Goal: Task Accomplishment & Management: Manage account settings

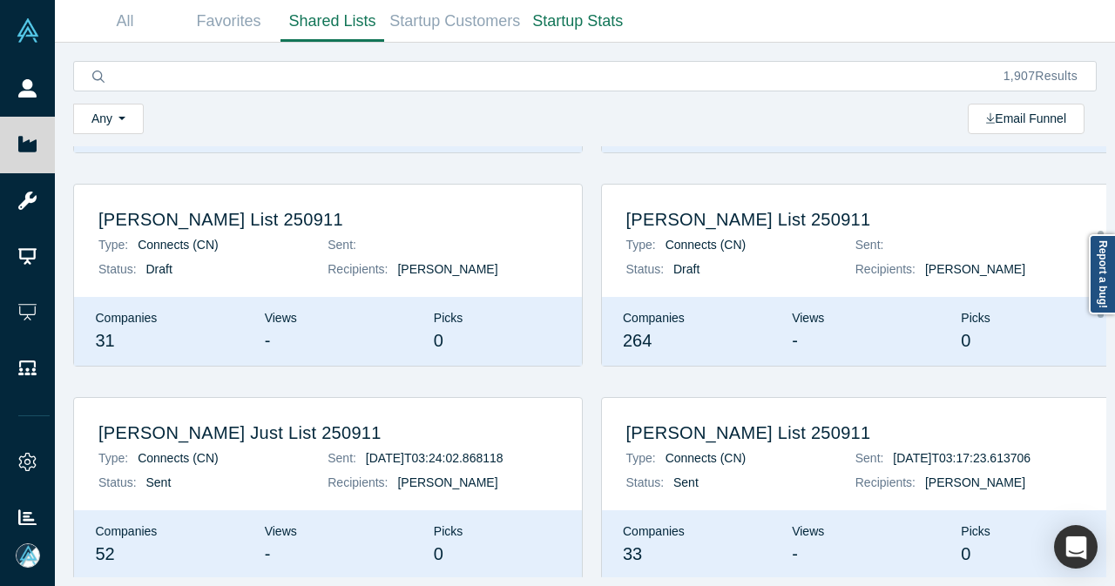
scroll to position [435, 0]
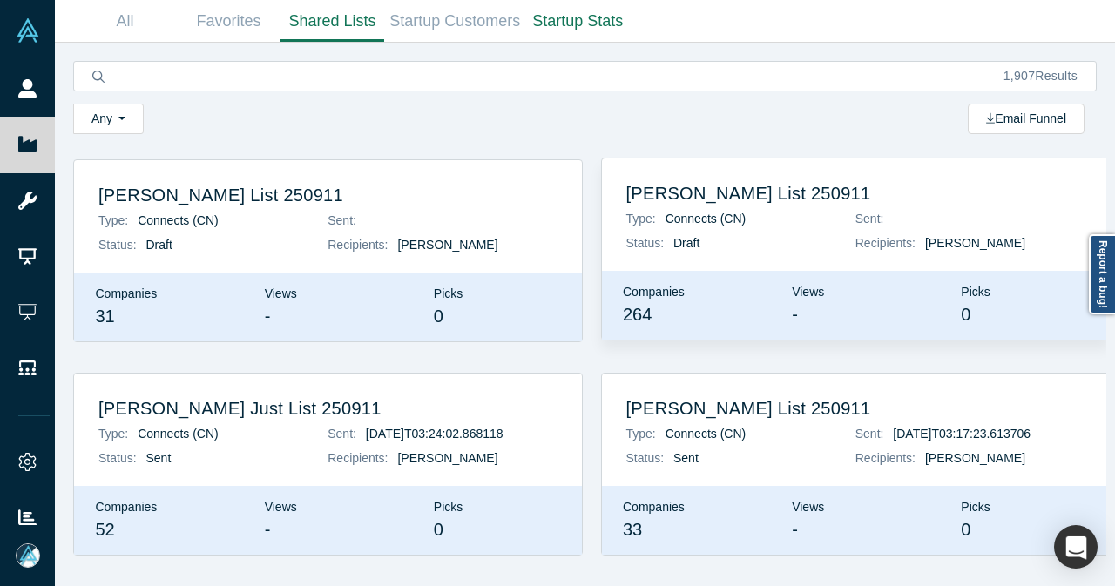
click at [709, 198] on h2 "[PERSON_NAME] List 250911" at bounding box center [855, 193] width 459 height 21
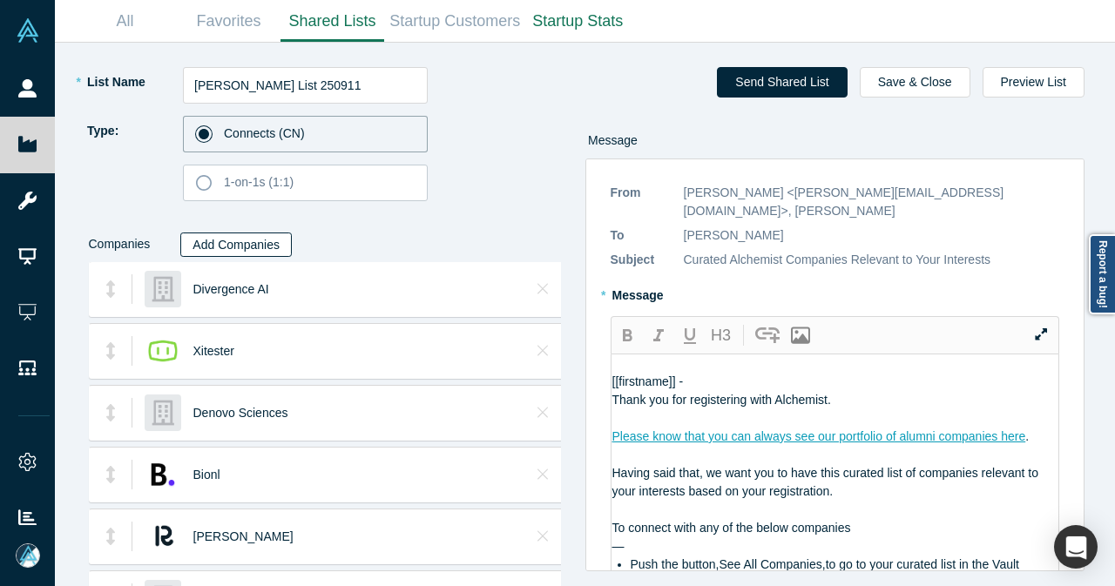
click at [266, 246] on button "Add Companies" at bounding box center [235, 245] width 111 height 24
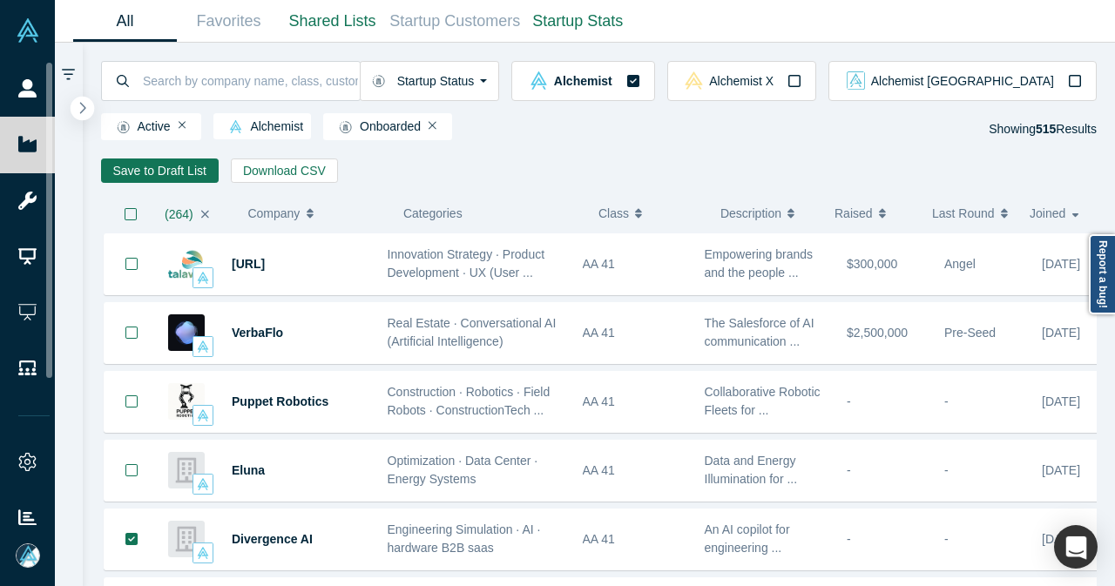
click at [84, 109] on icon "button" at bounding box center [83, 107] width 6 height 11
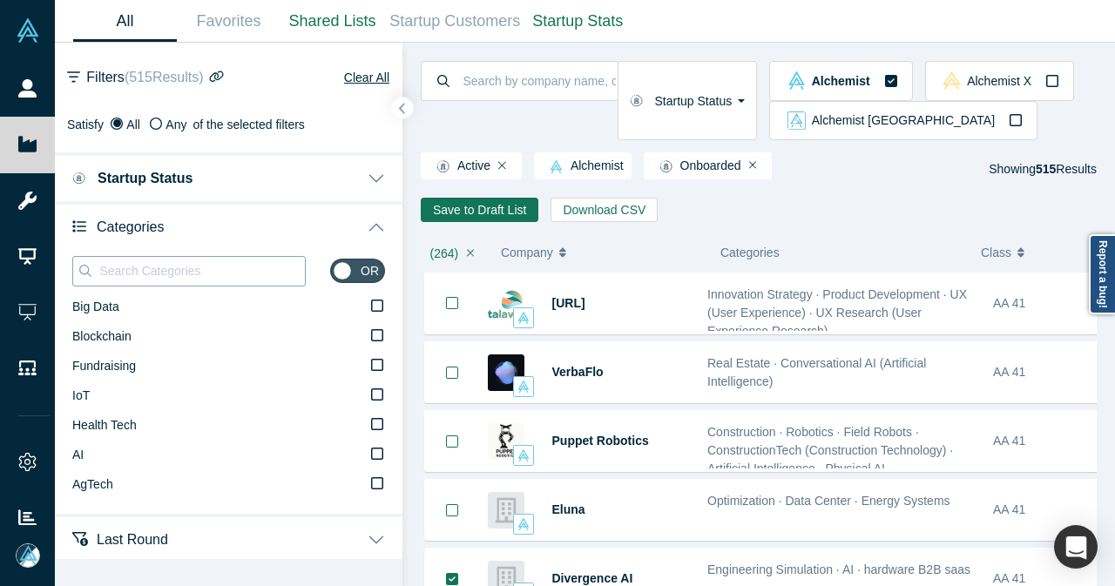
click at [233, 267] on input at bounding box center [201, 270] width 207 height 23
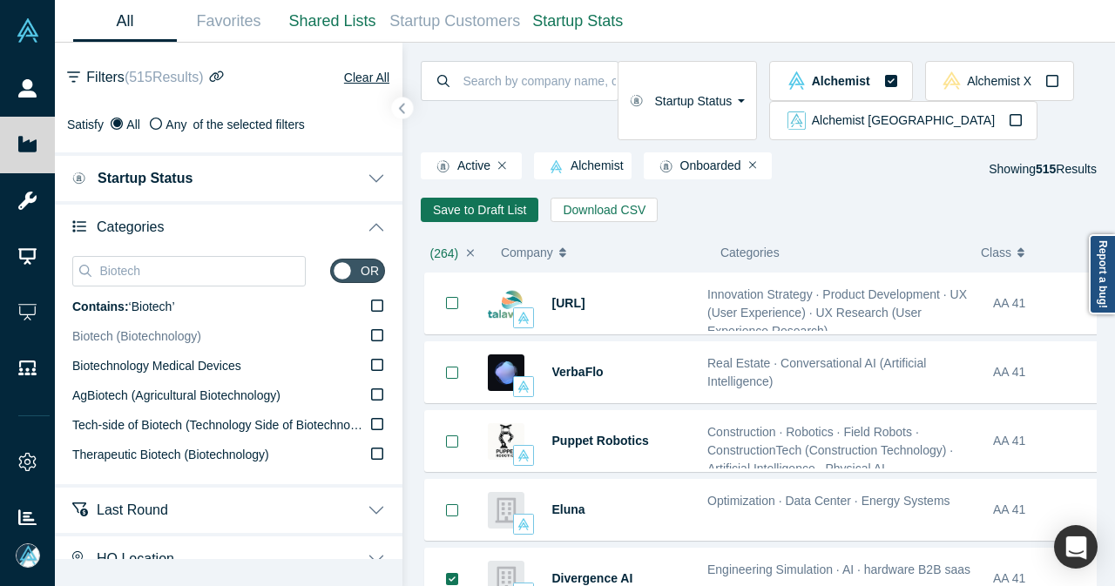
click at [371, 333] on icon at bounding box center [377, 335] width 12 height 14
click at [0, 0] on input "Biotech (Biotechnology)" at bounding box center [0, 0] width 0 height 0
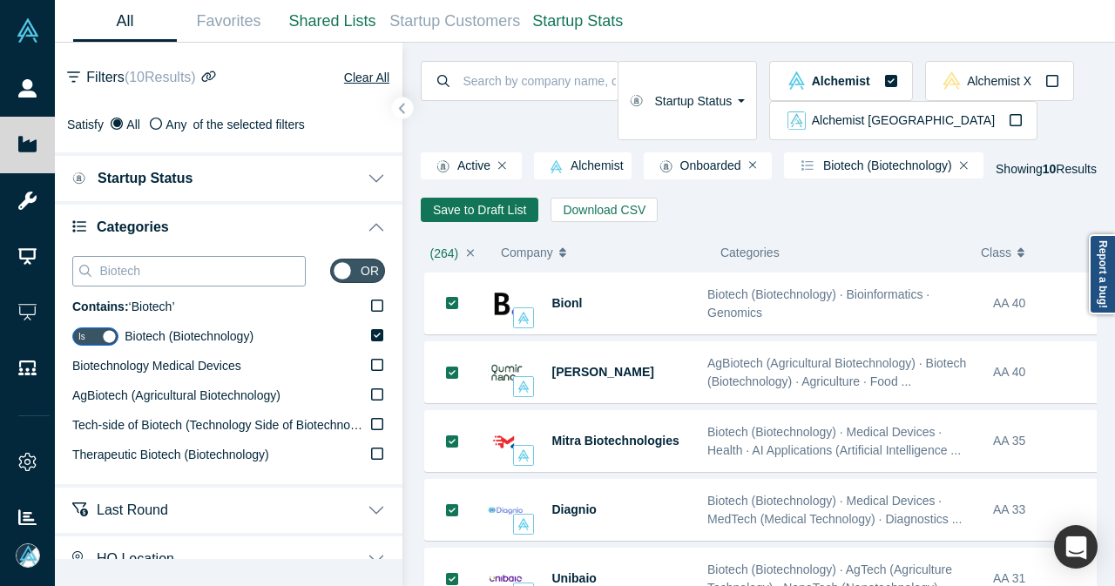
click at [115, 274] on input "Biotech" at bounding box center [201, 270] width 207 height 23
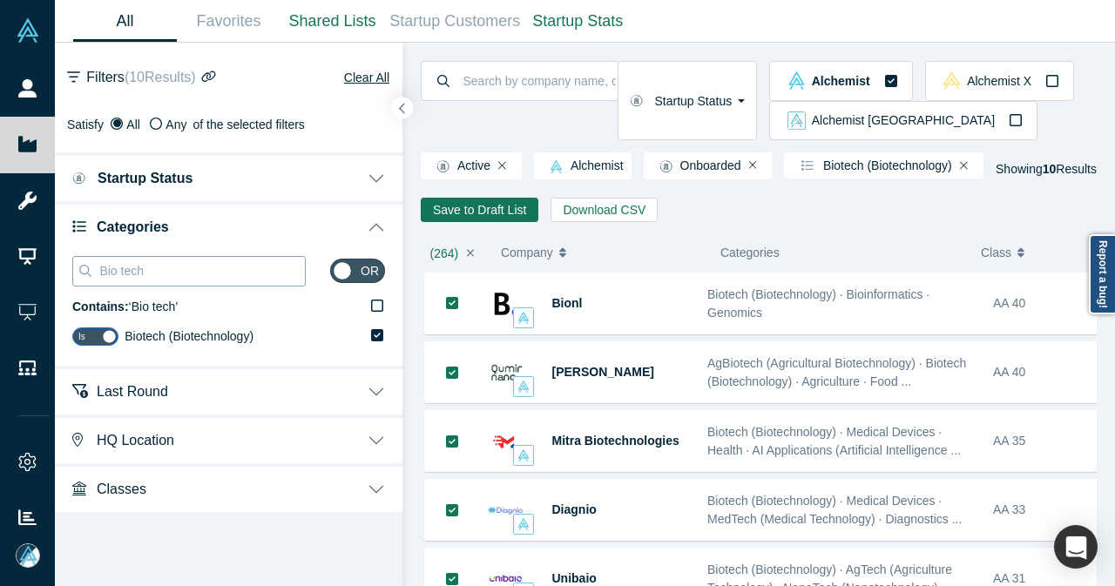
drag, startPoint x: 171, startPoint y: 274, endPoint x: 77, endPoint y: 274, distance: 94.0
click at [78, 274] on div "Bio tech" at bounding box center [188, 271] width 233 height 30
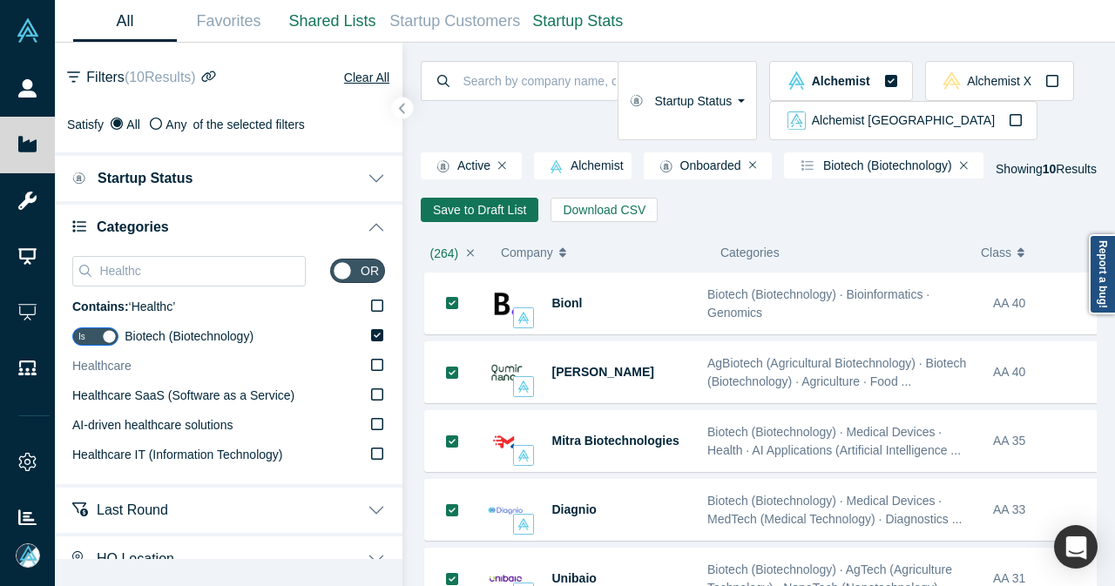
click at [133, 365] on label "Healthcare" at bounding box center [228, 367] width 313 height 30
click at [0, 0] on input "Healthcare" at bounding box center [0, 0] width 0 height 0
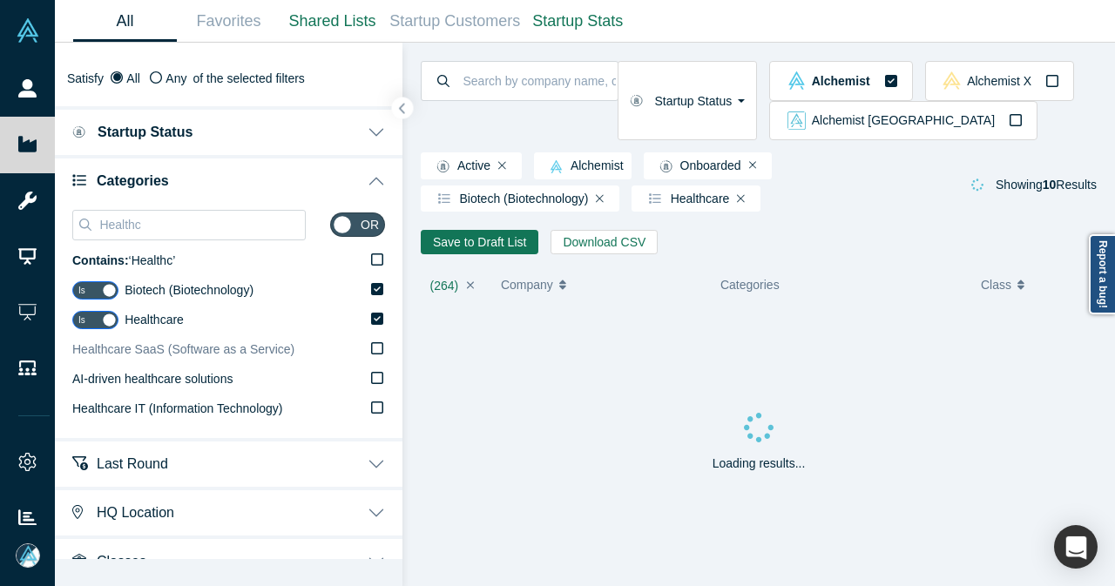
scroll to position [71, 0]
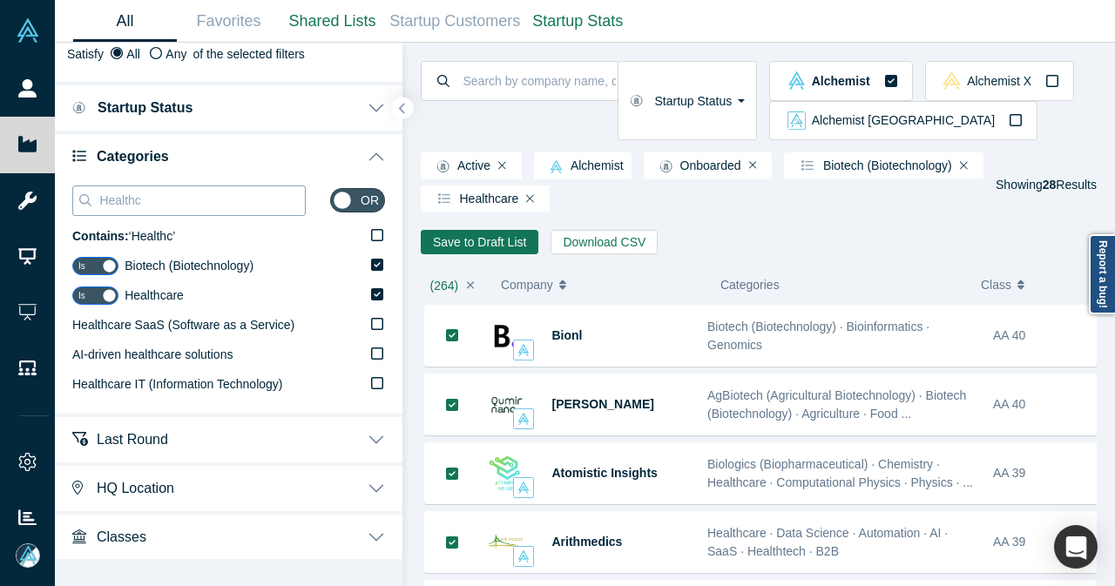
click at [213, 208] on input "Healthc" at bounding box center [201, 200] width 207 height 23
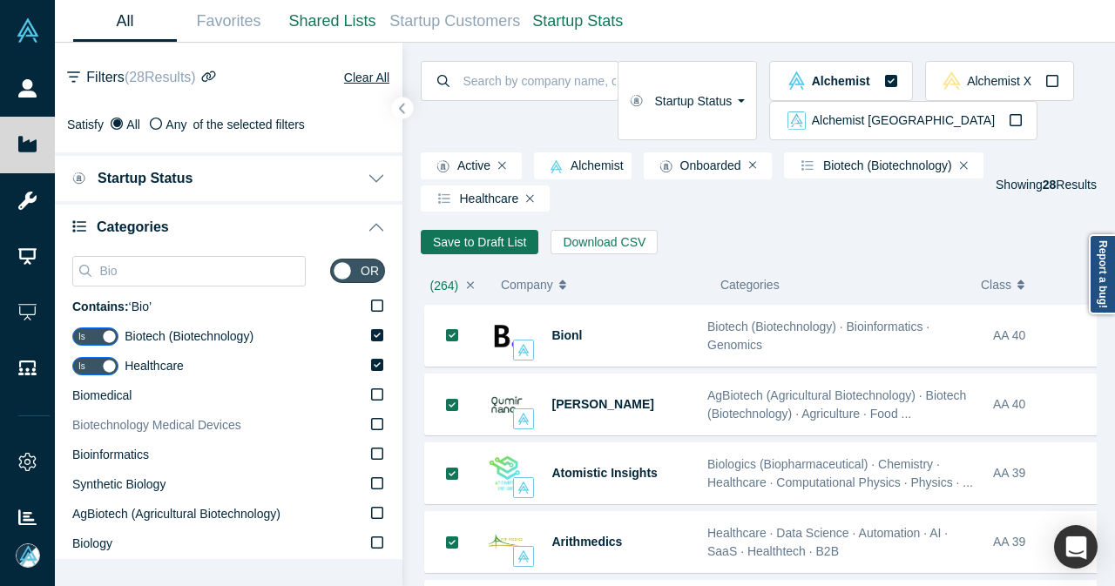
click at [371, 424] on icon at bounding box center [377, 424] width 12 height 14
click at [0, 0] on input "Biotechnology Medical Devices" at bounding box center [0, 0] width 0 height 0
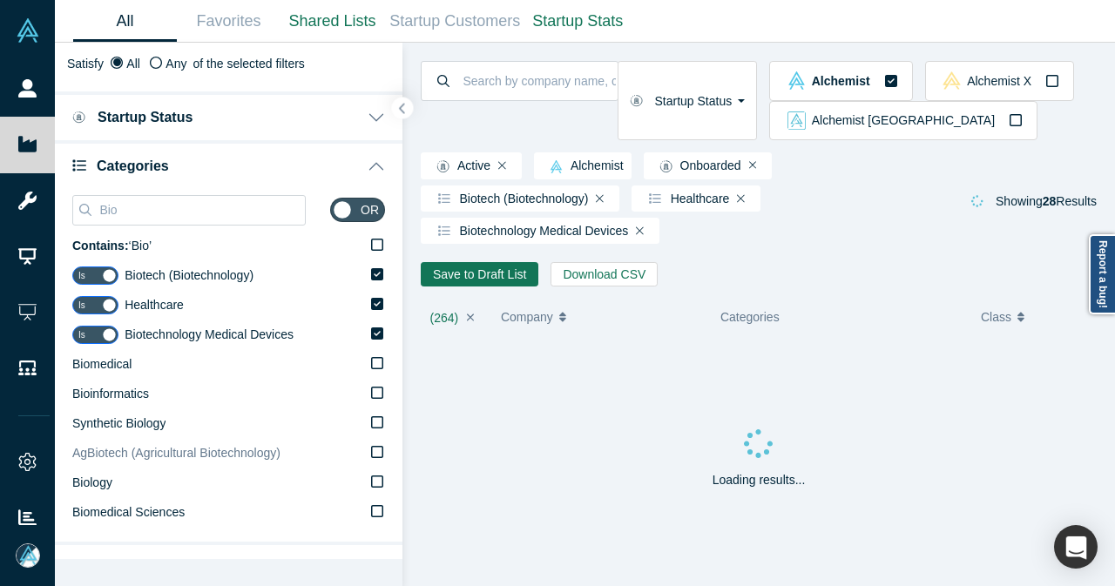
scroll to position [87, 0]
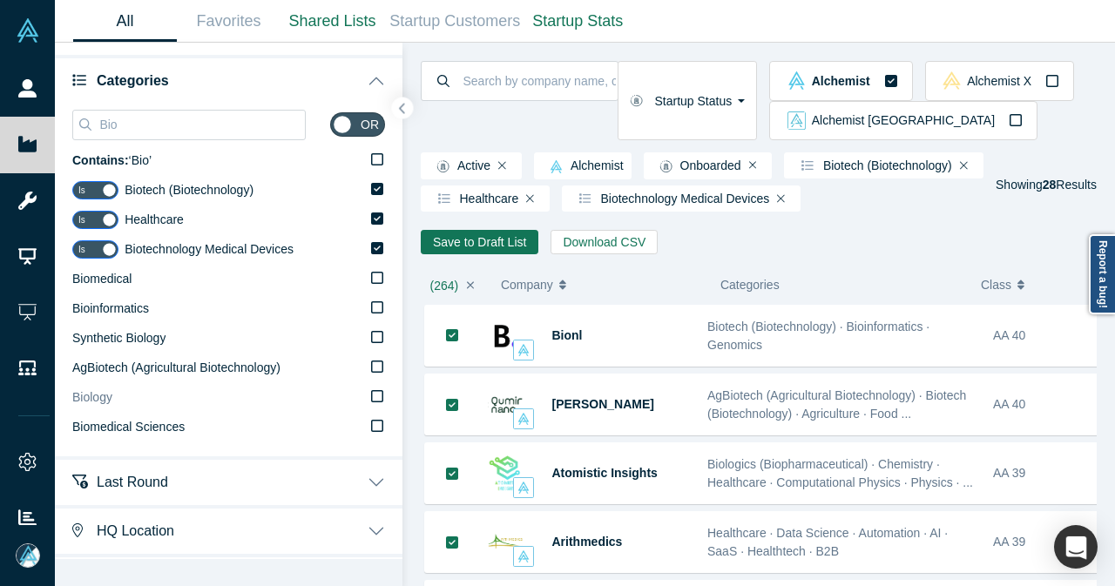
scroll to position [174, 0]
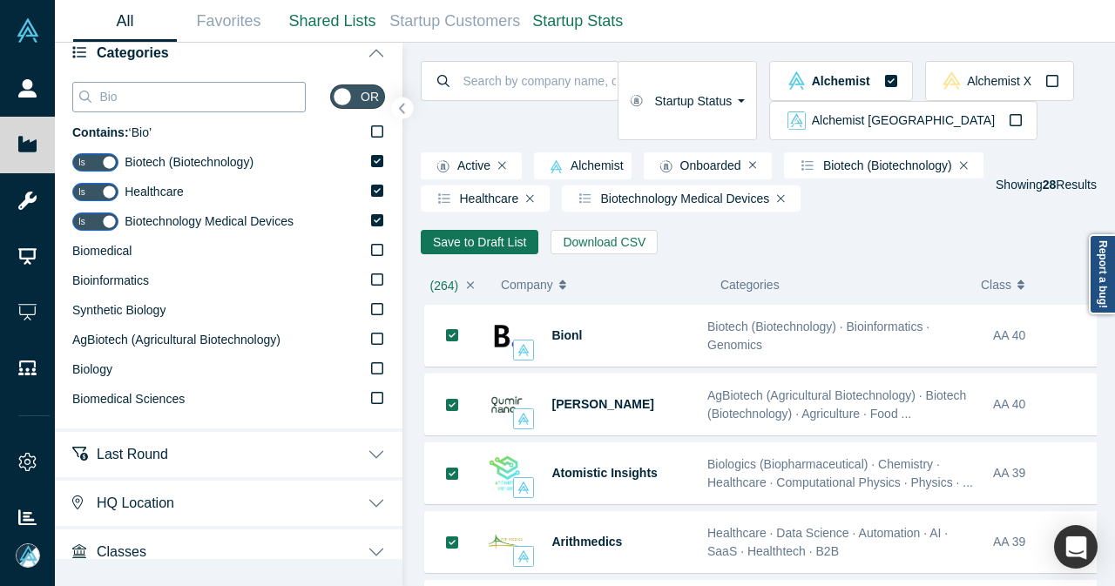
drag, startPoint x: 219, startPoint y: 95, endPoint x: 103, endPoint y: 97, distance: 115.8
click at [103, 97] on input "Bio" at bounding box center [201, 96] width 207 height 23
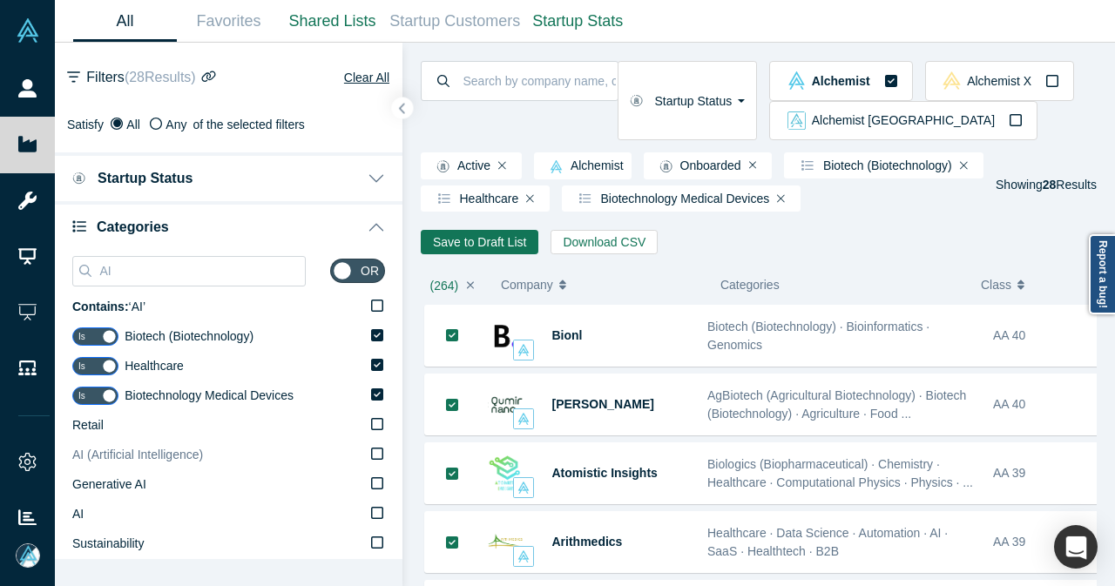
click at [371, 457] on icon at bounding box center [377, 454] width 12 height 14
click at [0, 0] on input "AI (Artificial Intelligence)" at bounding box center [0, 0] width 0 height 0
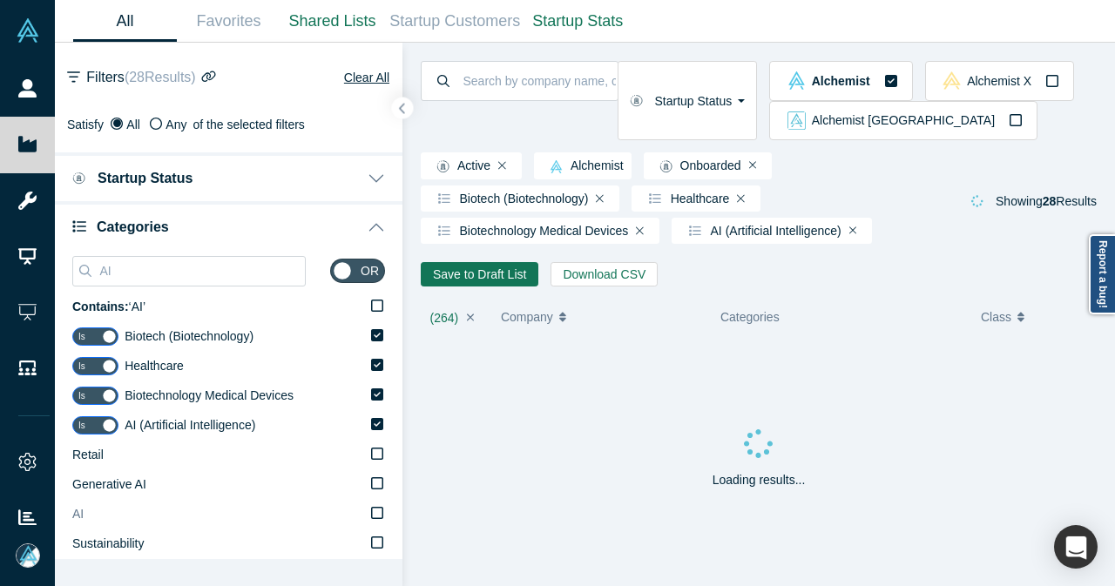
click at [371, 512] on icon at bounding box center [377, 513] width 12 height 14
click at [0, 0] on input "AI" at bounding box center [0, 0] width 0 height 0
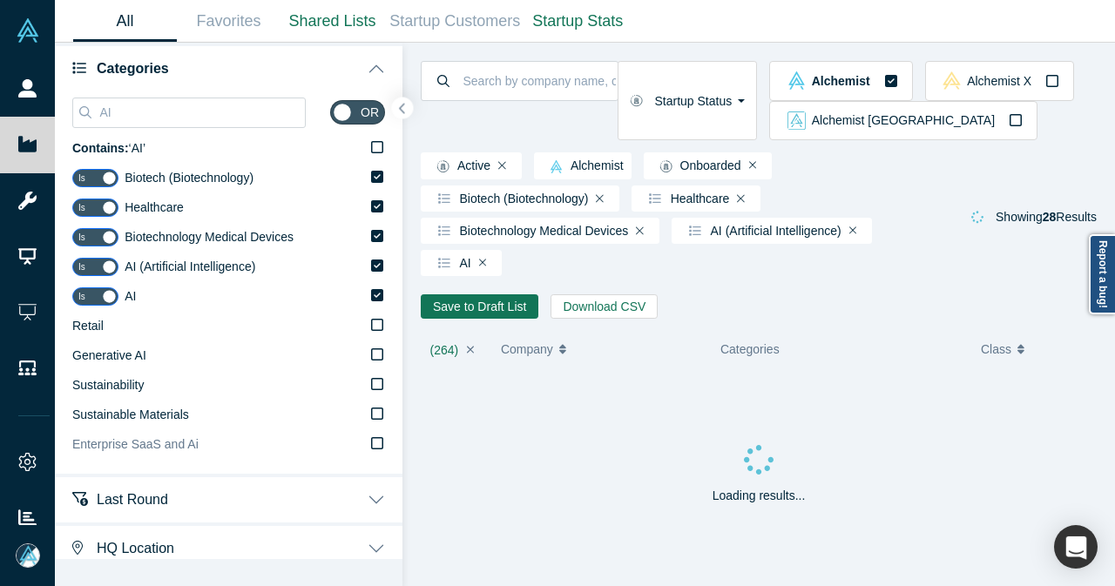
scroll to position [174, 0]
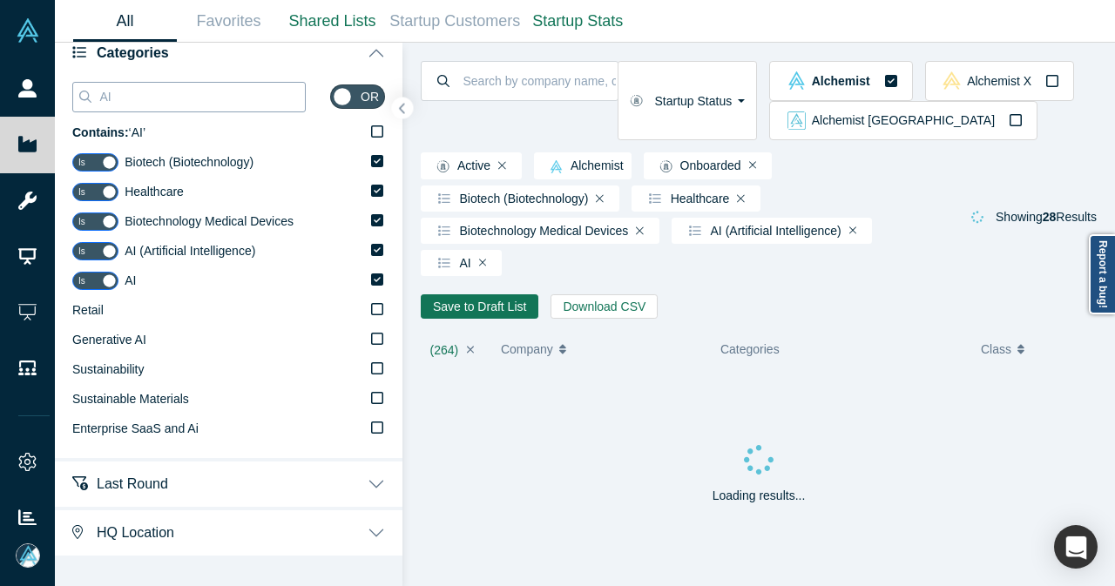
click at [206, 104] on input "AI" at bounding box center [201, 96] width 207 height 23
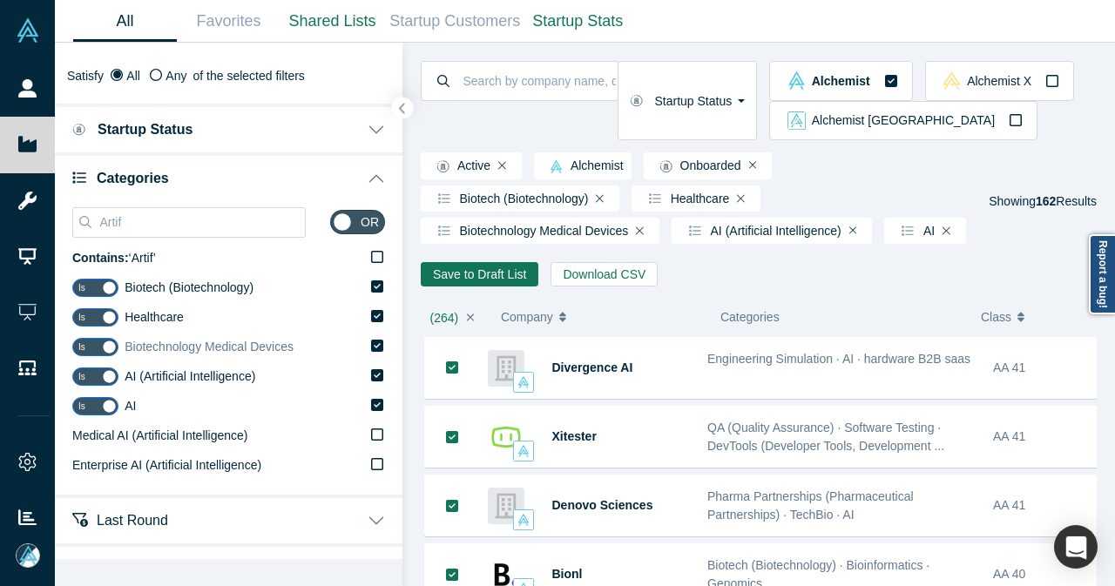
scroll to position [87, 0]
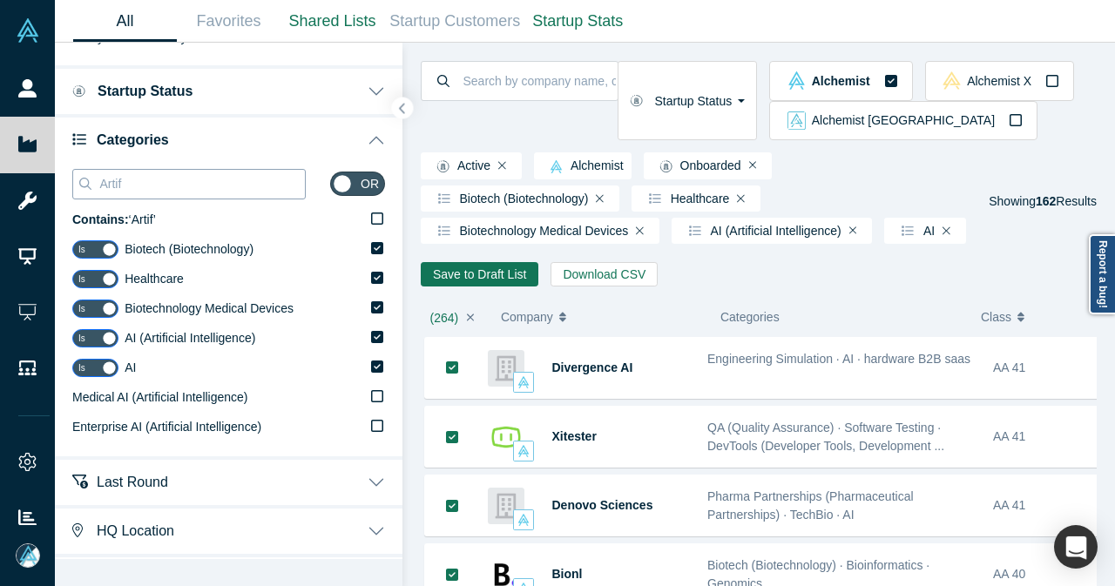
drag, startPoint x: 178, startPoint y: 181, endPoint x: 98, endPoint y: 187, distance: 80.3
click at [98, 187] on input "Artif" at bounding box center [201, 183] width 207 height 23
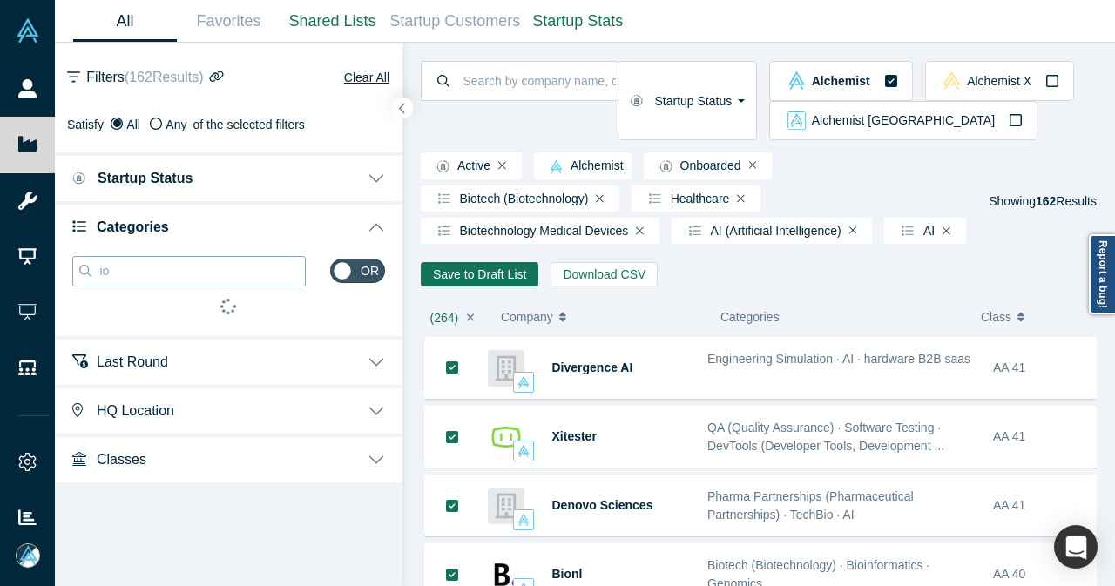
scroll to position [0, 0]
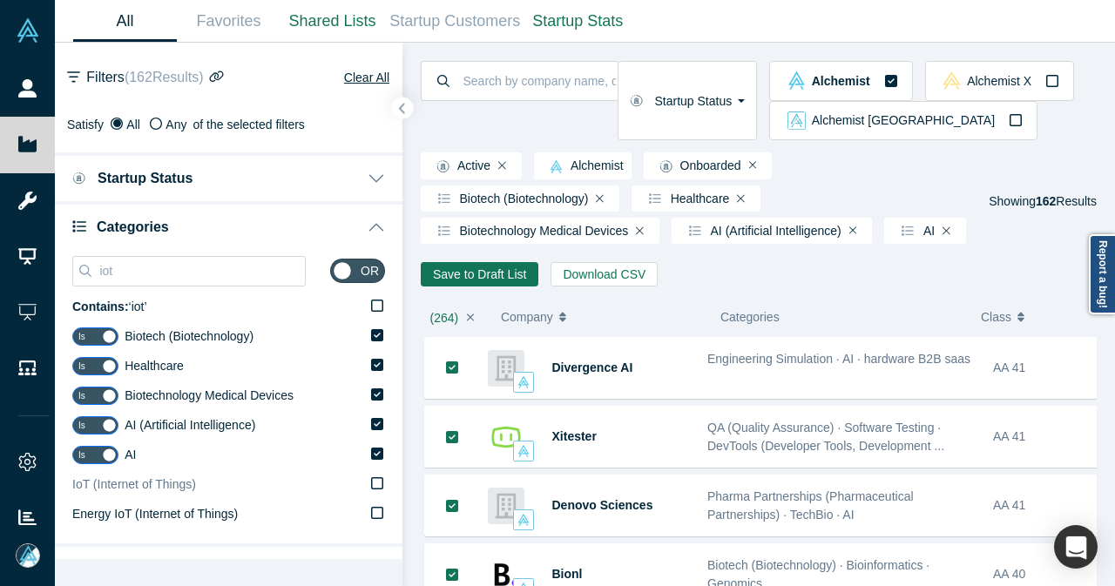
click at [371, 481] on icon at bounding box center [377, 483] width 12 height 14
click at [0, 0] on input "IoT (Internet of Things)" at bounding box center [0, 0] width 0 height 0
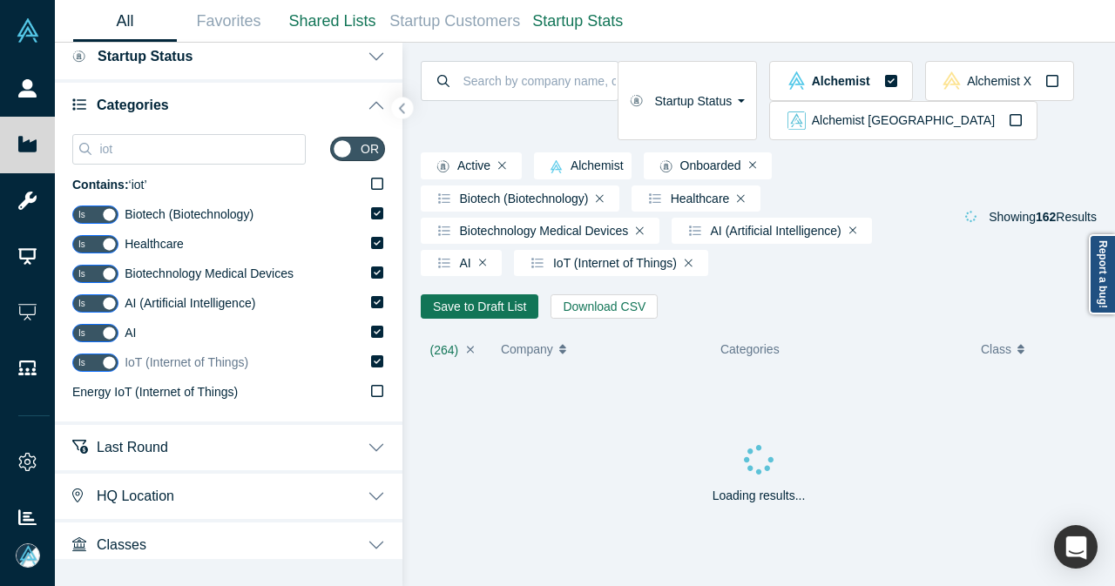
scroll to position [130, 0]
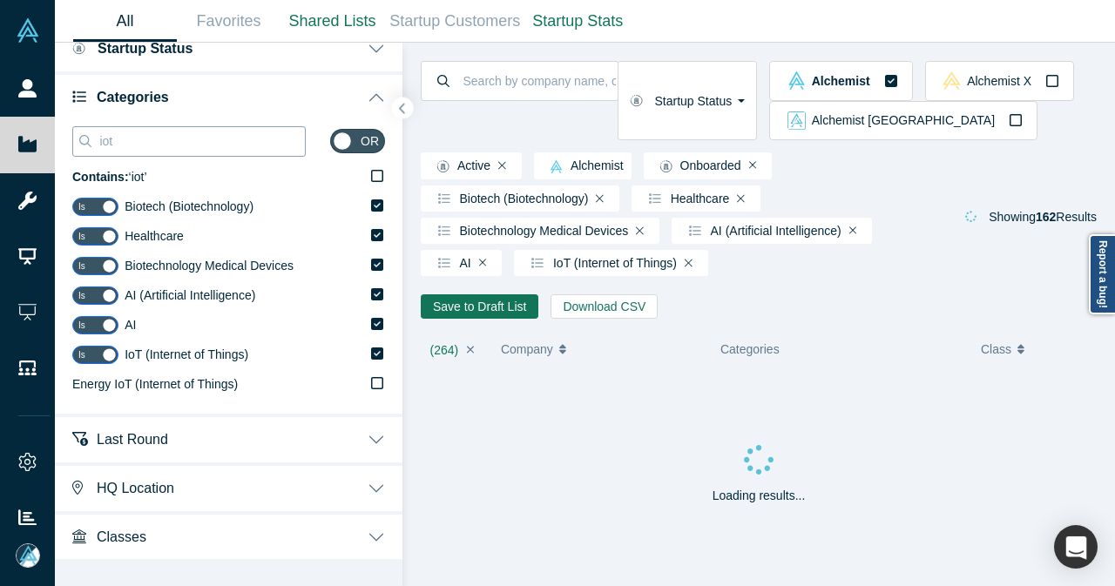
drag, startPoint x: 199, startPoint y: 149, endPoint x: 74, endPoint y: 150, distance: 125.4
click at [75, 149] on div "iot" at bounding box center [188, 141] width 233 height 30
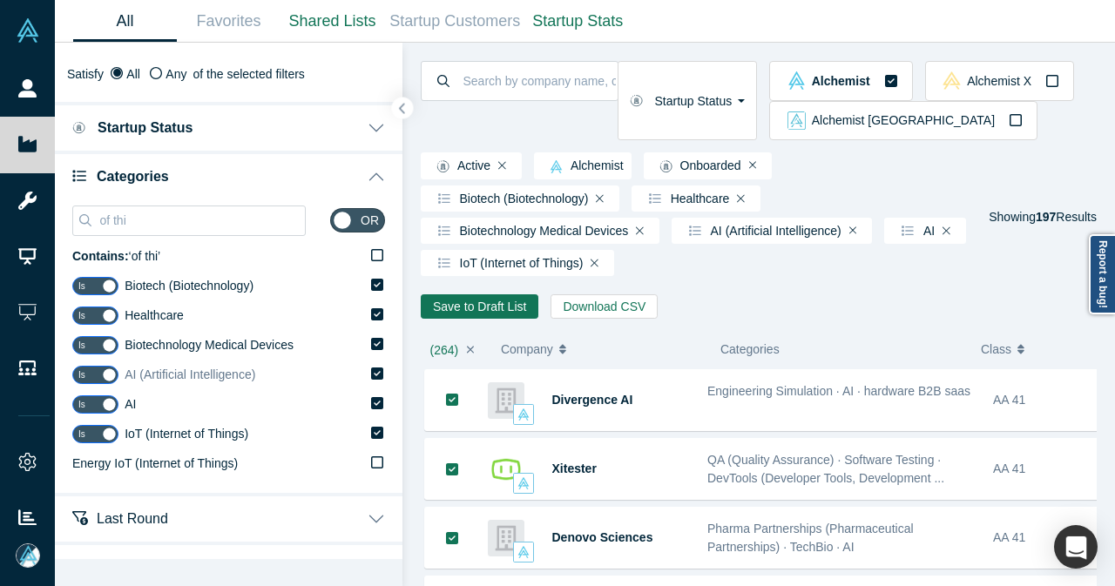
scroll to position [87, 0]
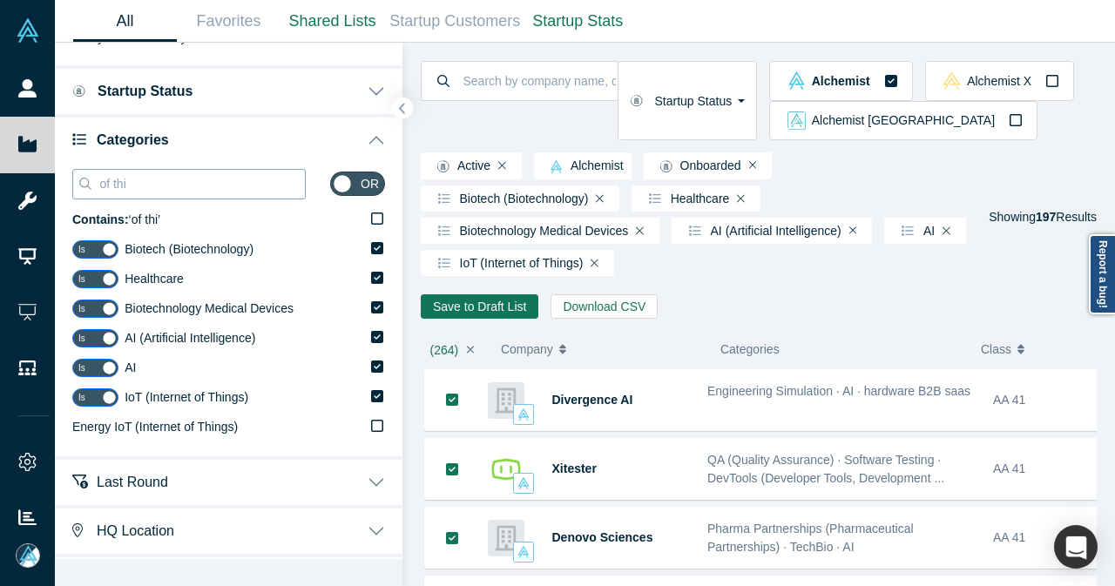
drag, startPoint x: 172, startPoint y: 183, endPoint x: 98, endPoint y: 183, distance: 74.0
click at [98, 183] on input "of thi" at bounding box center [201, 183] width 207 height 23
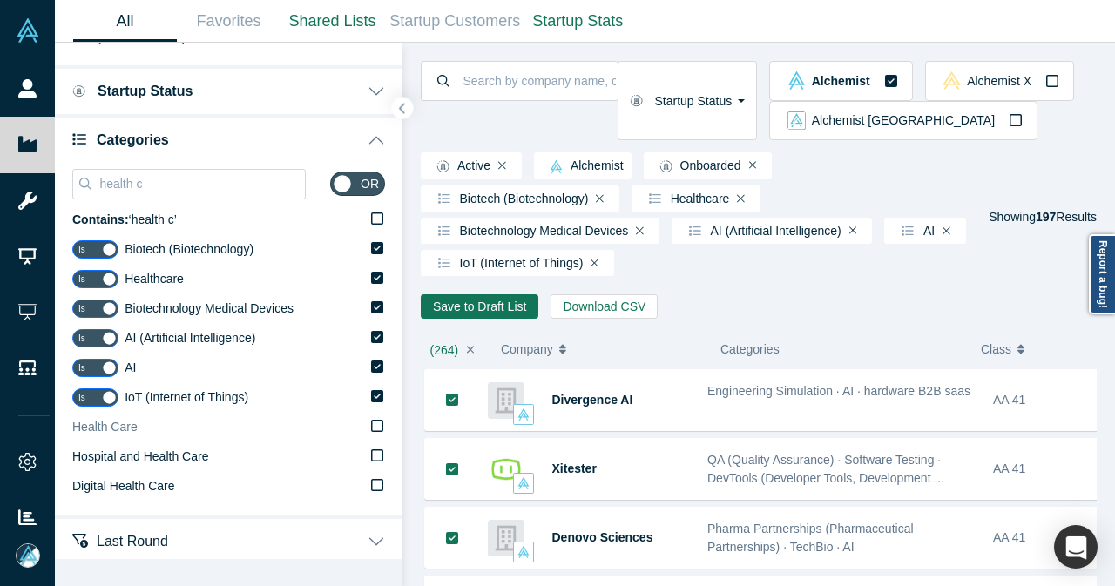
click at [371, 431] on icon at bounding box center [377, 426] width 12 height 12
click at [0, 0] on input "Health Care" at bounding box center [0, 0] width 0 height 0
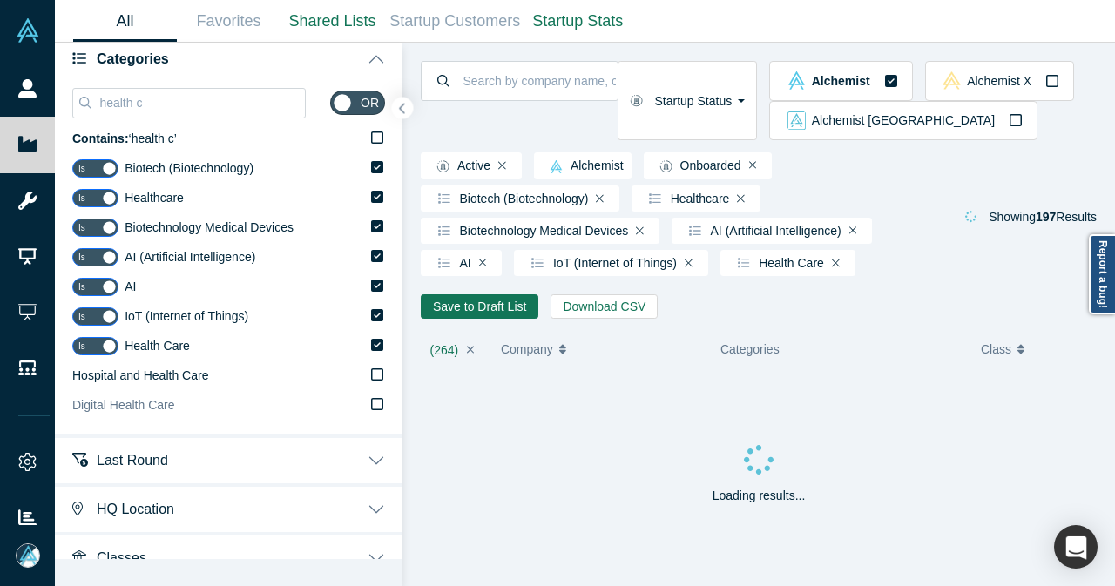
scroll to position [189, 0]
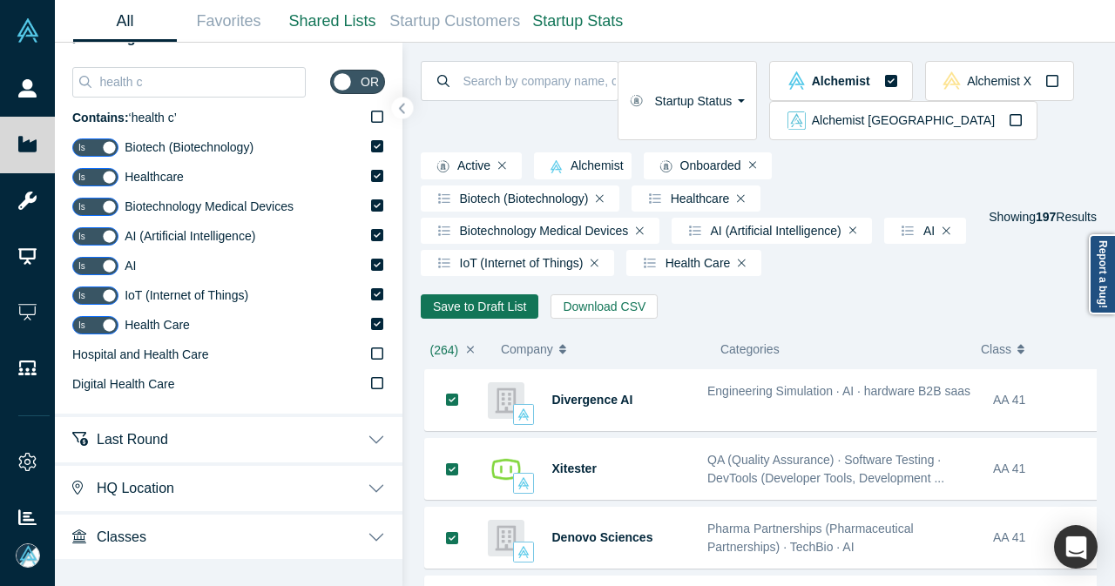
drag, startPoint x: 149, startPoint y: 80, endPoint x: 55, endPoint y: 92, distance: 94.8
click at [55, 92] on div "health c or Contains: ‘ health c ’ Is Biotech (Biotechnology) Is Healthcare Is …" at bounding box center [228, 237] width 347 height 353
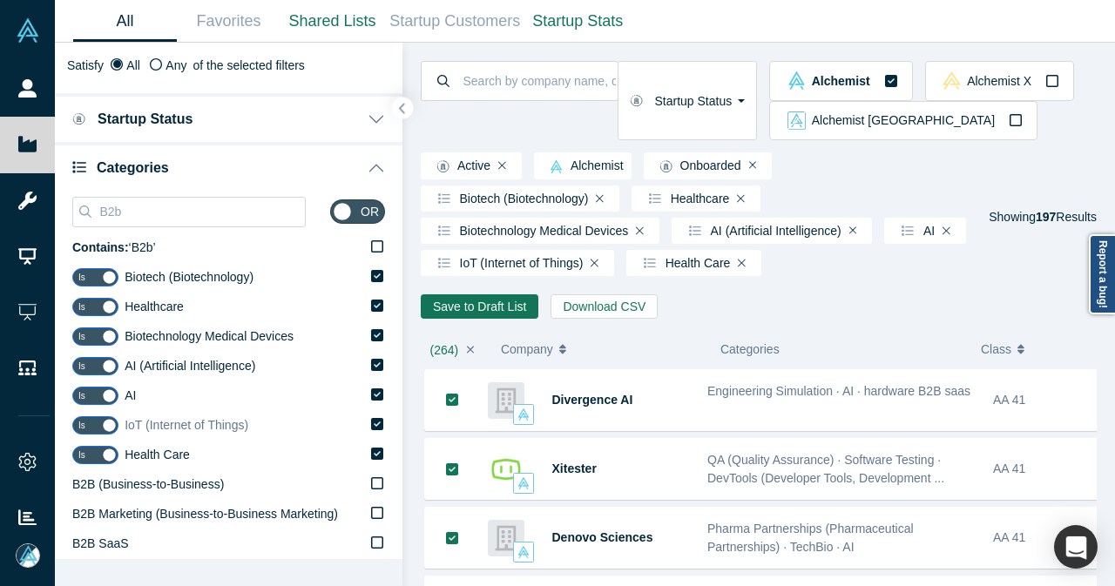
scroll to position [87, 0]
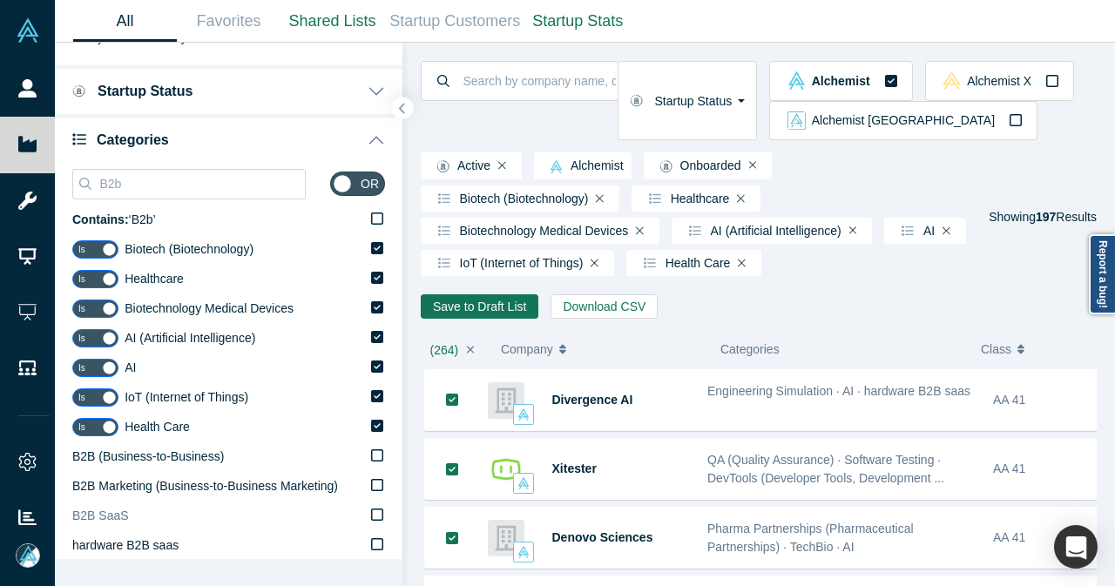
type input "B2b"
click at [371, 513] on icon at bounding box center [377, 515] width 12 height 14
click at [0, 0] on input "B2B SaaS" at bounding box center [0, 0] width 0 height 0
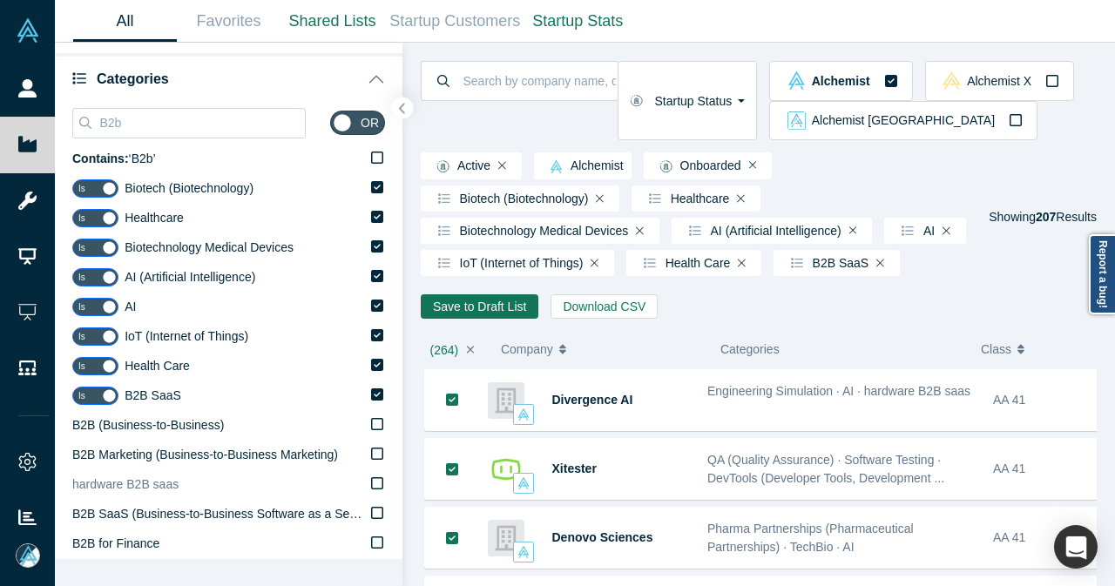
scroll to position [174, 0]
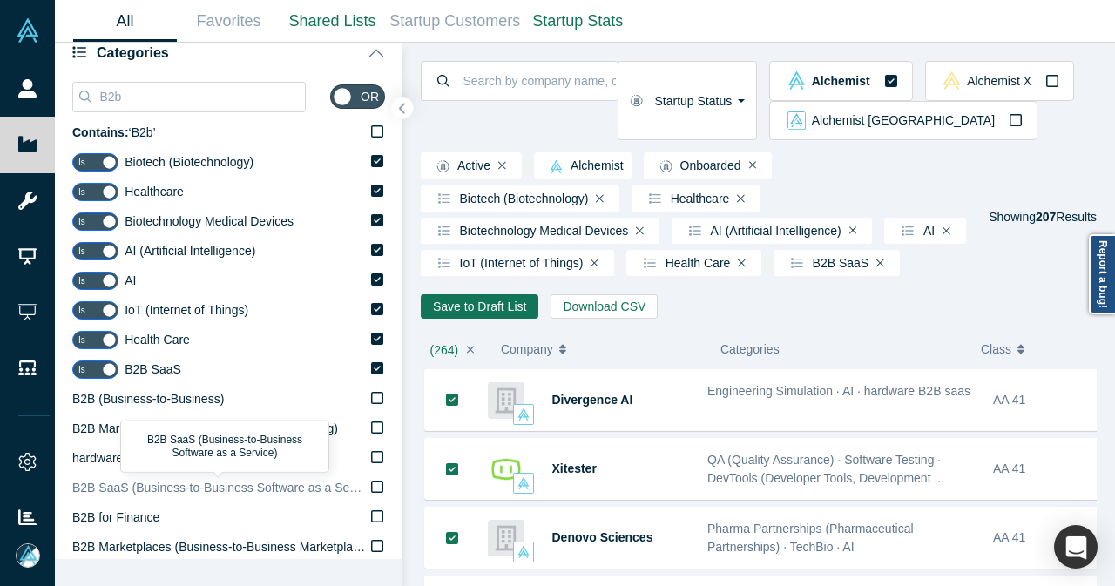
click at [371, 487] on icon at bounding box center [377, 487] width 12 height 14
click at [0, 0] on input "B2B SaaS (Business-to-Business Software as a Service)" at bounding box center [0, 0] width 0 height 0
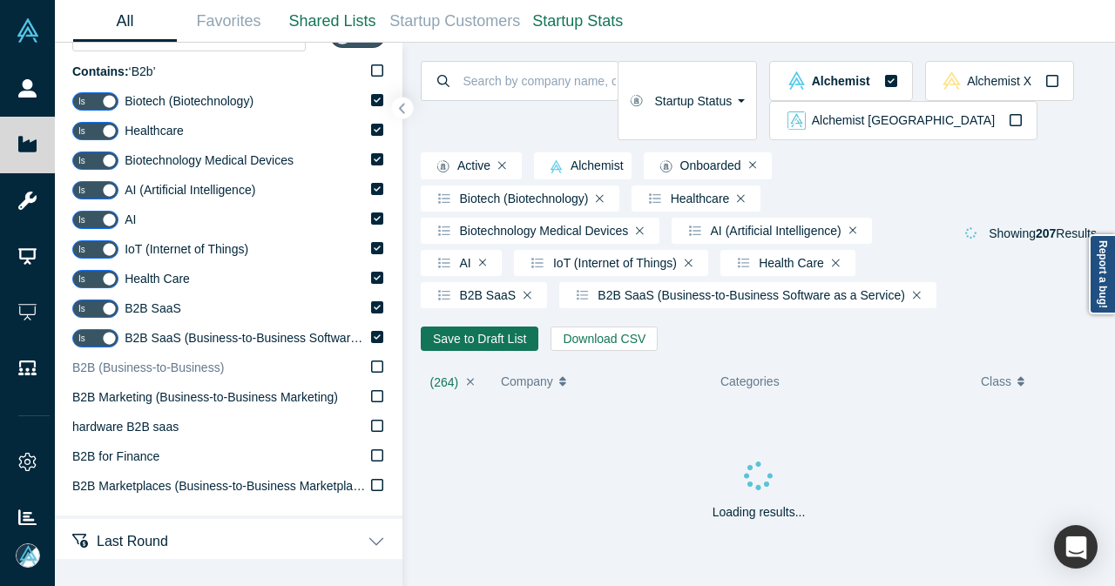
scroll to position [261, 0]
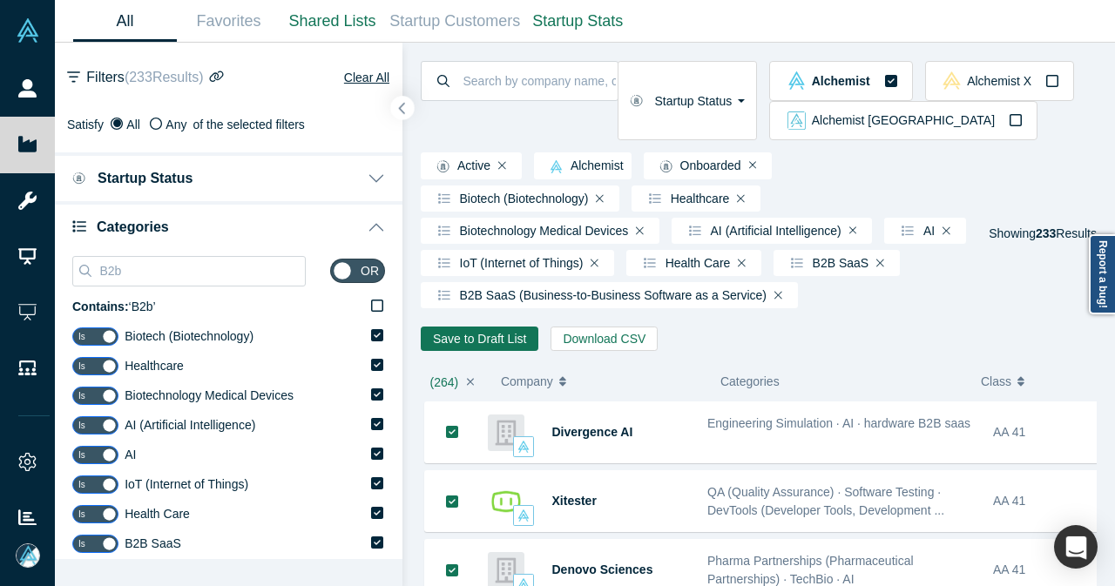
click at [397, 105] on button "button" at bounding box center [403, 109] width 24 height 24
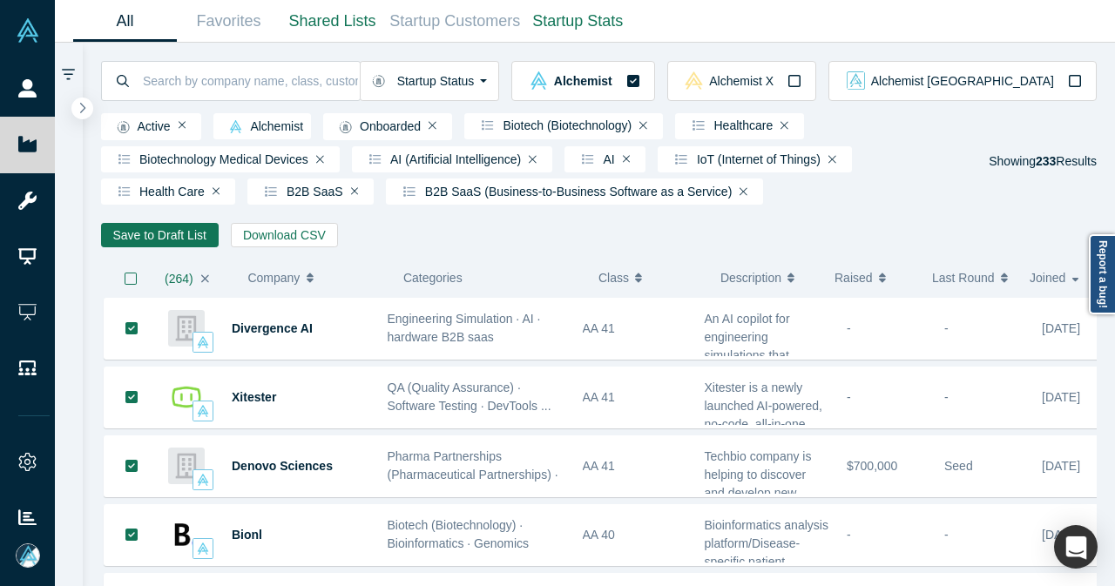
click at [210, 286] on button "button" at bounding box center [205, 278] width 18 height 38
click at [134, 283] on icon "button" at bounding box center [131, 279] width 14 height 14
click at [155, 241] on button "Save to Draft List" at bounding box center [160, 235] width 118 height 24
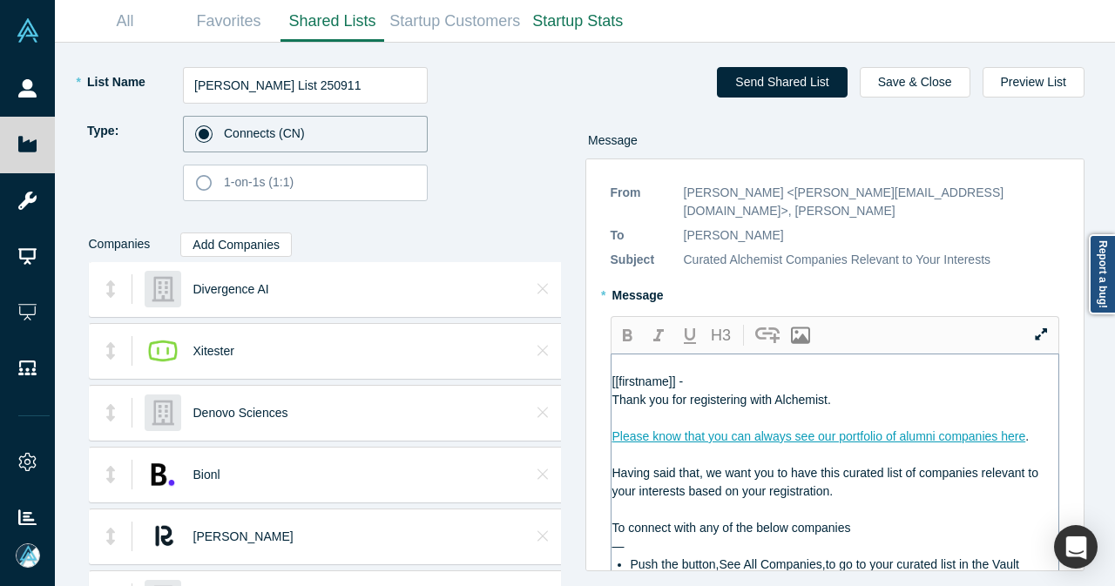
click at [714, 373] on div "[[firstname]] -" at bounding box center [835, 382] width 447 height 18
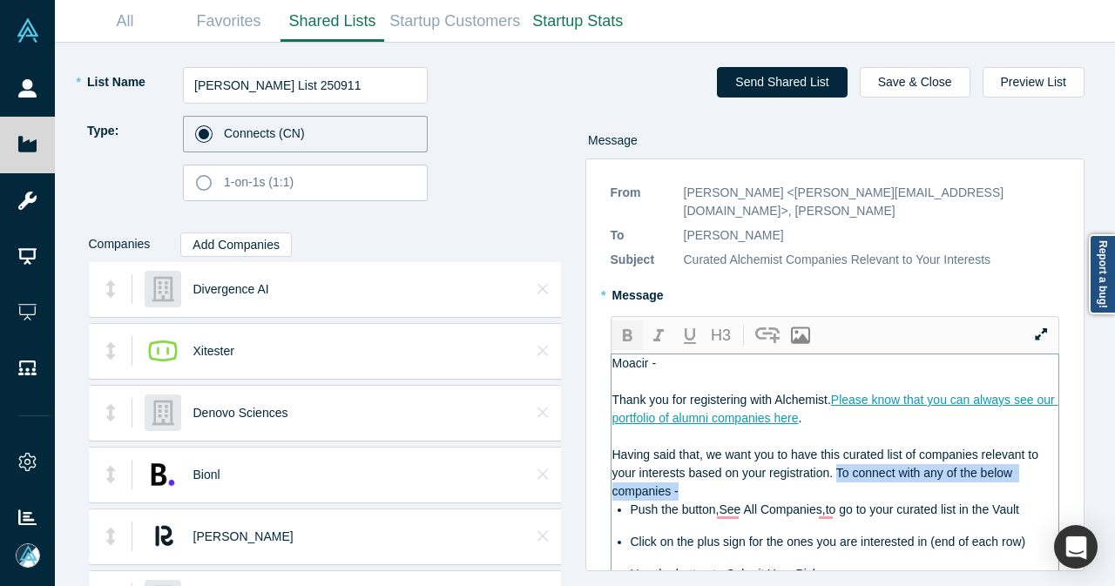
click at [629, 326] on icon "button" at bounding box center [627, 336] width 21 height 21
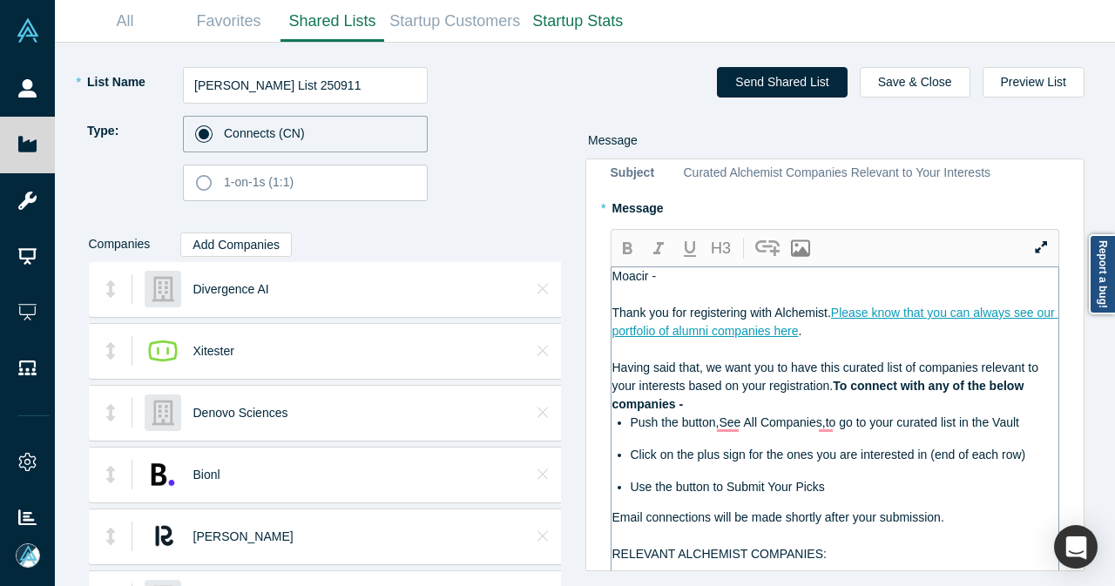
click at [881, 387] on div "Having said that, we want you to have this curated list of companies relevant t…" at bounding box center [835, 386] width 447 height 55
click at [710, 385] on span "To connect with any of the below companies—" at bounding box center [819, 395] width 415 height 32
click at [624, 242] on icon "button" at bounding box center [628, 248] width 10 height 12
click at [747, 384] on div "Having said that, we want you to have this curated list of companies relevant t…" at bounding box center [835, 386] width 447 height 55
click at [628, 242] on icon "button" at bounding box center [628, 248] width 10 height 12
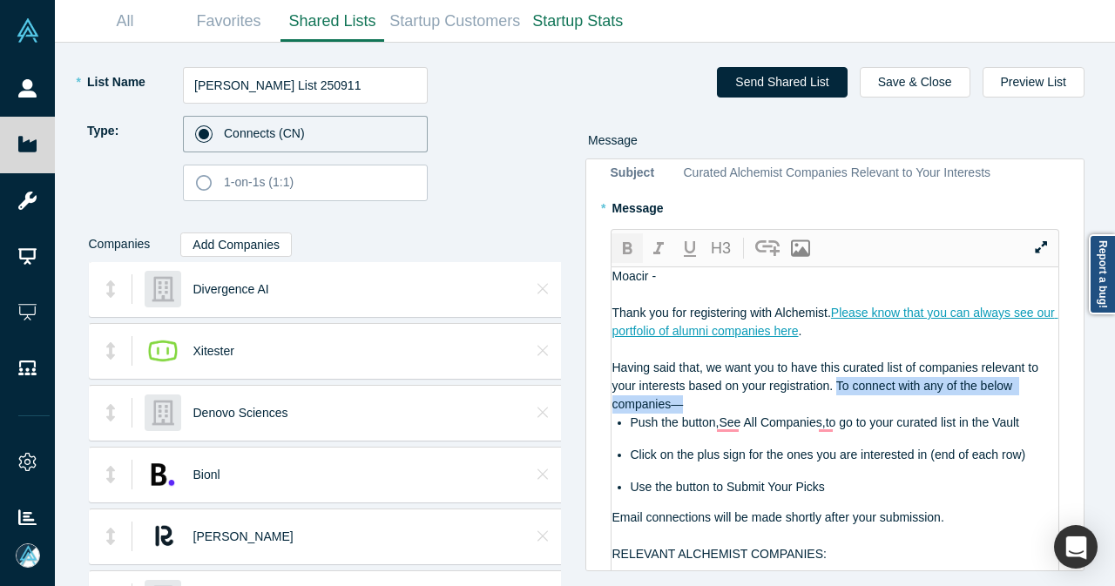
click at [627, 242] on icon "button" at bounding box center [628, 248] width 10 height 12
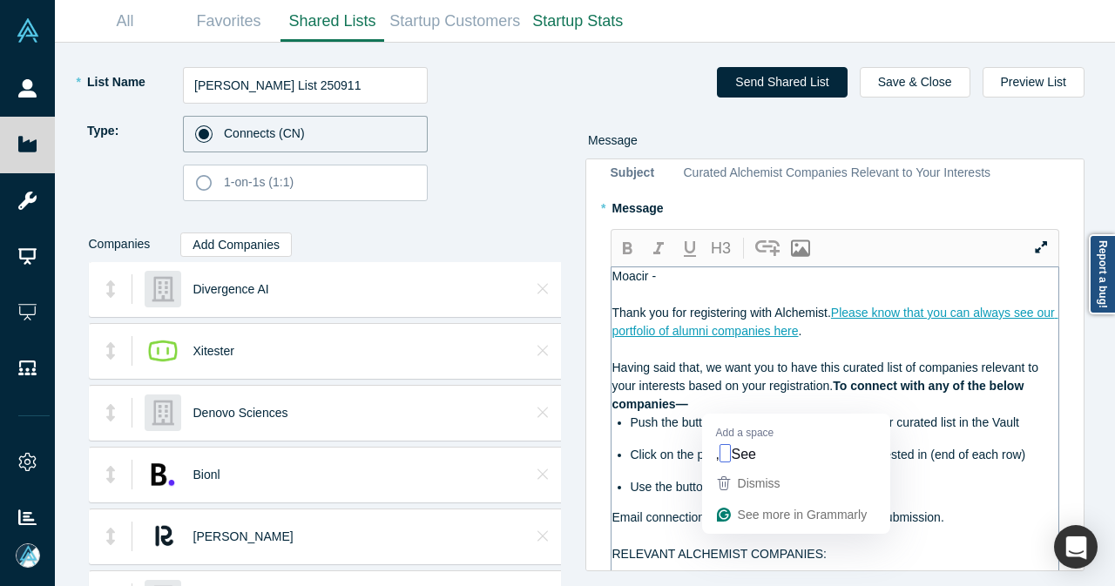
click at [724, 415] on span "Push the button,See All Companies,to go to your curated list in the Vault" at bounding box center [824, 422] width 388 height 14
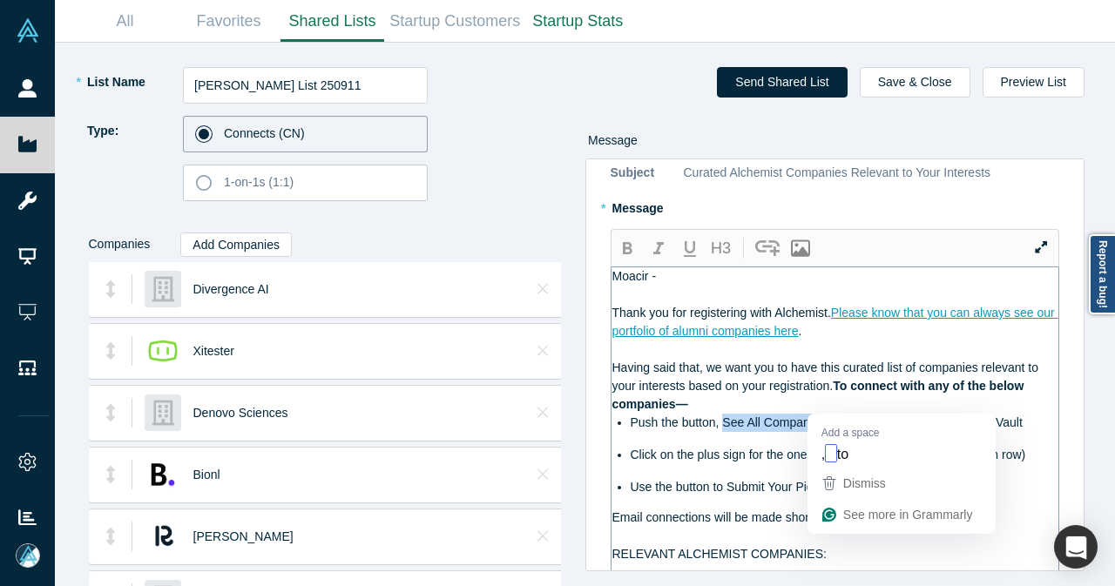
click at [820, 415] on span "Push the button, See All Companies,to go to your curated list in the Vault" at bounding box center [826, 422] width 392 height 14
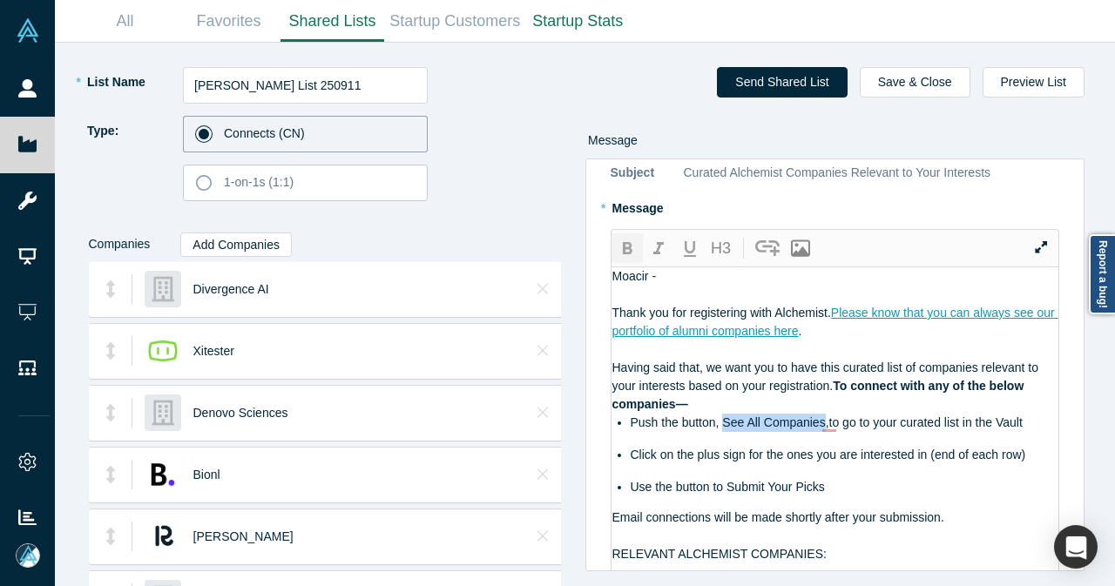
click at [637, 233] on button "button" at bounding box center [626, 248] width 31 height 30
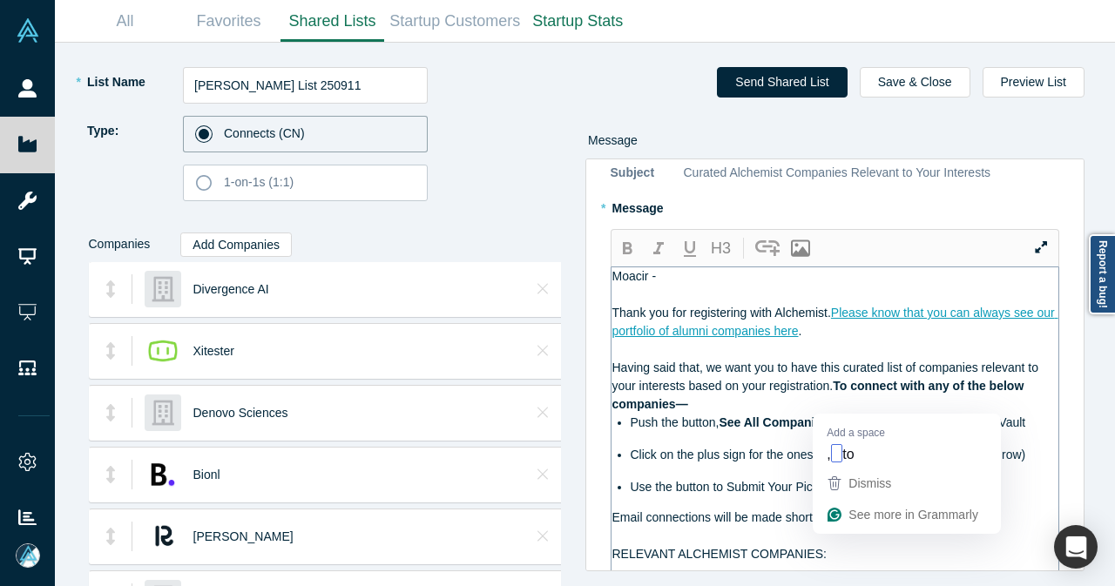
click at [829, 415] on span ",to go to your curated list in the Vault" at bounding box center [926, 422] width 197 height 14
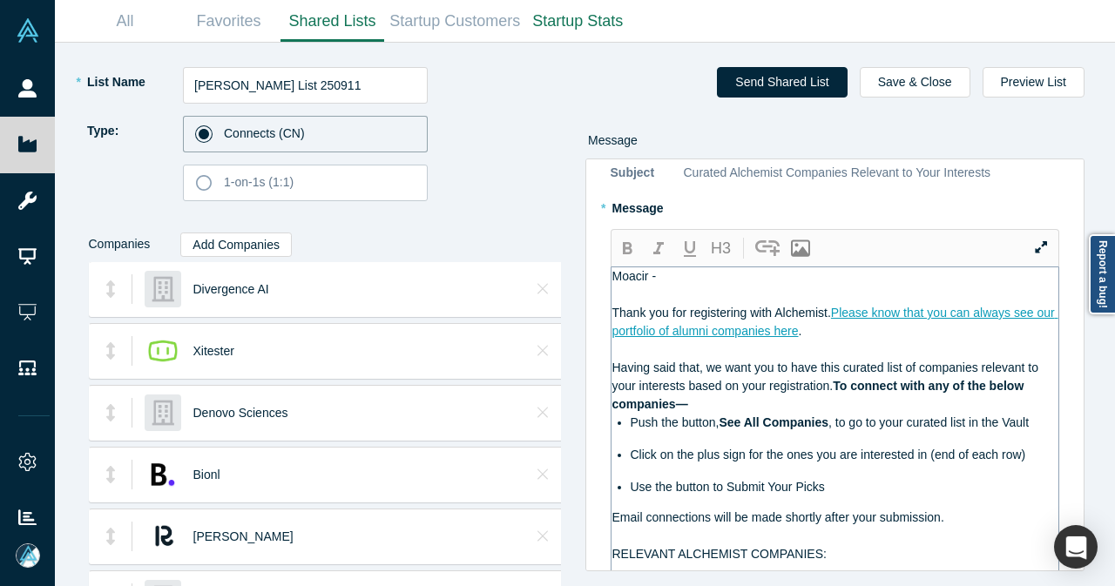
click at [704, 267] on div "Moacir -" at bounding box center [835, 276] width 447 height 18
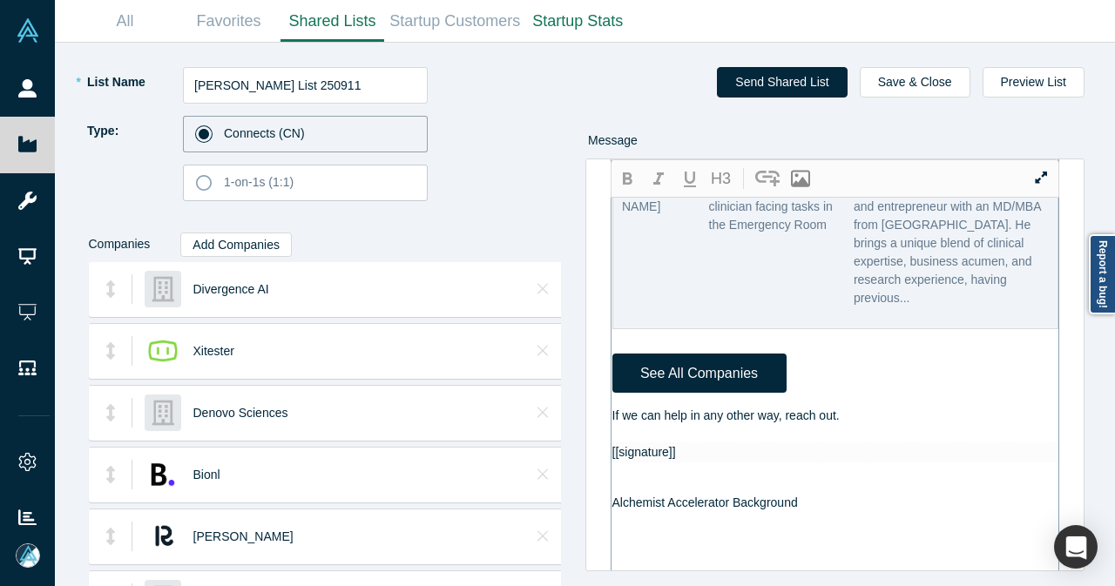
scroll to position [1480, 0]
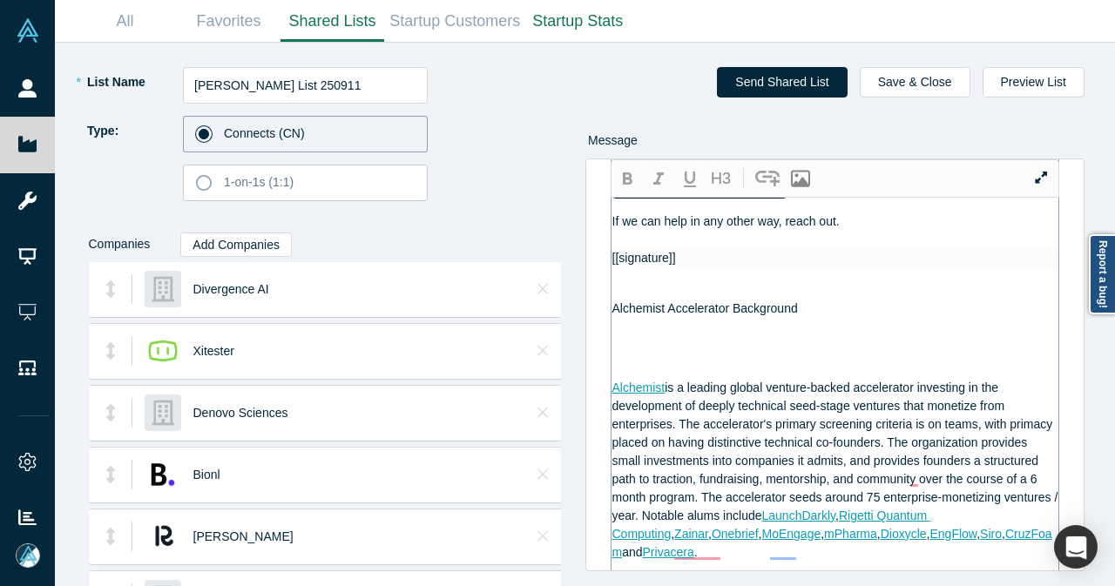
click at [856, 231] on div "If we can help in any other way, reach out." at bounding box center [835, 221] width 447 height 18
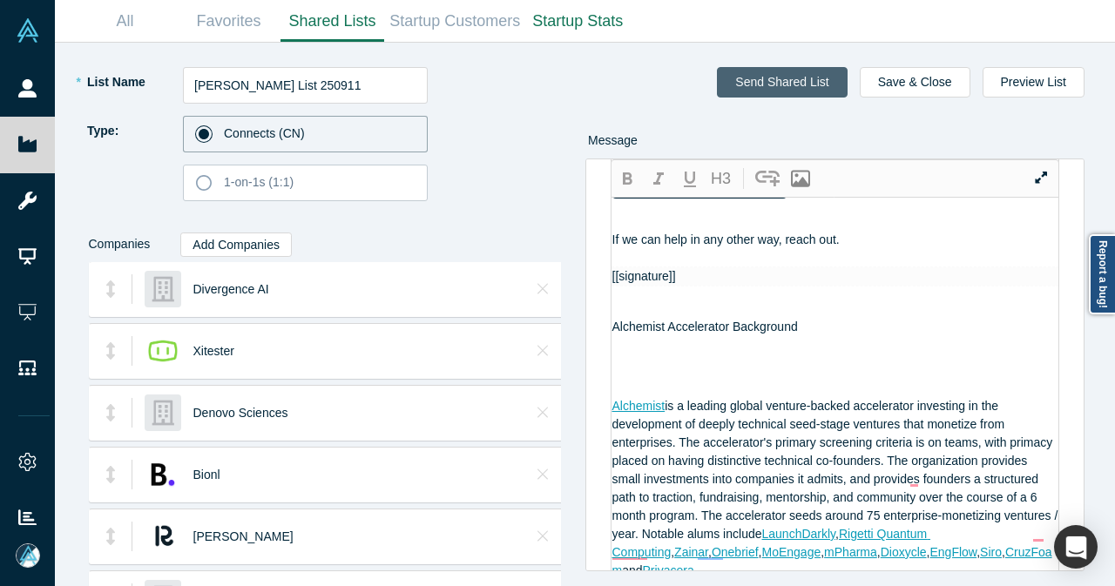
click at [815, 76] on button "Send Shared List" at bounding box center [782, 82] width 130 height 30
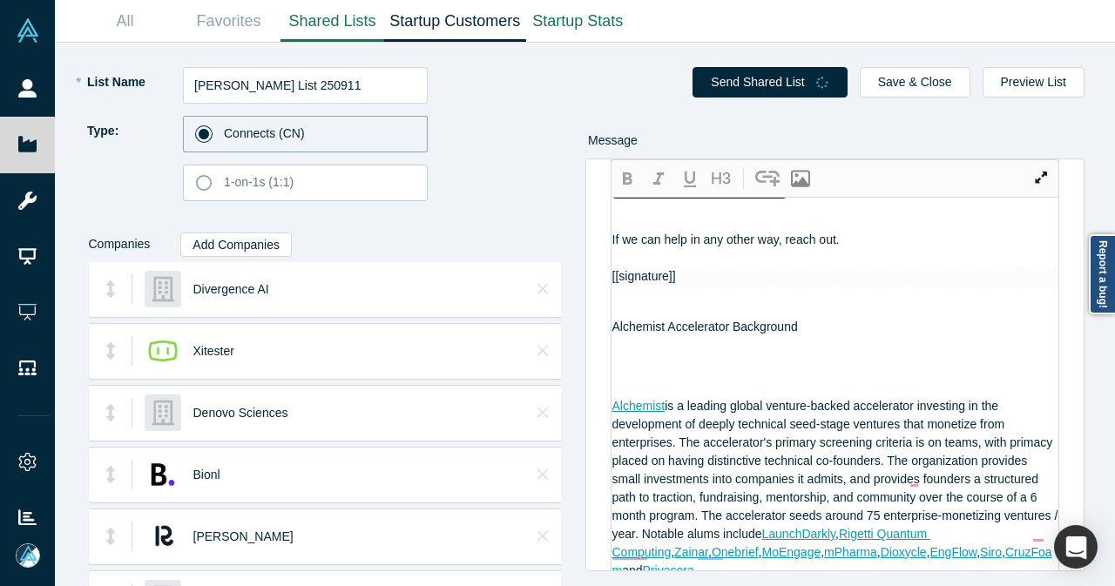
scroll to position [1499, 0]
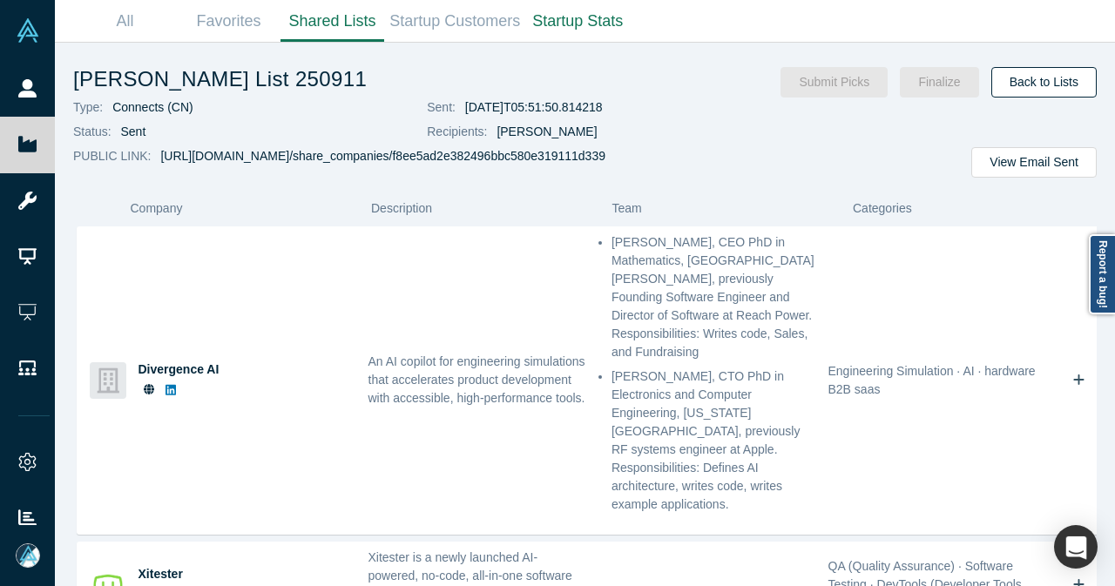
click at [1049, 81] on link "Back to Lists" at bounding box center [1043, 82] width 105 height 30
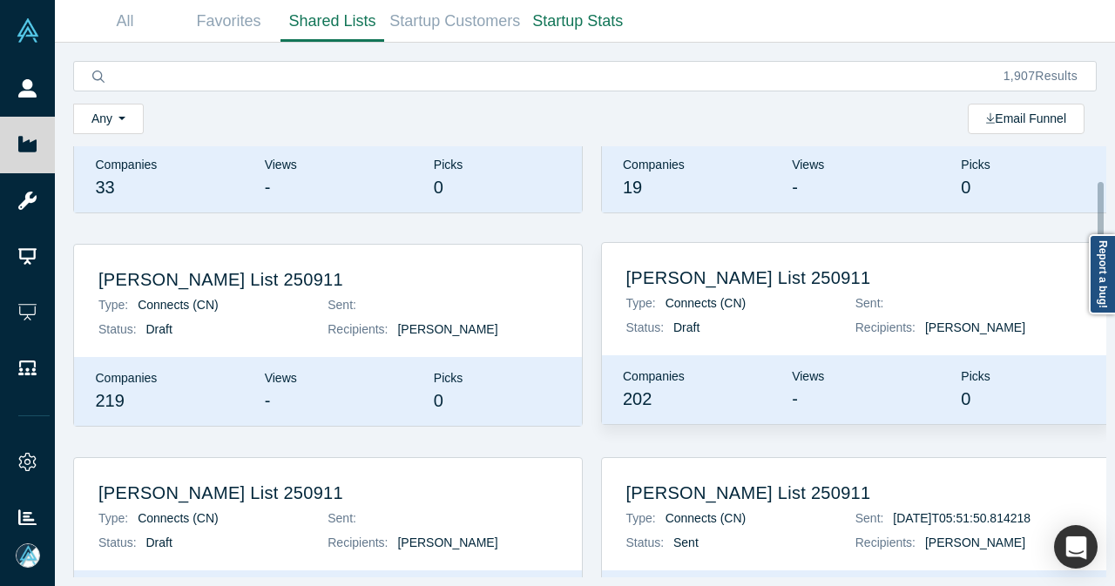
scroll to position [174, 0]
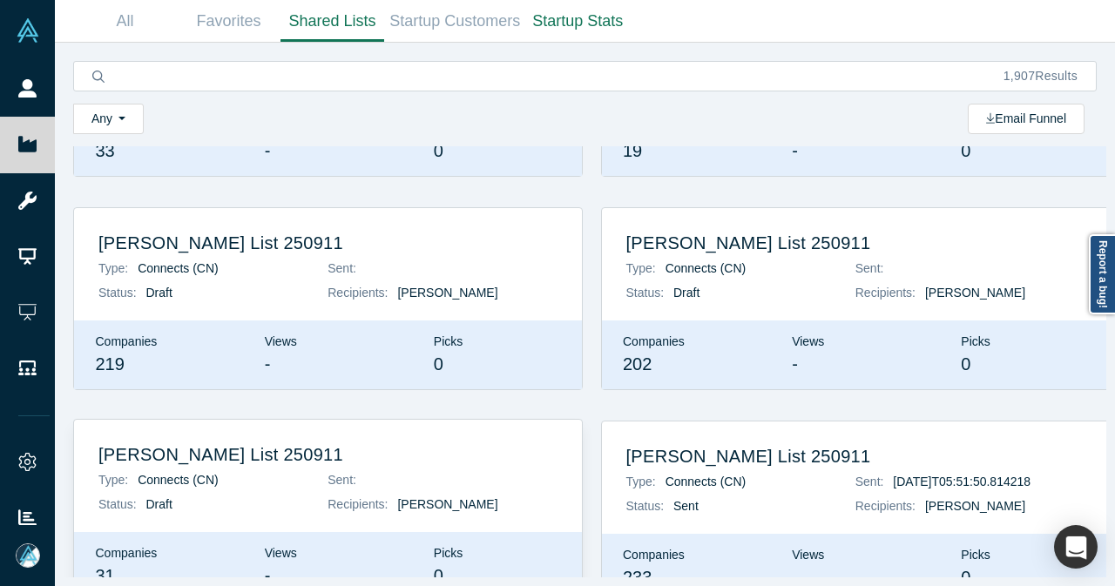
click at [476, 448] on h2 "[PERSON_NAME] List 250911" at bounding box center [327, 454] width 459 height 21
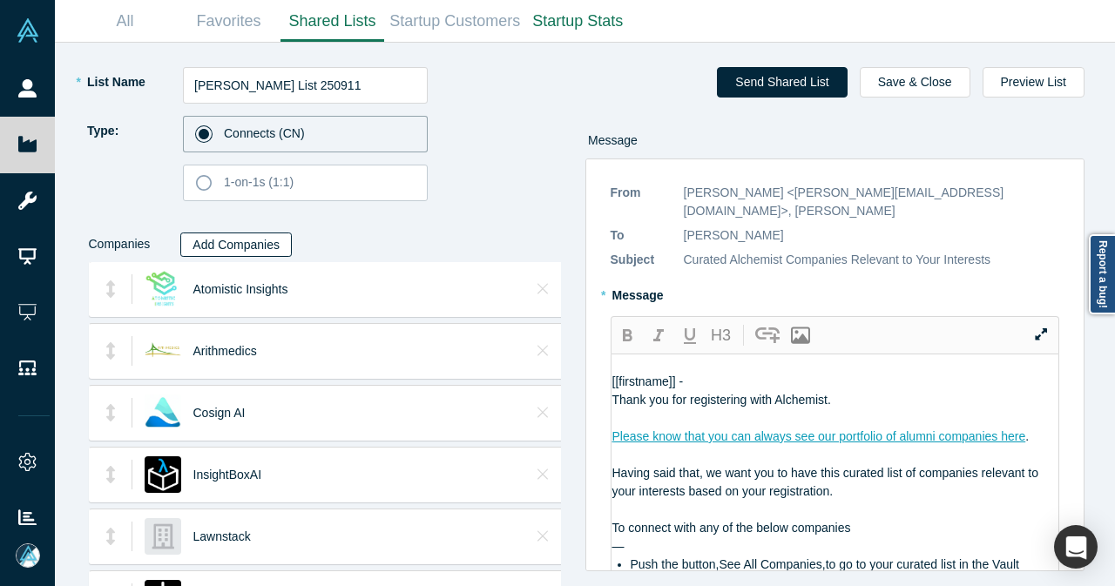
click at [266, 242] on button "Add Companies" at bounding box center [235, 245] width 111 height 24
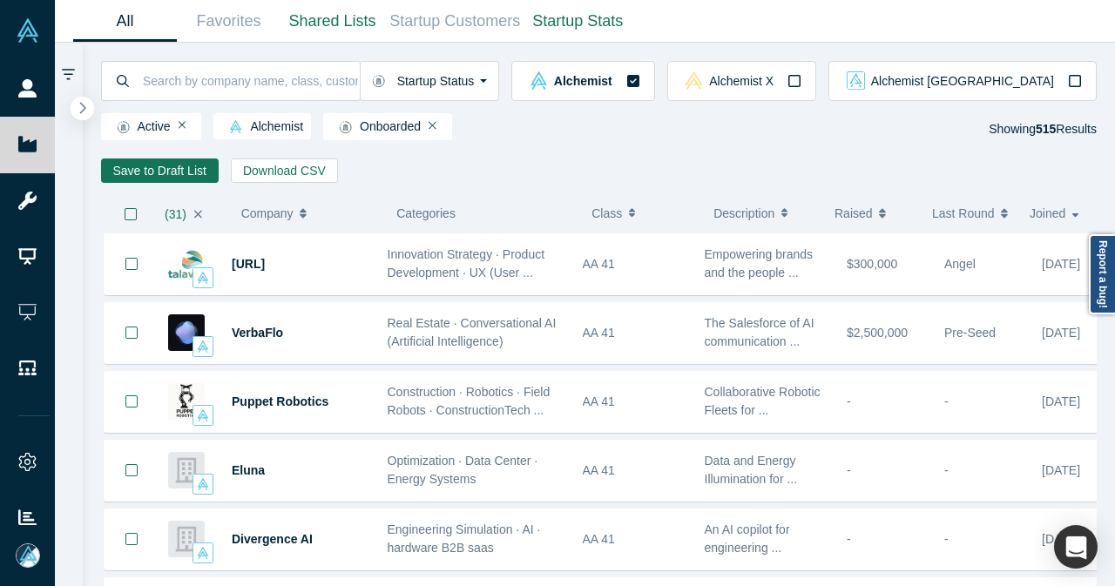
click at [78, 109] on icon "button" at bounding box center [82, 107] width 9 height 13
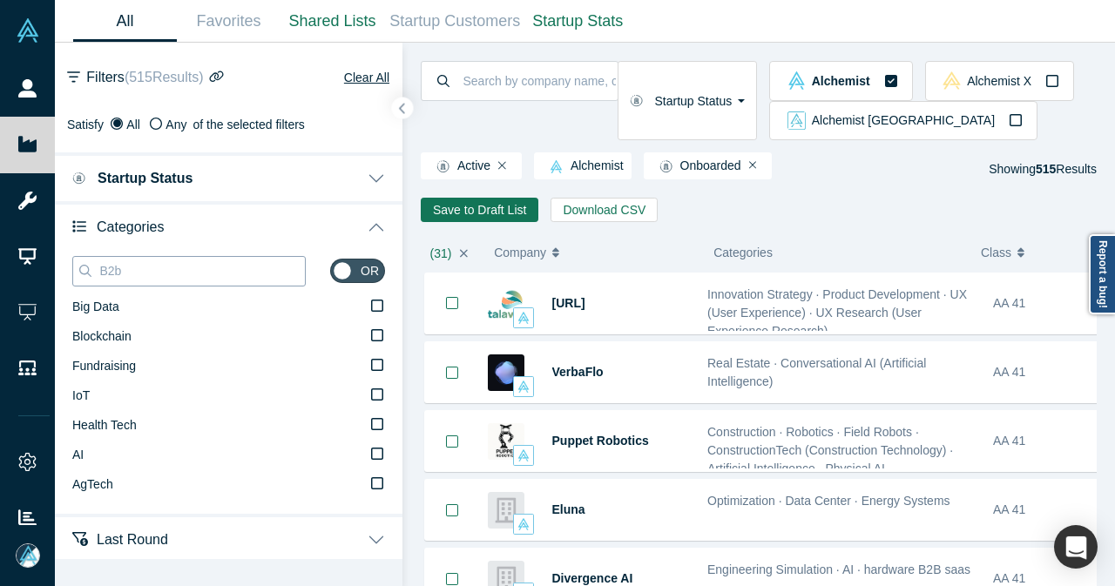
drag, startPoint x: 136, startPoint y: 266, endPoint x: 72, endPoint y: 278, distance: 64.6
click at [72, 278] on div "B2b" at bounding box center [188, 271] width 233 height 30
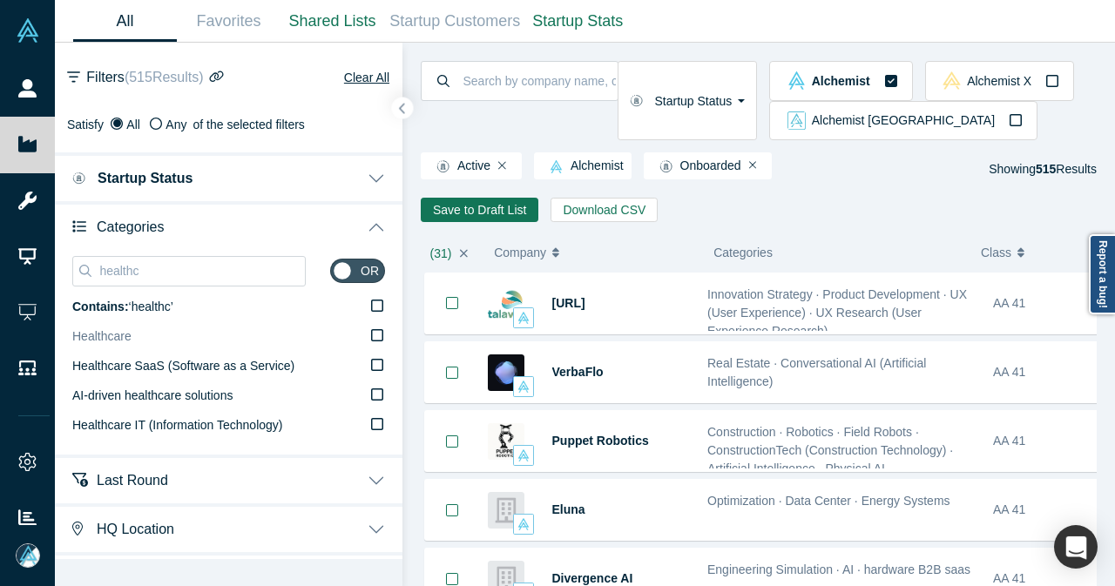
click at [153, 339] on label "Healthcare" at bounding box center [228, 337] width 313 height 30
click at [0, 0] on input "Healthcare" at bounding box center [0, 0] width 0 height 0
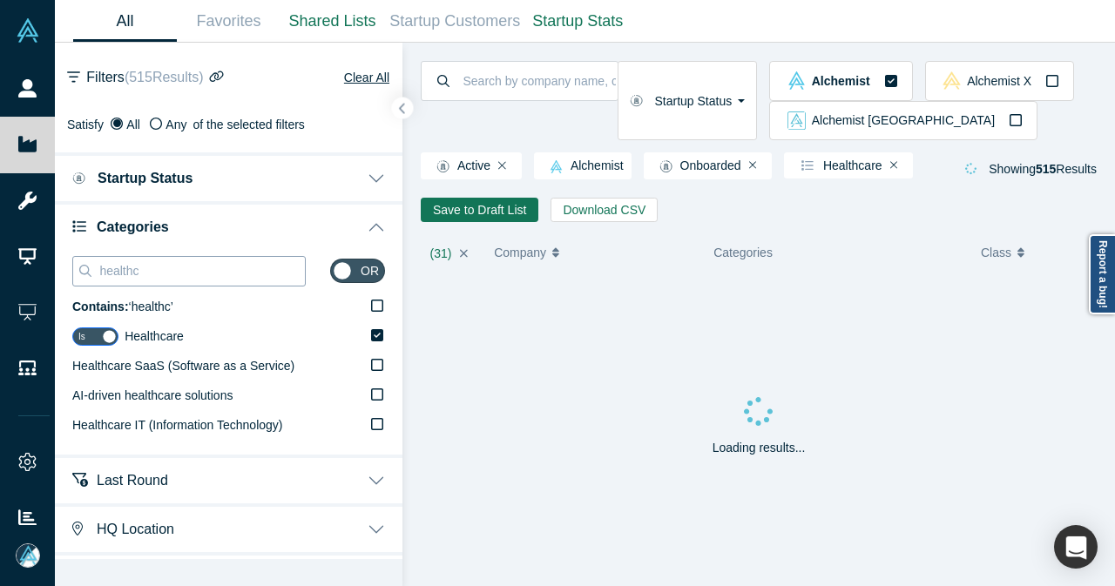
click at [134, 269] on input "healthc" at bounding box center [201, 270] width 207 height 23
click at [371, 361] on icon at bounding box center [377, 365] width 12 height 14
click at [0, 0] on input "Health Care" at bounding box center [0, 0] width 0 height 0
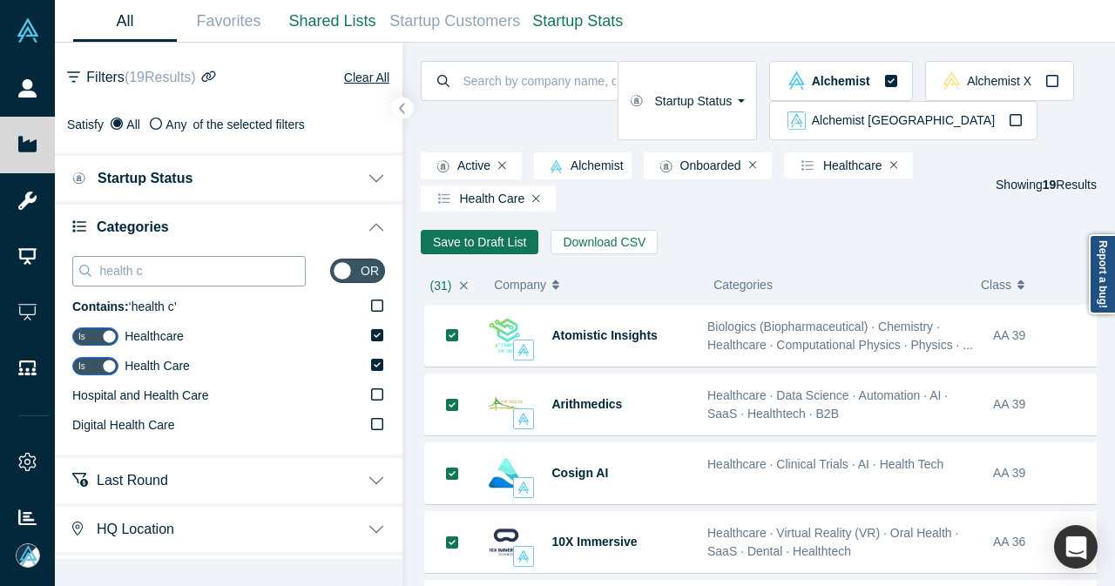
drag, startPoint x: 200, startPoint y: 271, endPoint x: 90, endPoint y: 271, distance: 110.6
click at [90, 271] on div "health c" at bounding box center [188, 271] width 233 height 30
paste input "B2B Softwar"
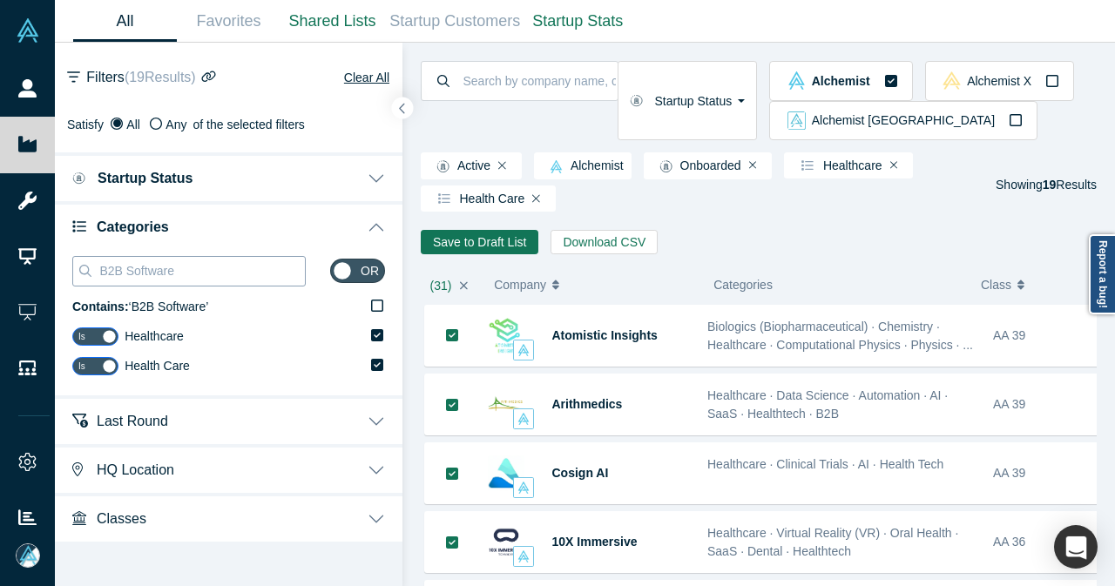
click at [103, 273] on input "B2B Software" at bounding box center [201, 270] width 207 height 23
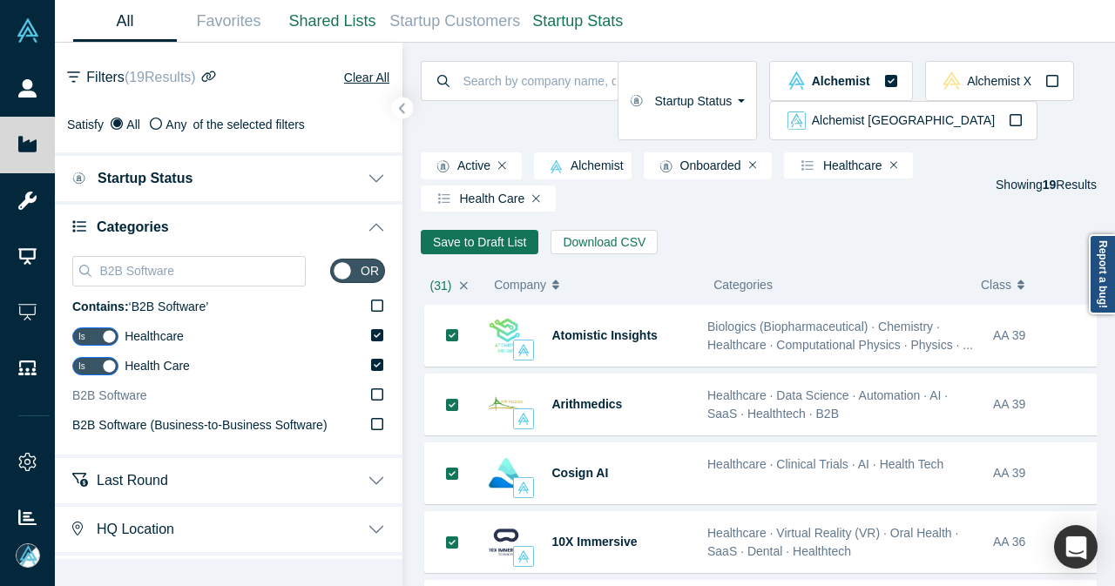
click at [371, 395] on icon at bounding box center [377, 395] width 12 height 14
click at [0, 0] on input "B2B Software" at bounding box center [0, 0] width 0 height 0
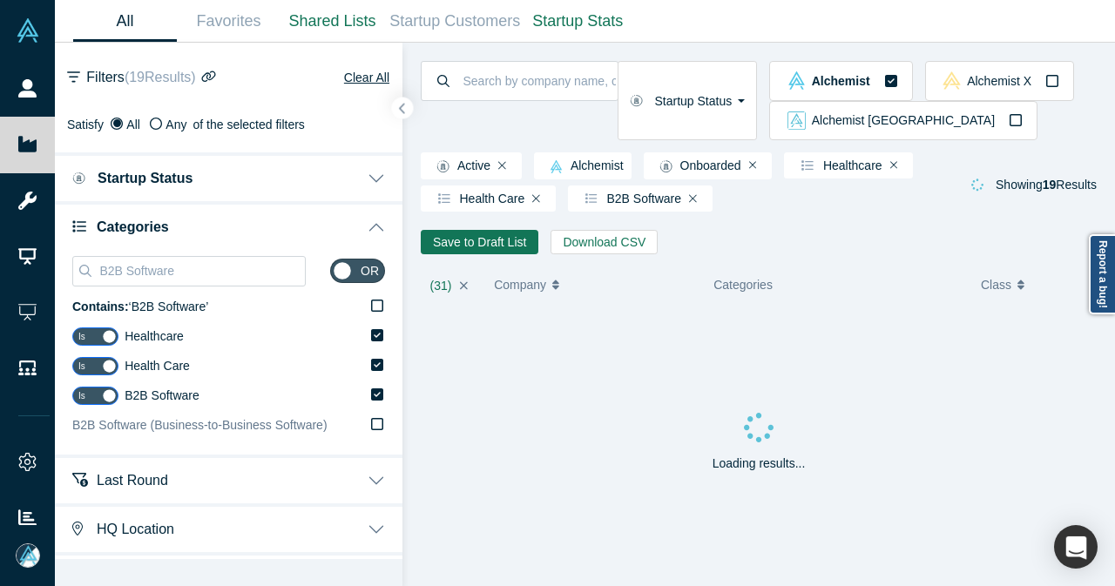
click at [370, 418] on label "B2B Software (Business-to-Business Software)" at bounding box center [228, 426] width 313 height 30
click at [0, 0] on input "B2B Software (Business-to-Business Software)" at bounding box center [0, 0] width 0 height 0
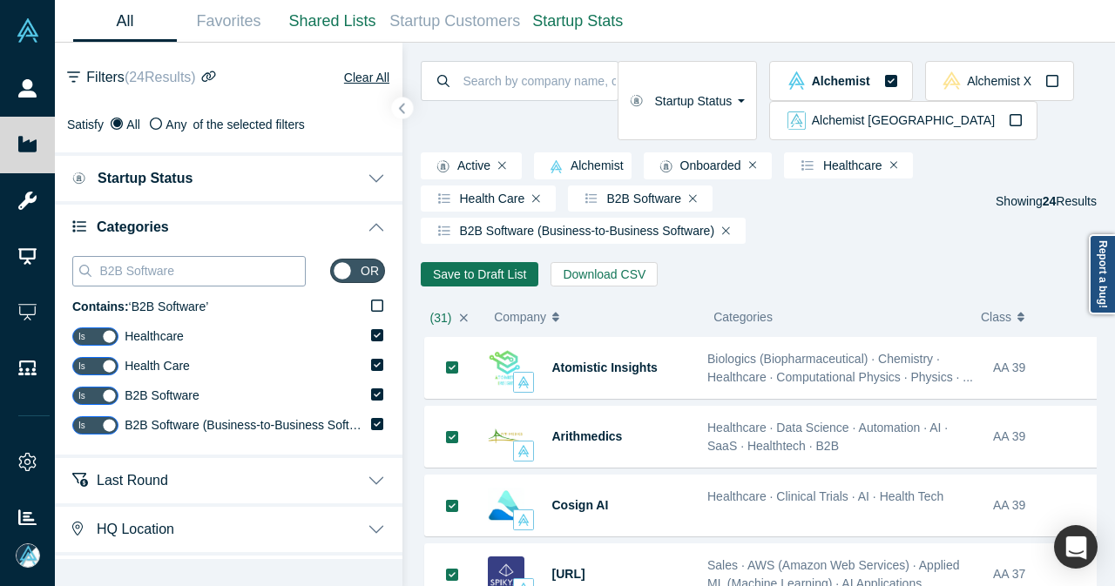
drag, startPoint x: 176, startPoint y: 267, endPoint x: 84, endPoint y: 270, distance: 92.3
click at [84, 271] on div "B2B Software" at bounding box center [188, 271] width 233 height 30
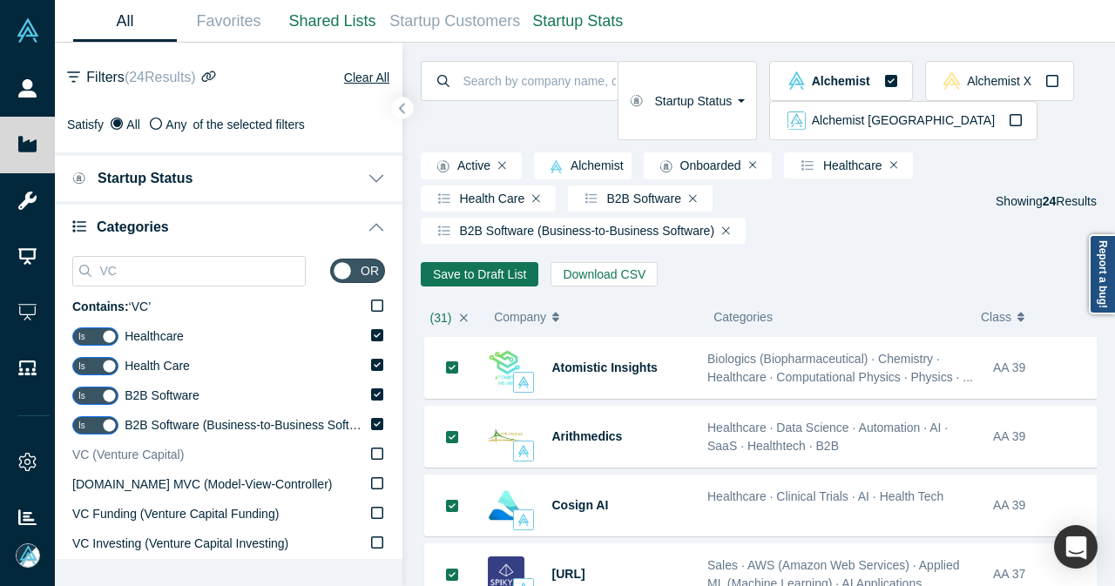
click at [371, 451] on icon at bounding box center [377, 454] width 12 height 14
click at [0, 0] on input "VC (Venture Capital)" at bounding box center [0, 0] width 0 height 0
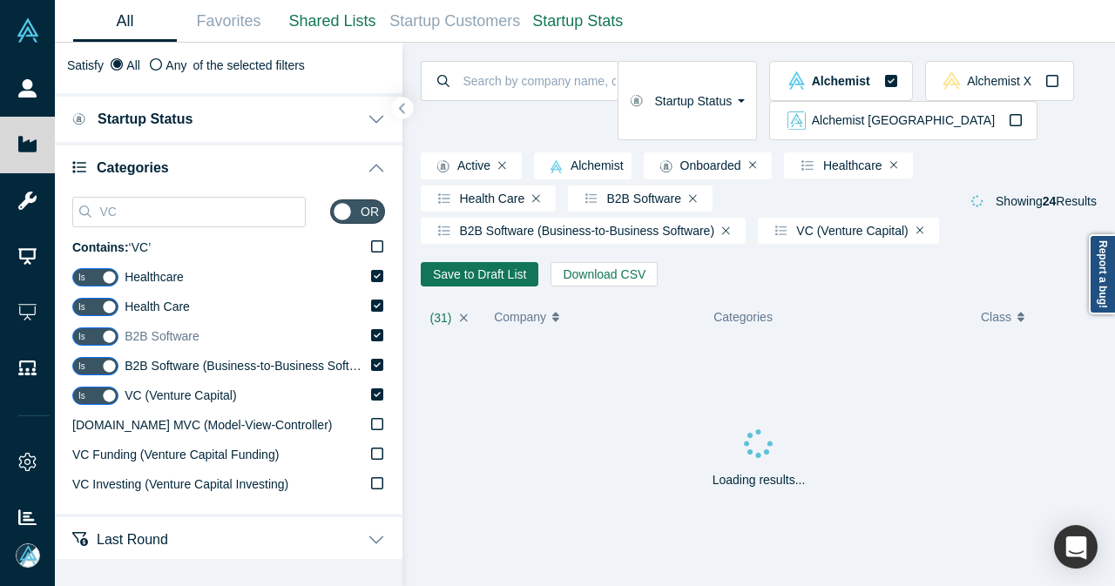
scroll to position [87, 0]
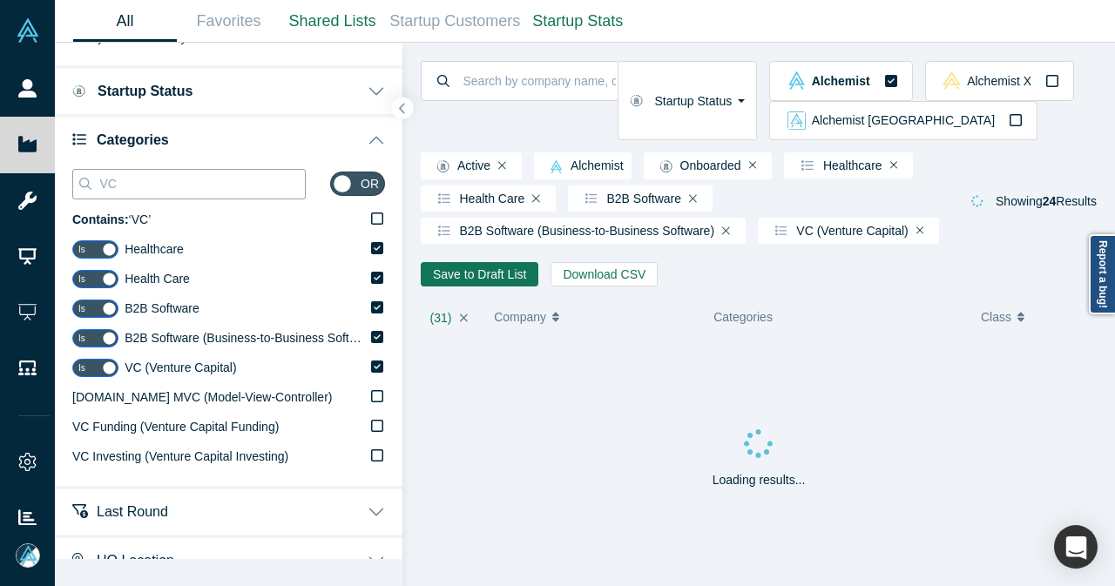
click at [153, 189] on input "VC" at bounding box center [201, 183] width 207 height 23
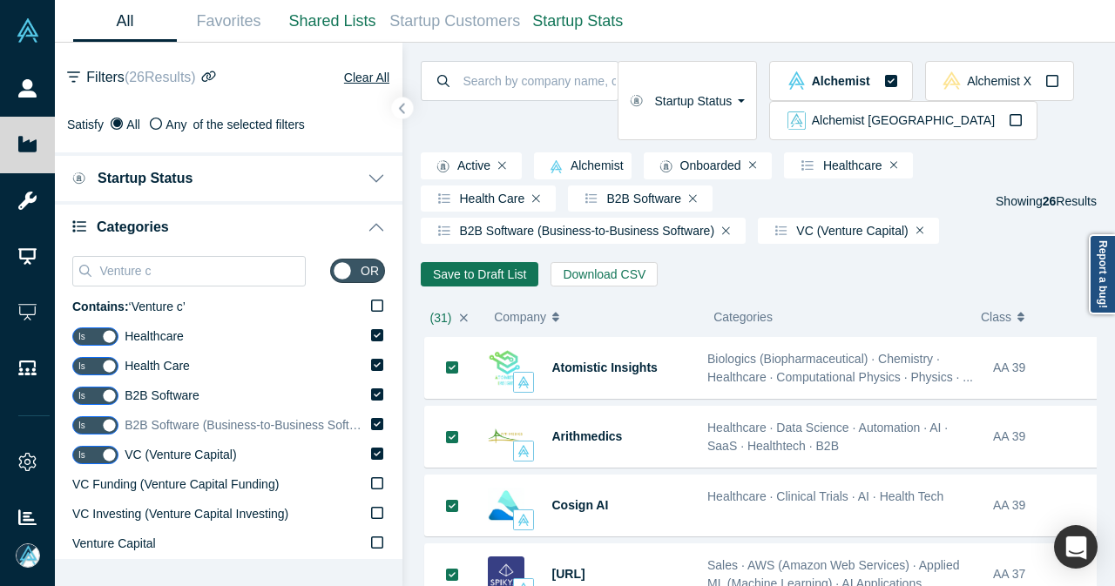
scroll to position [87, 0]
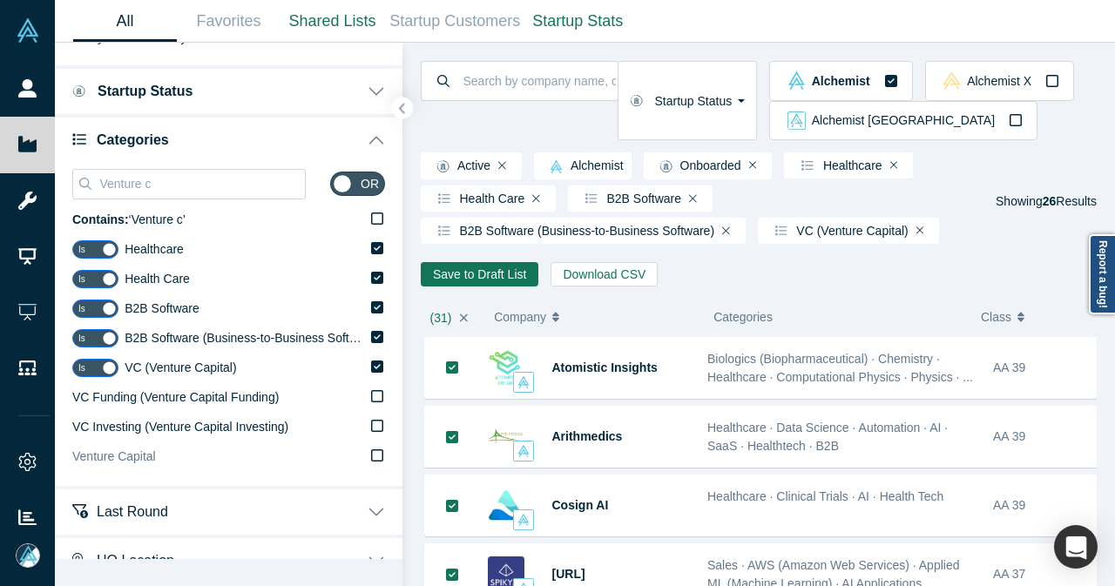
click at [371, 452] on icon at bounding box center [377, 455] width 12 height 14
click at [0, 0] on input "Venture Capital" at bounding box center [0, 0] width 0 height 0
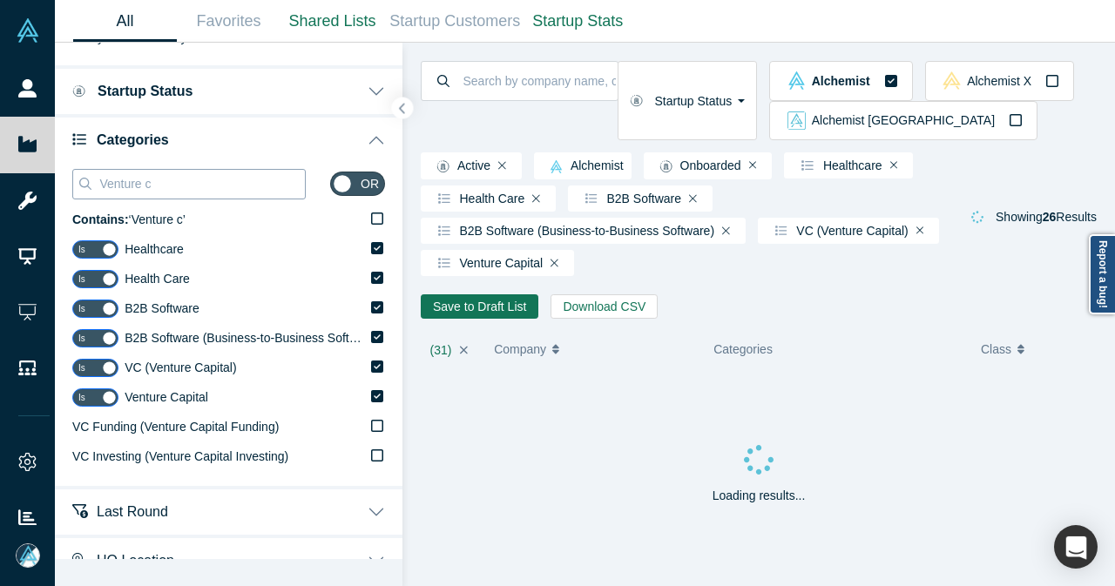
drag, startPoint x: 206, startPoint y: 175, endPoint x: 91, endPoint y: 177, distance: 115.0
click at [91, 177] on div "Venture c" at bounding box center [188, 184] width 233 height 30
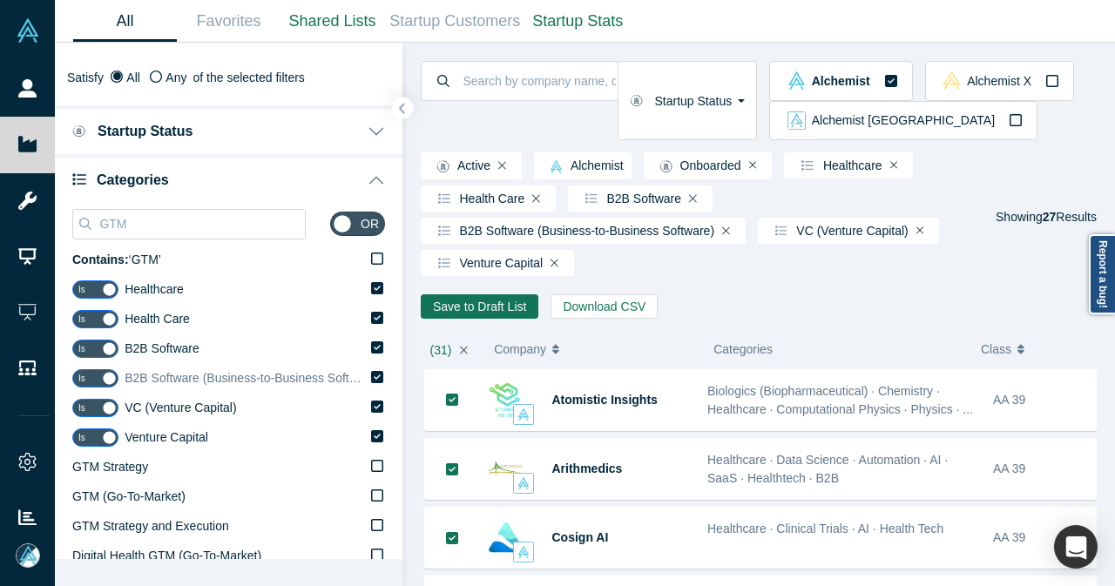
scroll to position [87, 0]
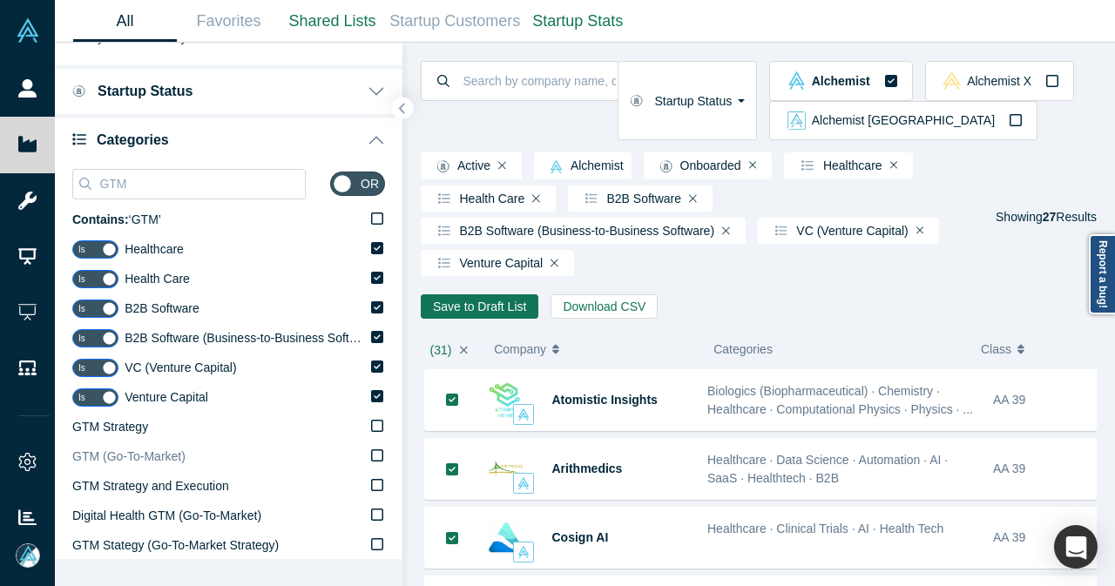
click at [371, 459] on icon at bounding box center [377, 455] width 12 height 14
click at [0, 0] on input "GTM (Go-To-Market)" at bounding box center [0, 0] width 0 height 0
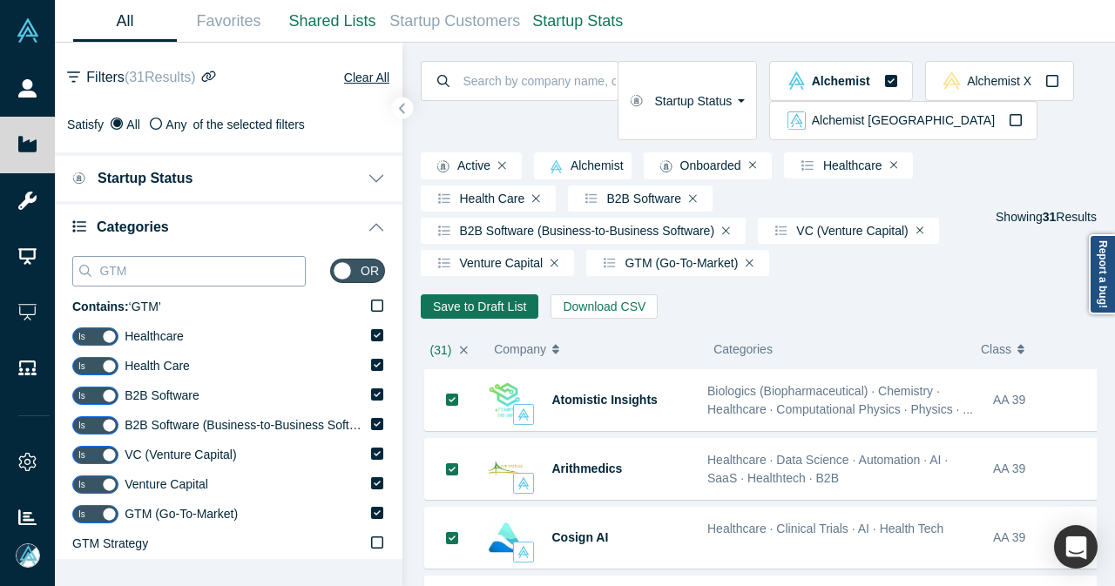
click at [158, 267] on input "GTM" at bounding box center [201, 270] width 207 height 23
type input "Go-t"
click at [410, 108] on button "button" at bounding box center [403, 109] width 24 height 24
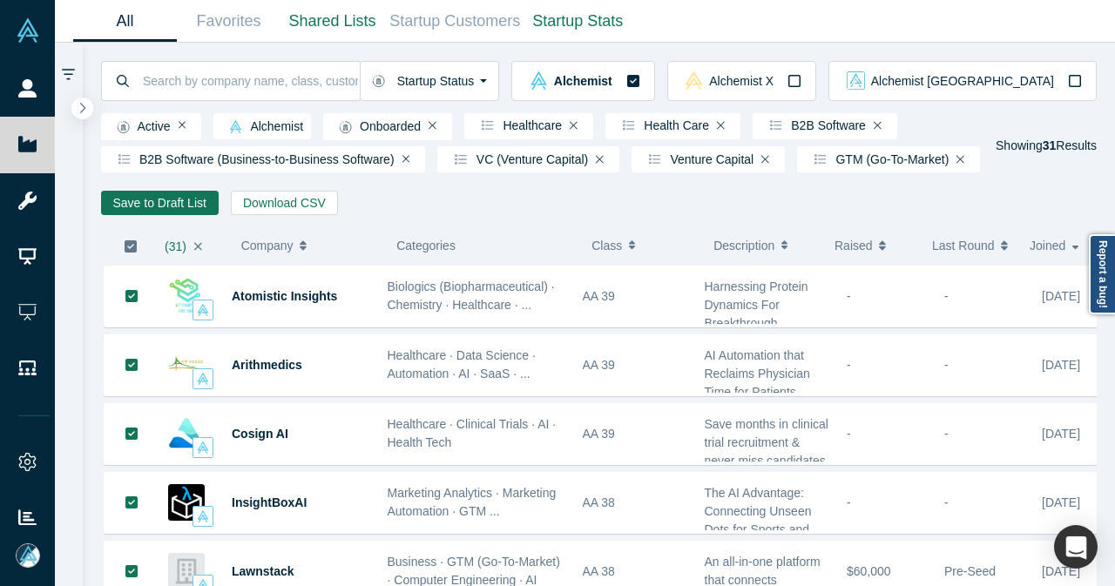
click at [131, 250] on icon "button" at bounding box center [131, 246] width 14 height 14
click at [164, 215] on button "Save to Draft List" at bounding box center [160, 203] width 118 height 24
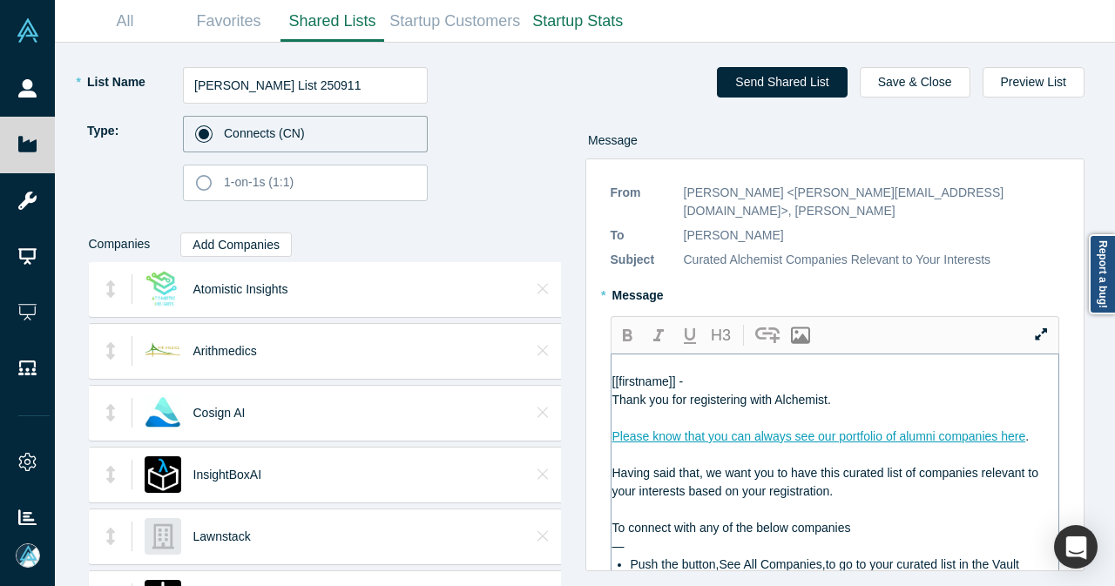
click at [765, 373] on div "[[firstname]] -" at bounding box center [835, 382] width 447 height 18
paste div "To enrich screen reader interactions, please activate Accessibility in Grammarl…"
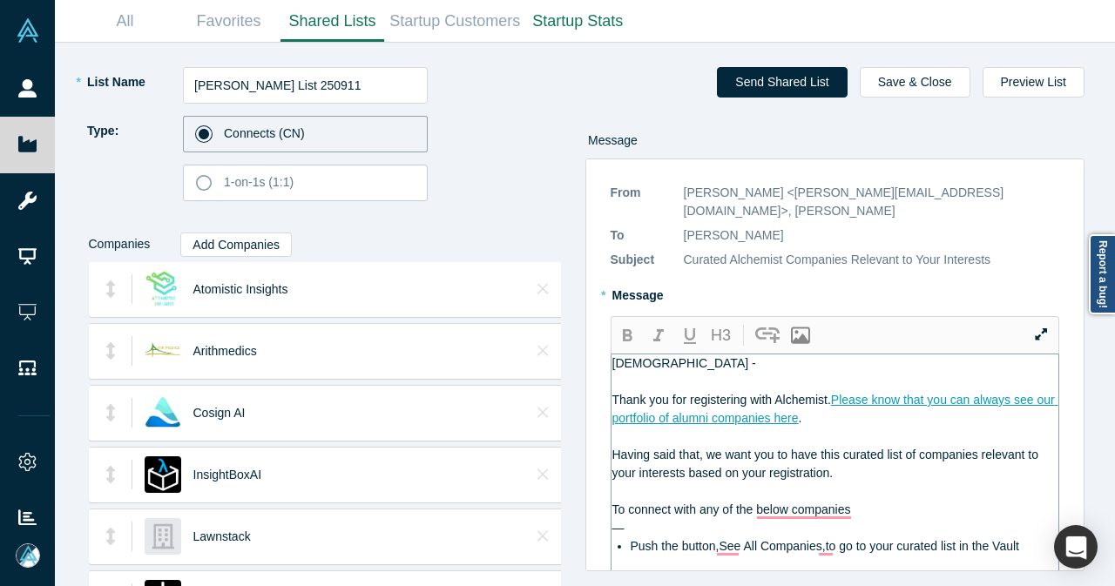
scroll to position [174, 0]
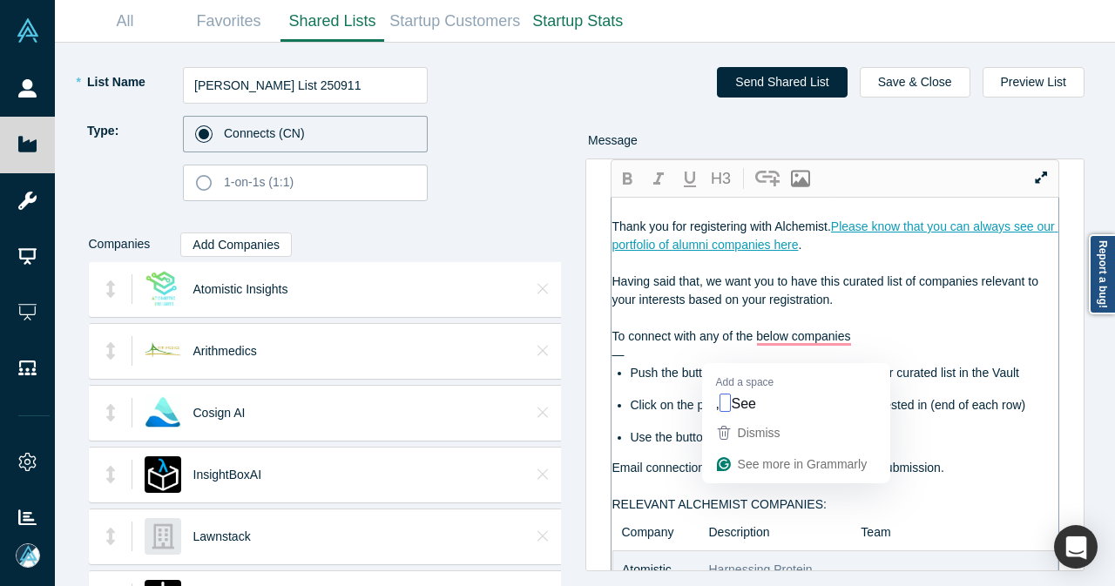
click at [710, 346] on div "—" at bounding box center [835, 355] width 447 height 18
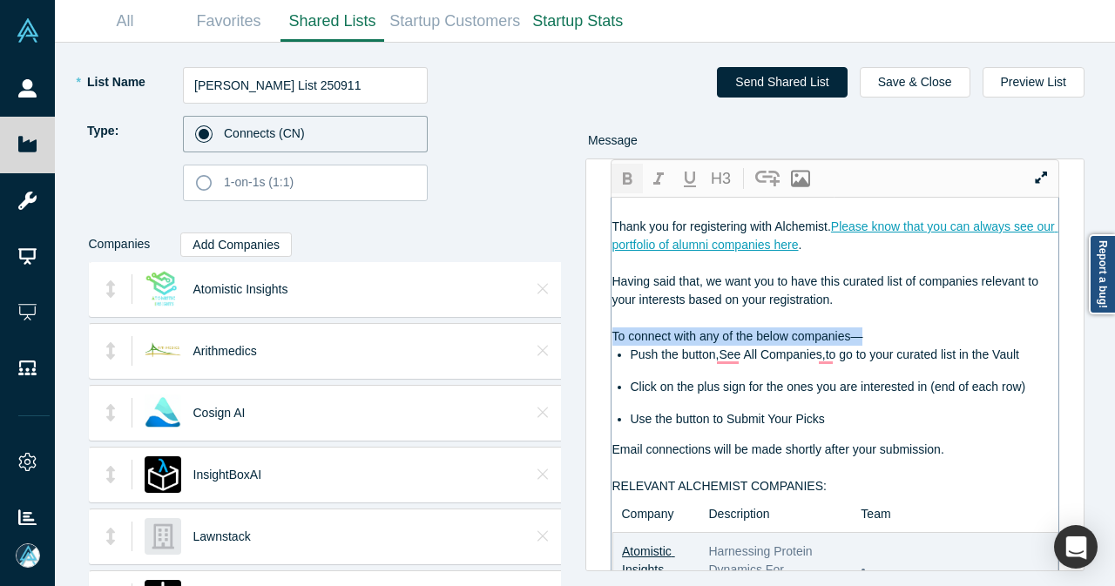
click at [619, 183] on icon "button" at bounding box center [627, 179] width 21 height 21
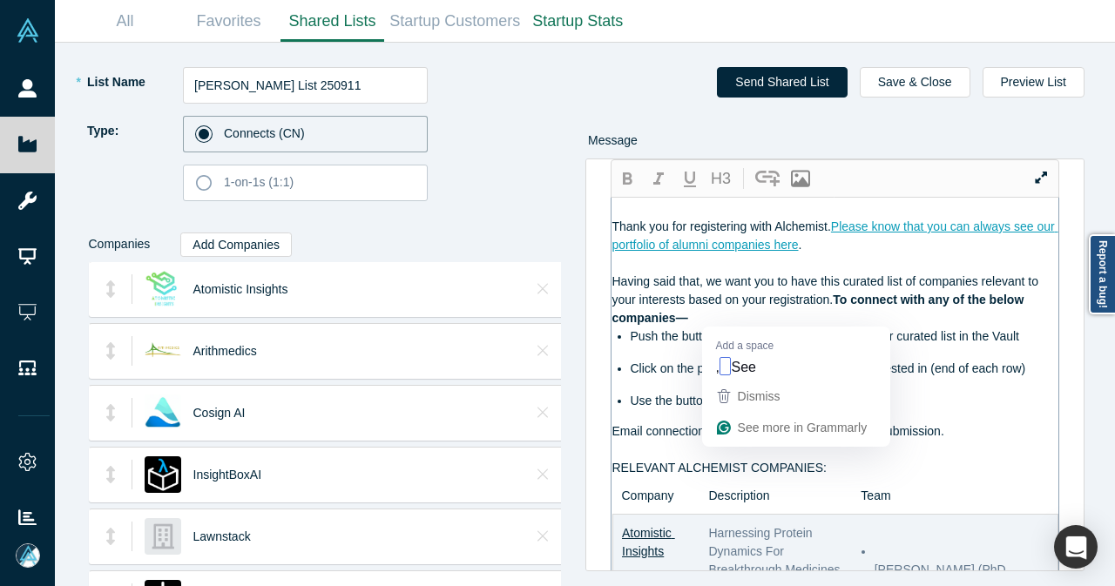
click at [716, 329] on span "Push the button,See All Companies,to go to your curated list in the Vault" at bounding box center [824, 336] width 388 height 14
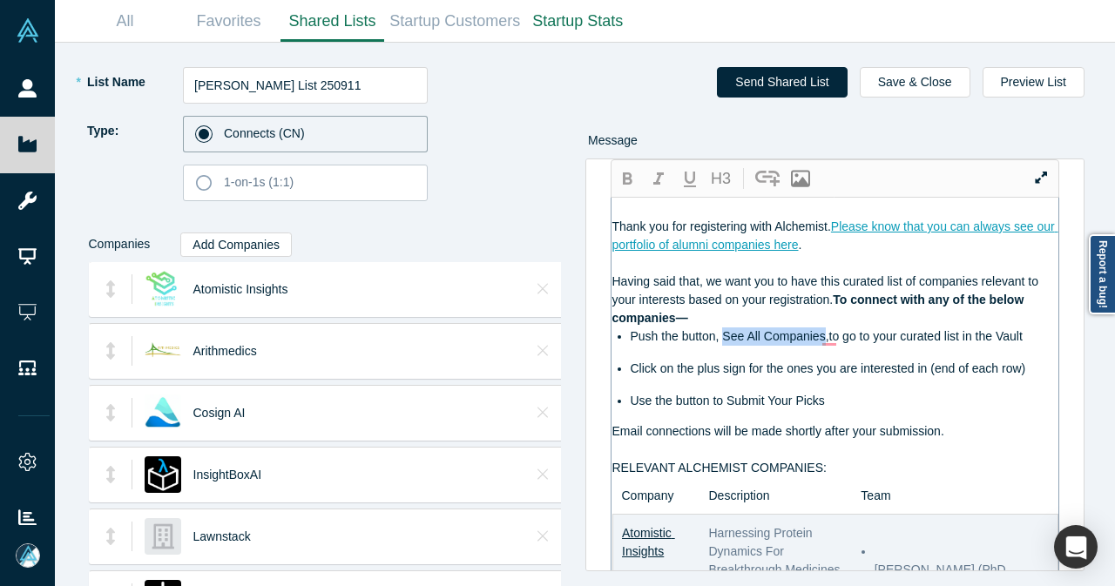
click at [819, 329] on span "Push the button, See All Companies,to go to your curated list in the Vault" at bounding box center [826, 336] width 392 height 14
click at [629, 181] on icon "button" at bounding box center [628, 178] width 10 height 12
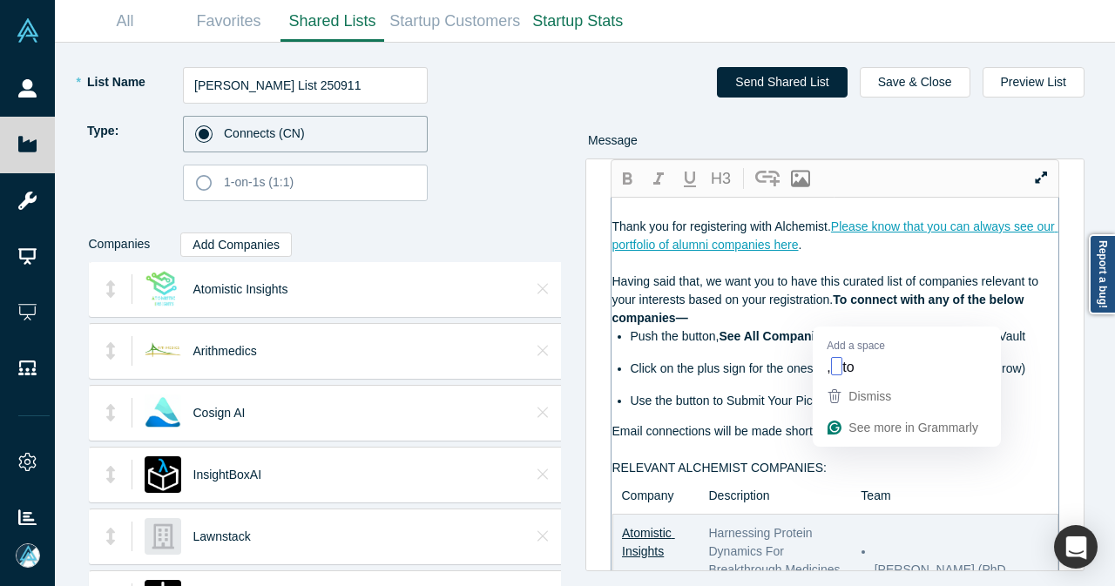
click at [832, 329] on span ",to go to your curated list in the Vault" at bounding box center [926, 336] width 197 height 14
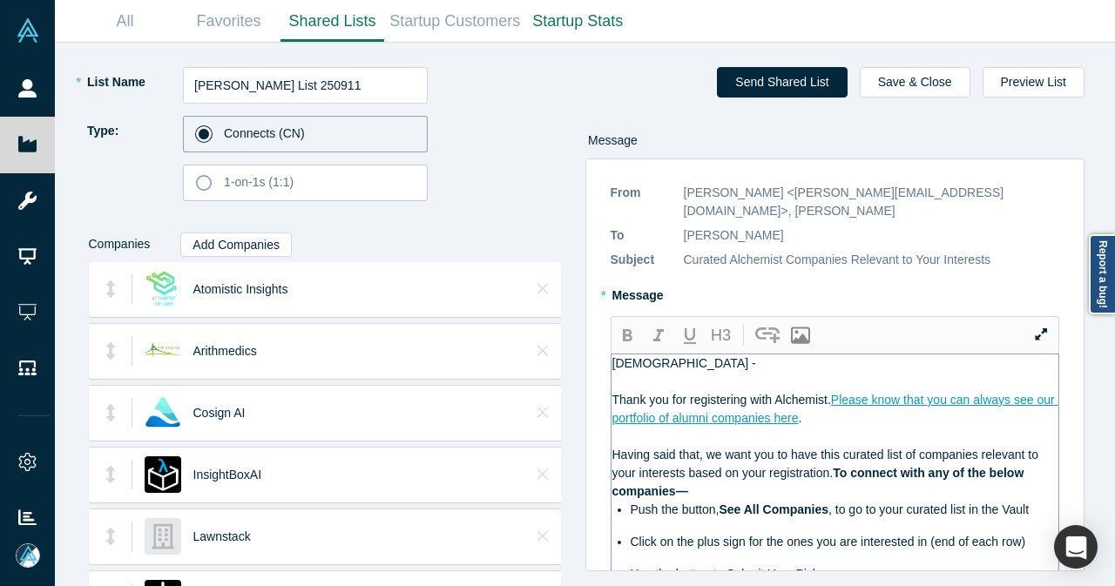
scroll to position [0, 0]
click at [683, 354] on div "Vaibhavi -" at bounding box center [835, 363] width 447 height 18
click at [672, 393] on span "Thank you for registering with Alchemist." at bounding box center [721, 400] width 219 height 14
click at [684, 354] on div "Vaibhavi -" at bounding box center [835, 363] width 447 height 18
click at [751, 354] on div "Vaibhavi -" at bounding box center [835, 363] width 447 height 18
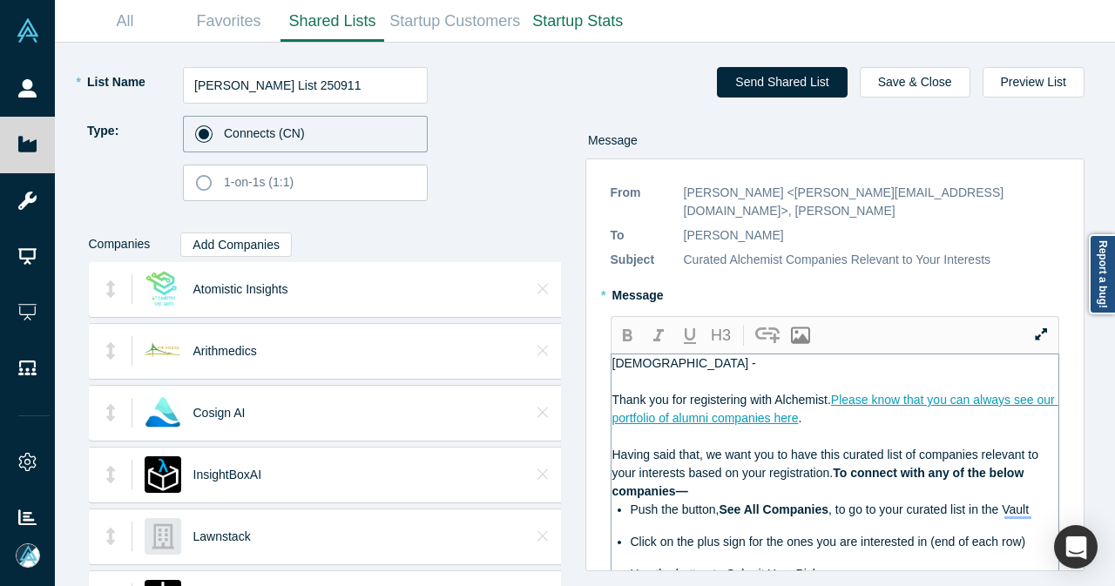
click at [702, 354] on div "Vaibhavi -" at bounding box center [835, 363] width 447 height 18
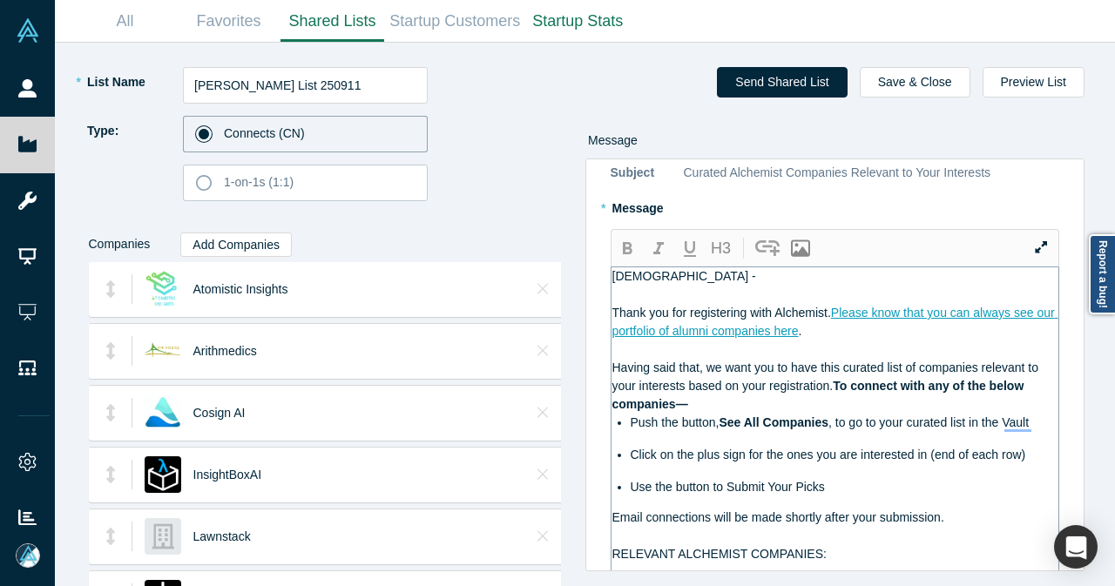
click at [874, 317] on div "Thank you for registering with Alchemist. Please know that you can always see o…" at bounding box center [835, 322] width 447 height 37
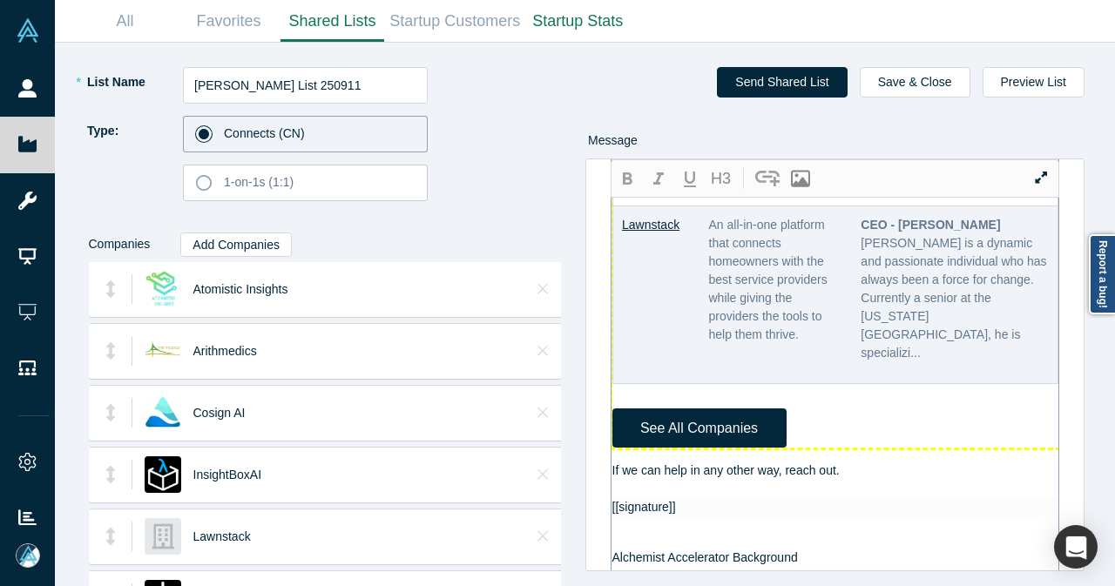
scroll to position [1742, 0]
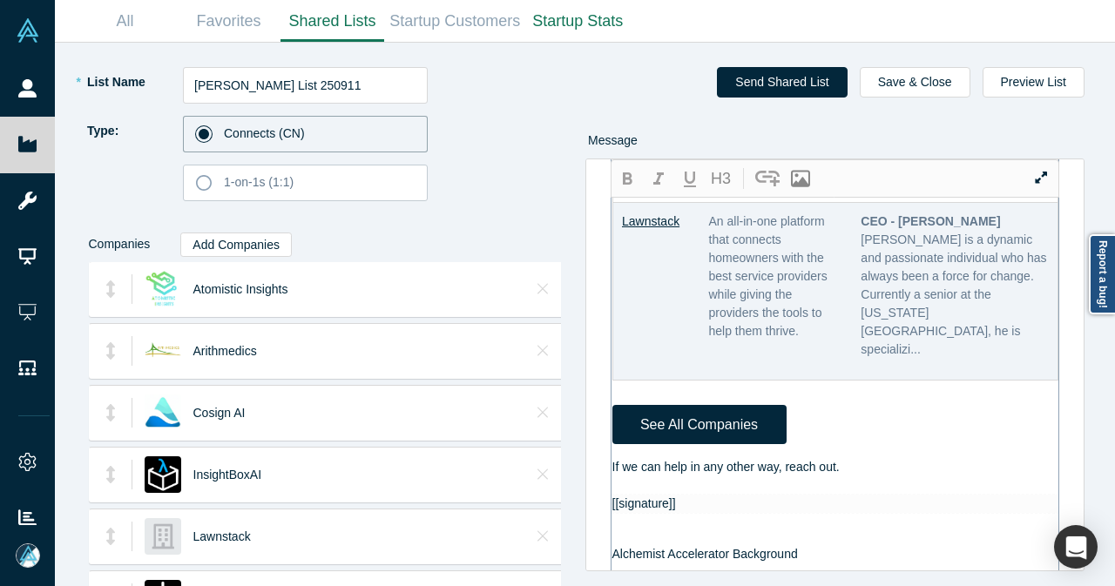
click at [895, 458] on div "If we can help in any other way, reach out." at bounding box center [835, 467] width 447 height 18
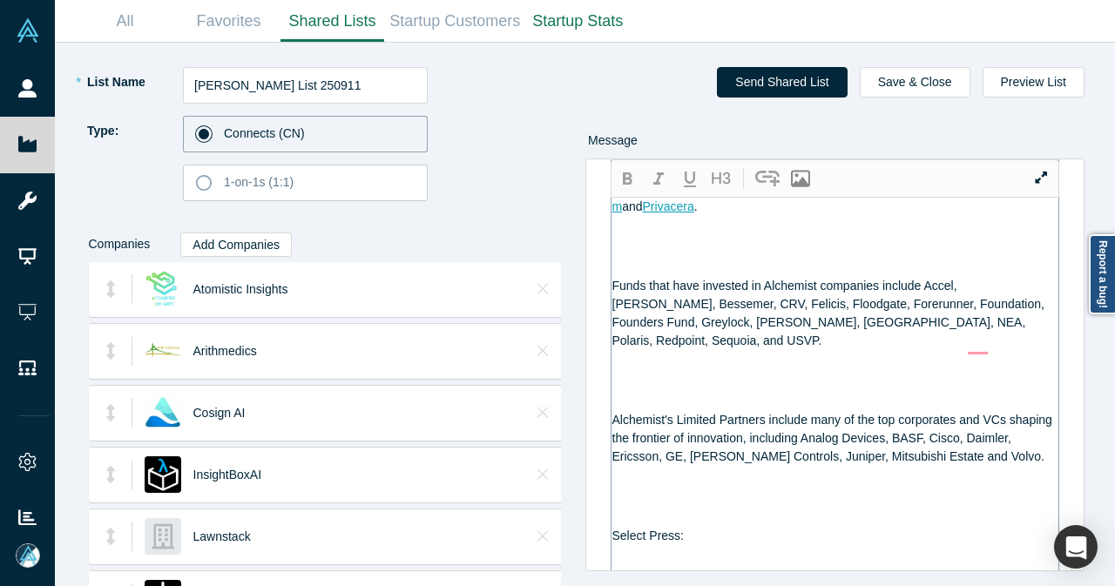
scroll to position [2699, 0]
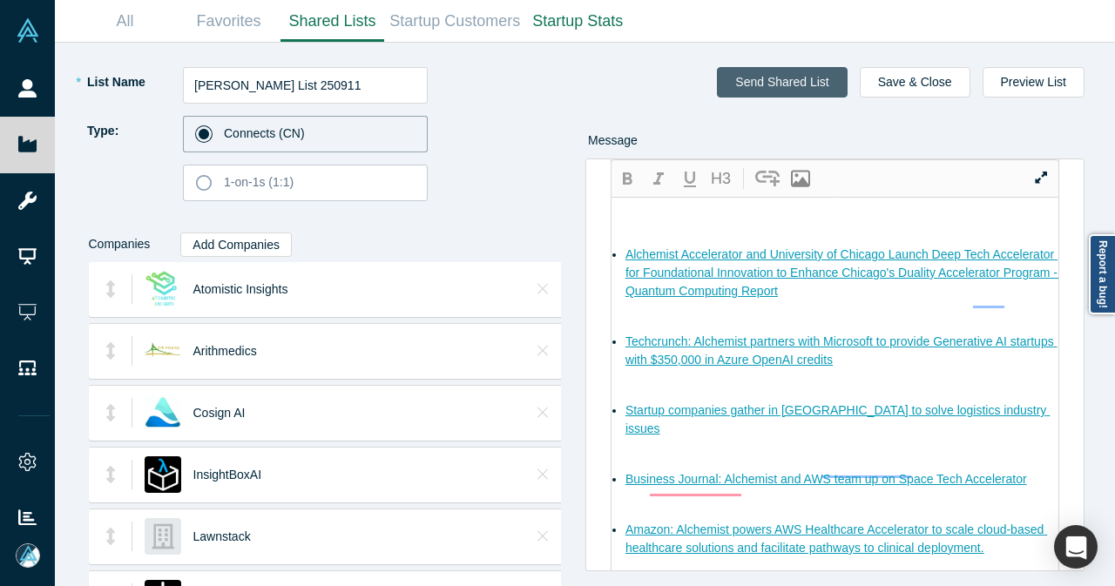
click at [805, 71] on button "Send Shared List" at bounding box center [782, 82] width 130 height 30
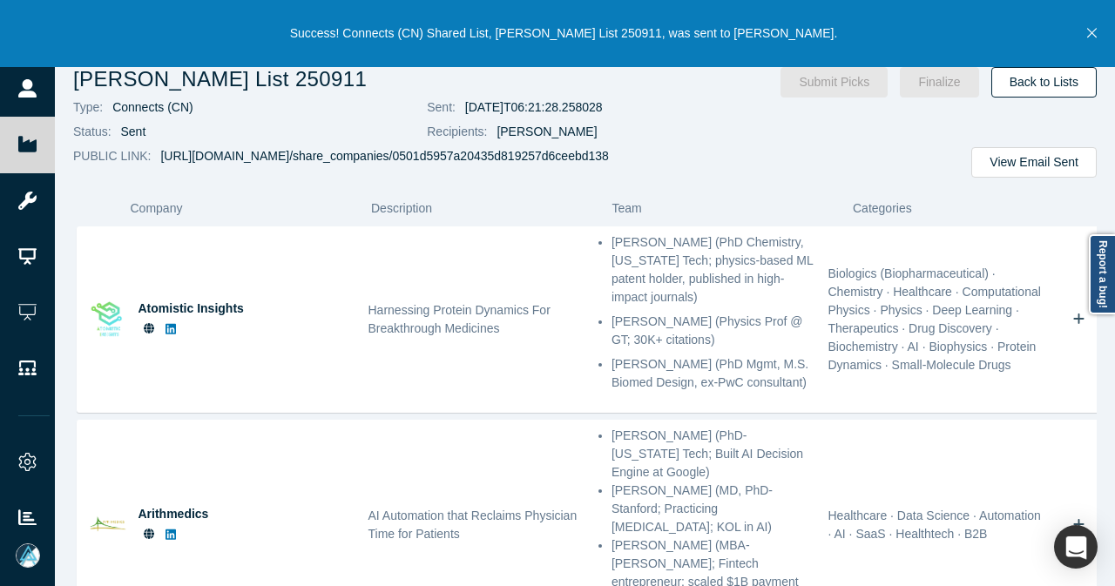
click at [1076, 78] on link "Back to Lists" at bounding box center [1043, 82] width 105 height 30
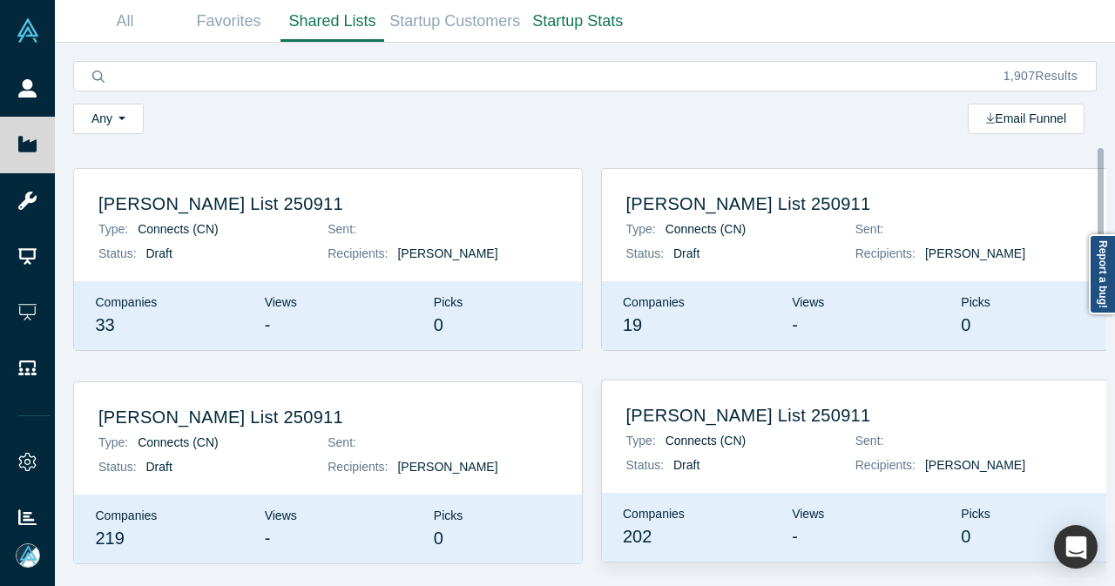
click at [690, 422] on h2 "[PERSON_NAME] List 250911" at bounding box center [855, 415] width 459 height 21
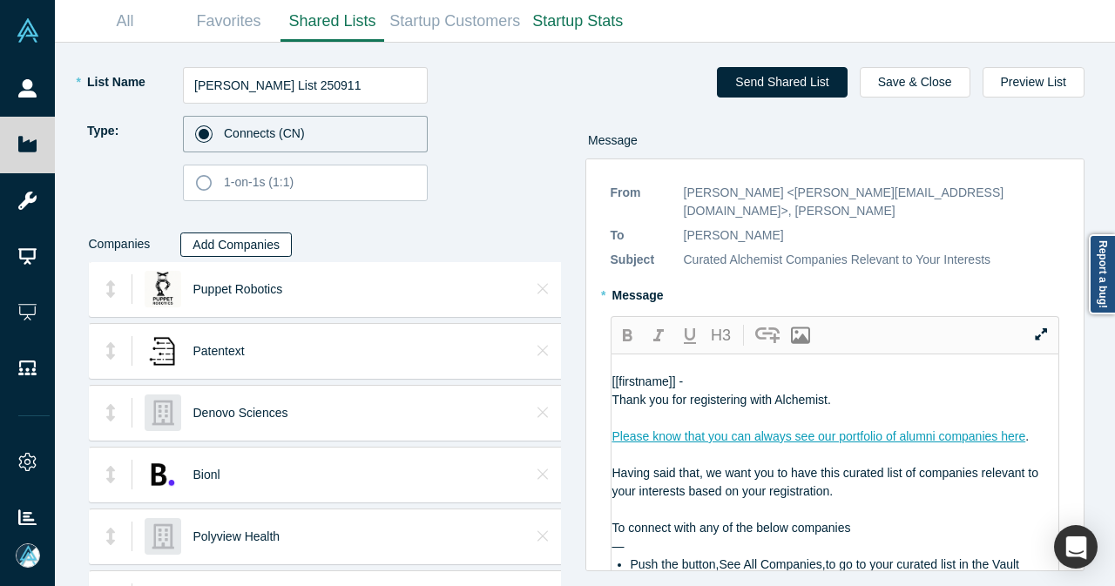
click at [214, 250] on button "Add Companies" at bounding box center [235, 245] width 111 height 24
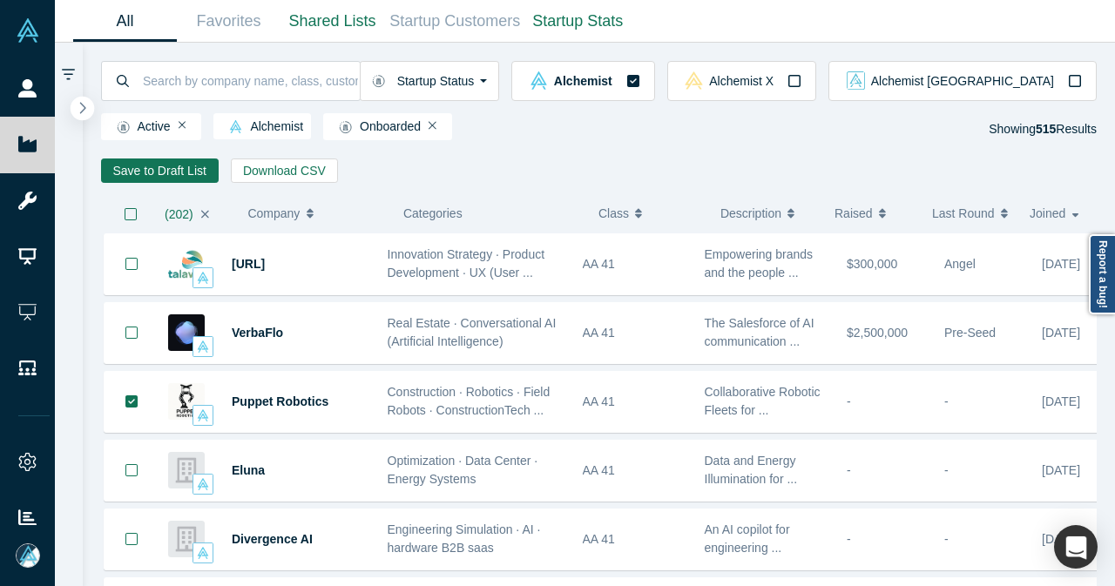
click at [78, 110] on icon "button" at bounding box center [82, 107] width 9 height 13
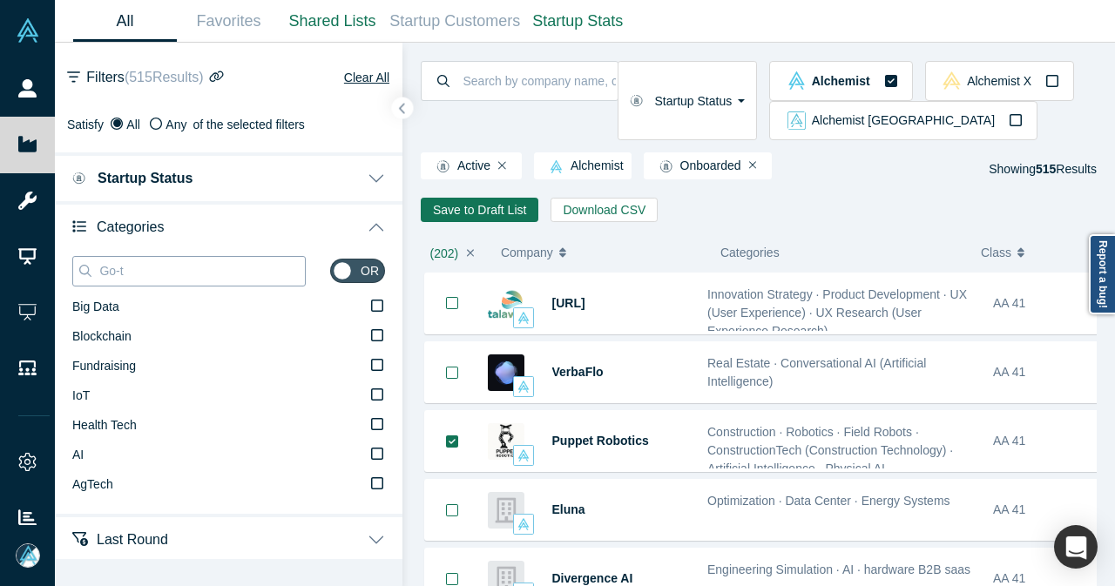
drag, startPoint x: 157, startPoint y: 267, endPoint x: 83, endPoint y: 270, distance: 74.1
click at [83, 270] on div "Go-t" at bounding box center [188, 271] width 233 height 30
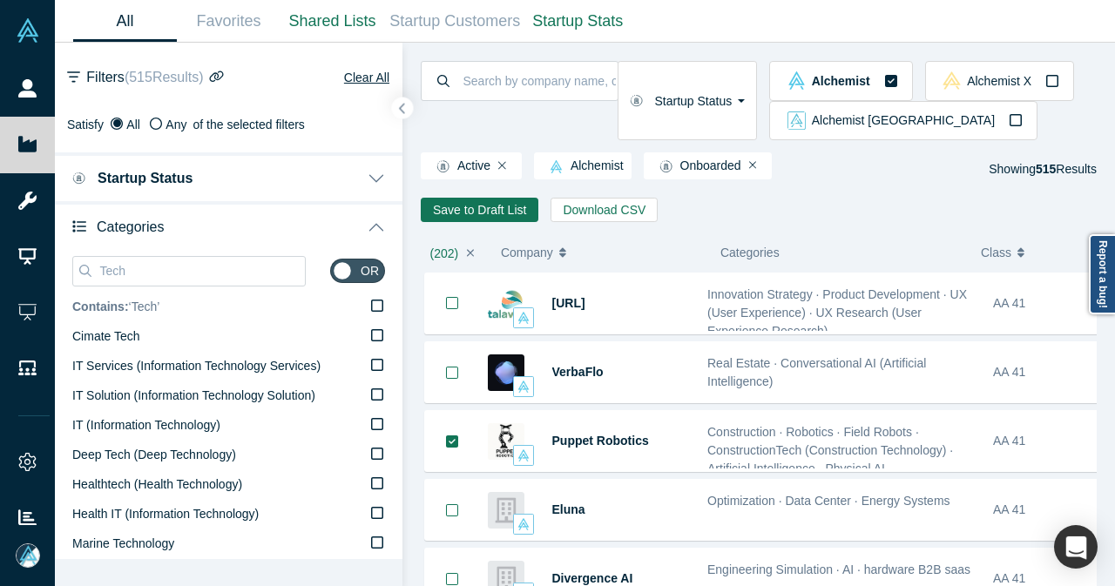
click at [371, 309] on icon at bounding box center [377, 306] width 12 height 14
click at [0, 0] on input "Contains: ‘ Tech ’" at bounding box center [0, 0] width 0 height 0
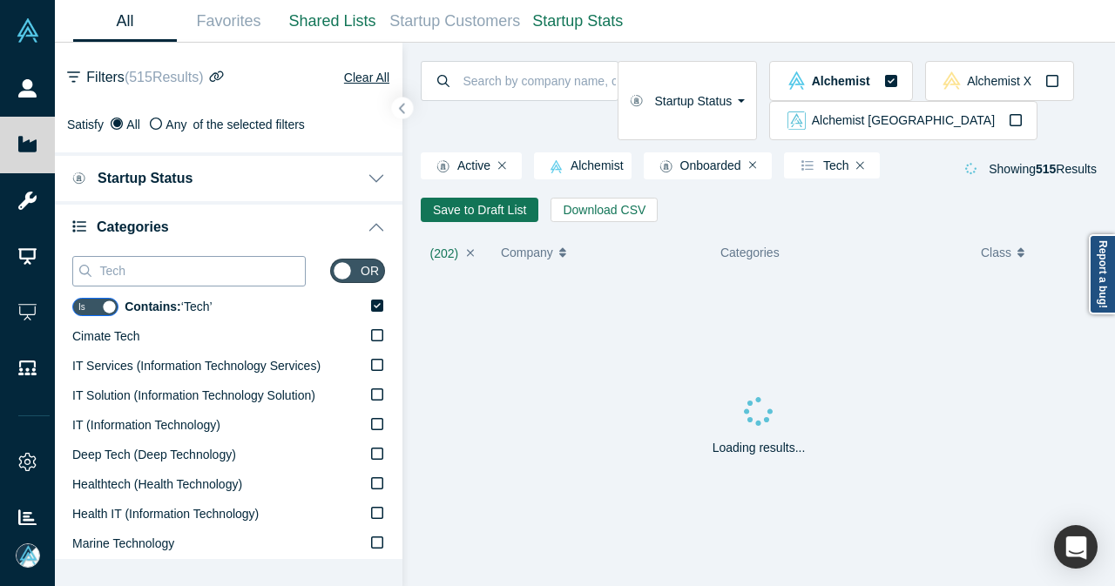
click at [155, 269] on input "Tech" at bounding box center [201, 270] width 207 height 23
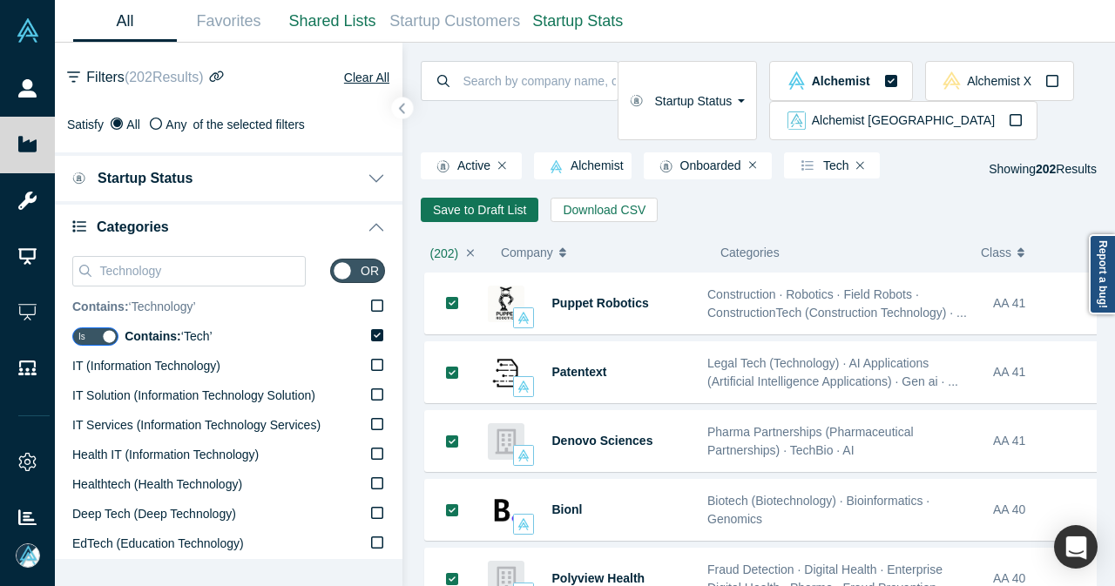
type input "Technology"
click at [371, 307] on icon at bounding box center [377, 306] width 12 height 14
click at [0, 0] on input "Contains: ‘ Technology ’" at bounding box center [0, 0] width 0 height 0
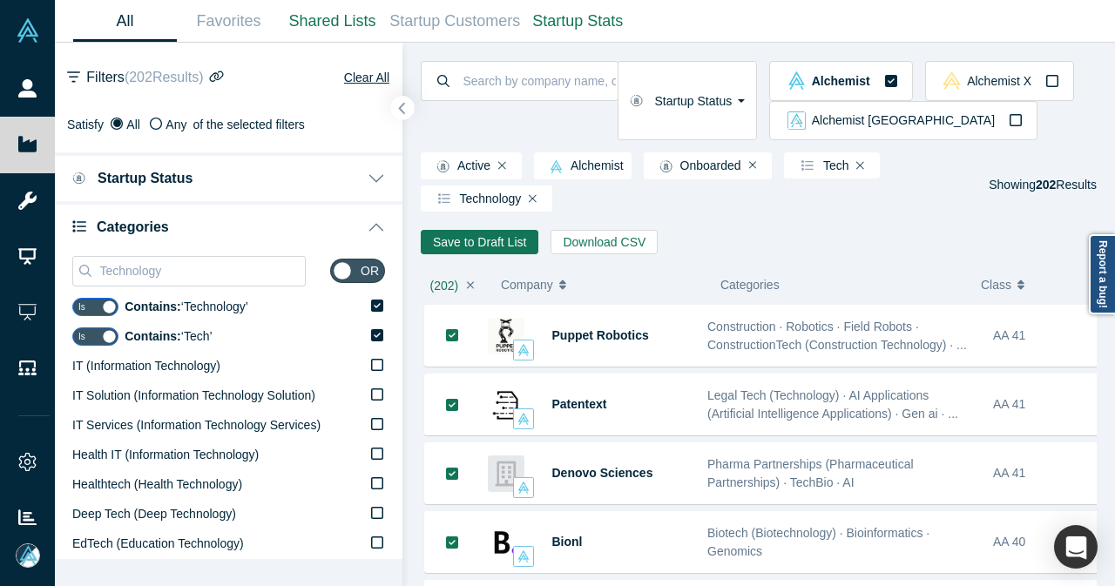
click at [404, 111] on icon "button" at bounding box center [402, 108] width 9 height 13
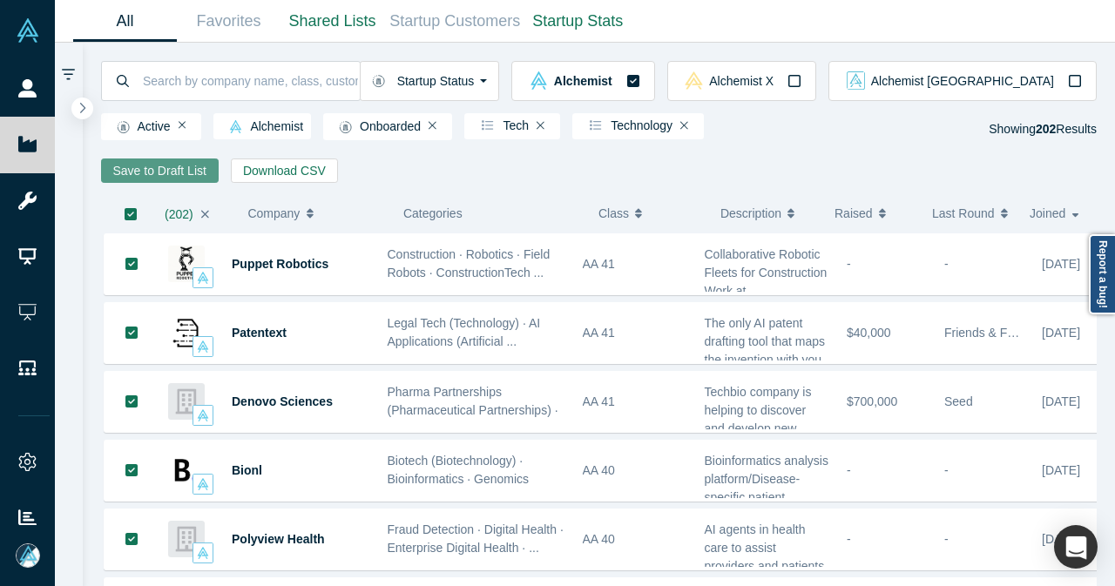
click at [183, 170] on button "Save to Draft List" at bounding box center [160, 170] width 118 height 24
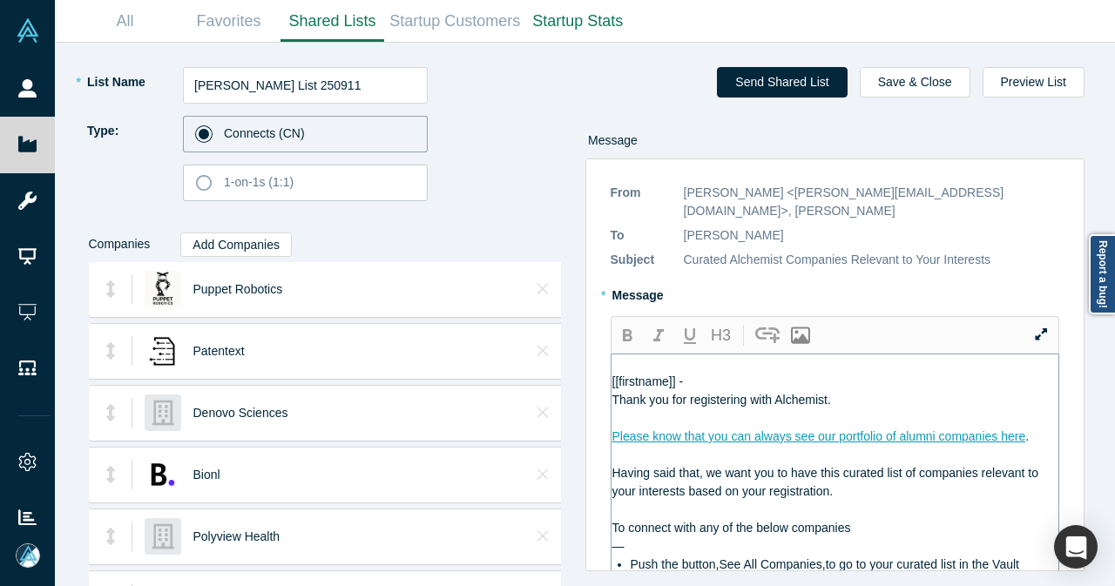
click at [718, 354] on div at bounding box center [835, 363] width 447 height 18
click at [716, 373] on div "[[firstname]] -" at bounding box center [835, 382] width 447 height 18
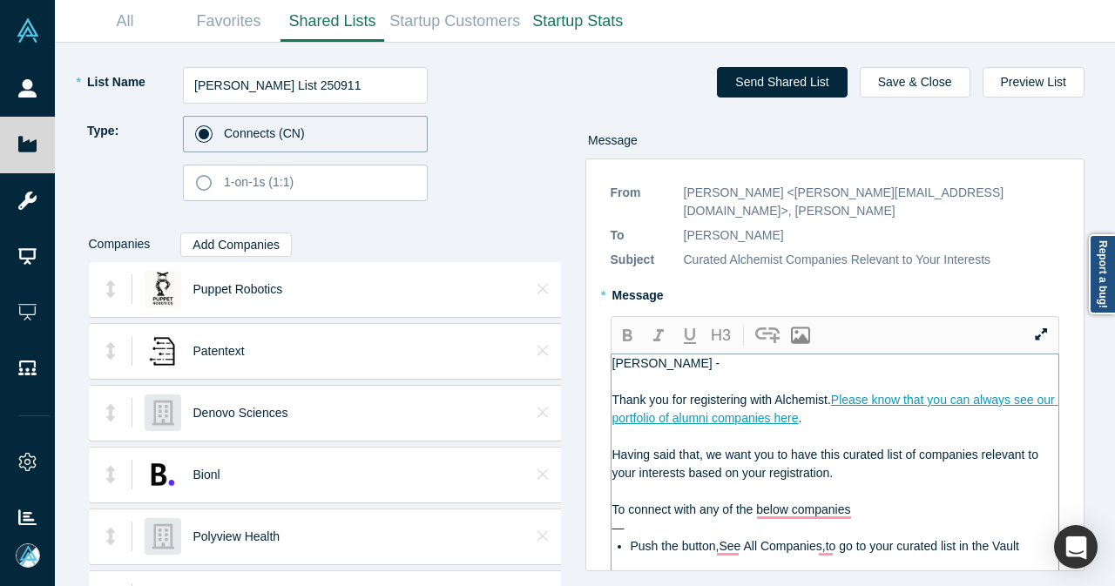
click at [698, 502] on span "To connect with any of the below companies" at bounding box center [731, 509] width 239 height 14
click at [697, 519] on div "—" at bounding box center [835, 528] width 447 height 18
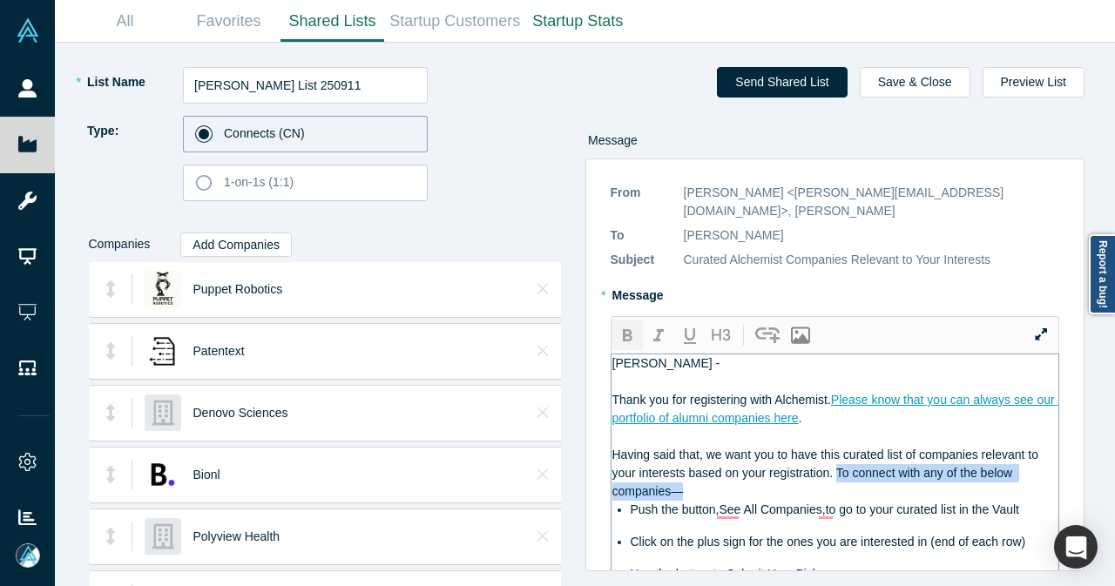
click at [630, 329] on icon "button" at bounding box center [628, 335] width 10 height 12
click at [751, 471] on div "Having said that, we want you to have this curated list of companies relevant t…" at bounding box center [835, 473] width 447 height 55
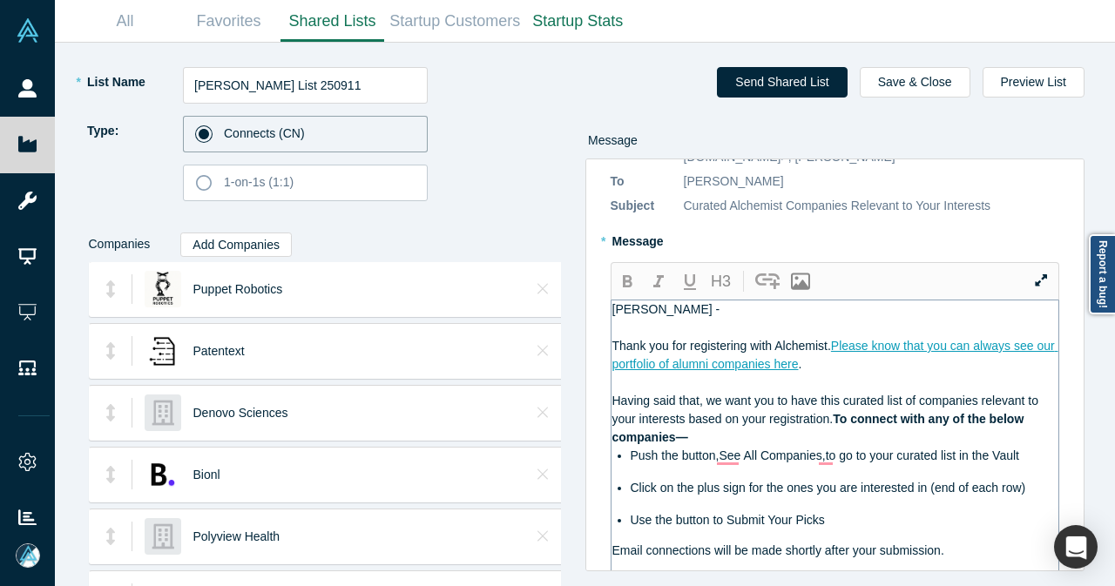
scroll to position [87, 0]
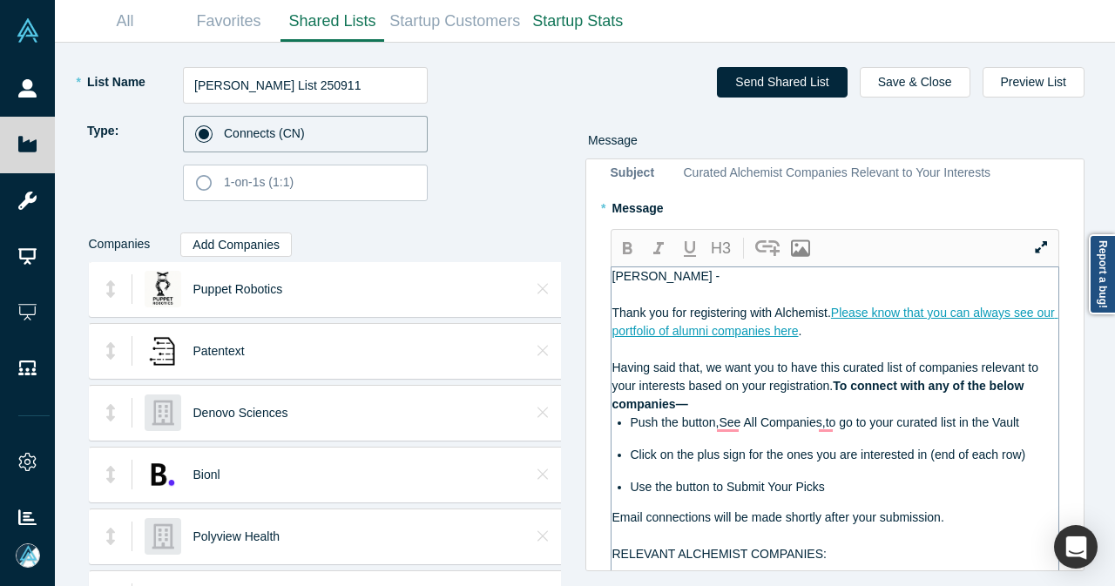
click at [717, 415] on span "Push the button,See All Companies,to go to your curated list in the Vault" at bounding box center [824, 422] width 388 height 14
click at [820, 415] on span "Push the button, See All Companies,to go to your curated list in the Vault" at bounding box center [826, 422] width 392 height 14
drag, startPoint x: 639, startPoint y: 234, endPoint x: 677, endPoint y: 276, distance: 56.1
click at [639, 234] on button "button" at bounding box center [626, 248] width 31 height 30
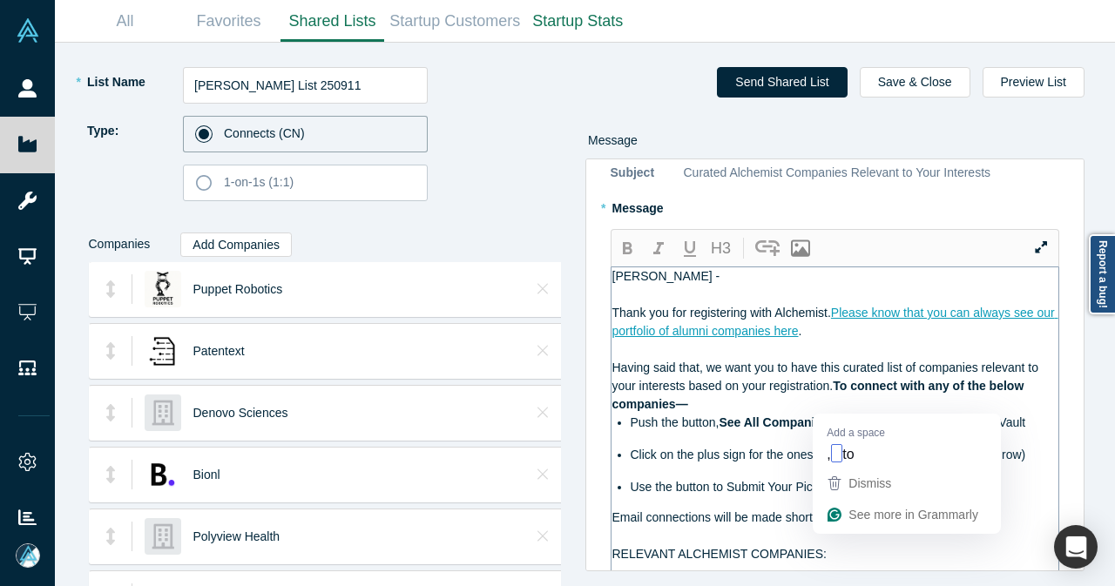
click at [830, 415] on span ",to go to your curated list in the Vault" at bounding box center [926, 422] width 197 height 14
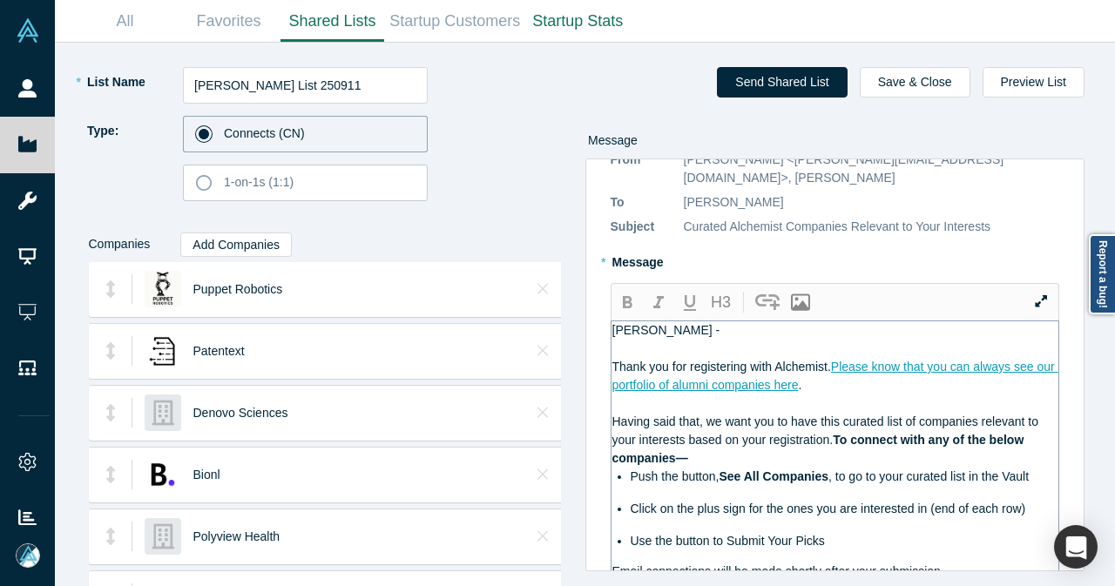
scroll to position [0, 0]
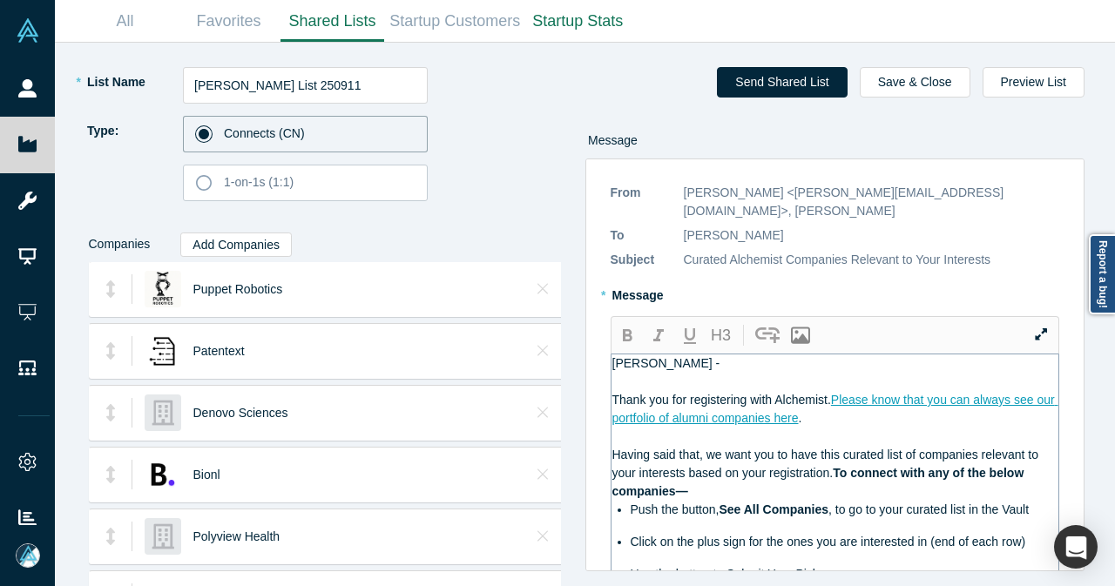
click at [691, 354] on div "Olivier -" at bounding box center [835, 363] width 447 height 18
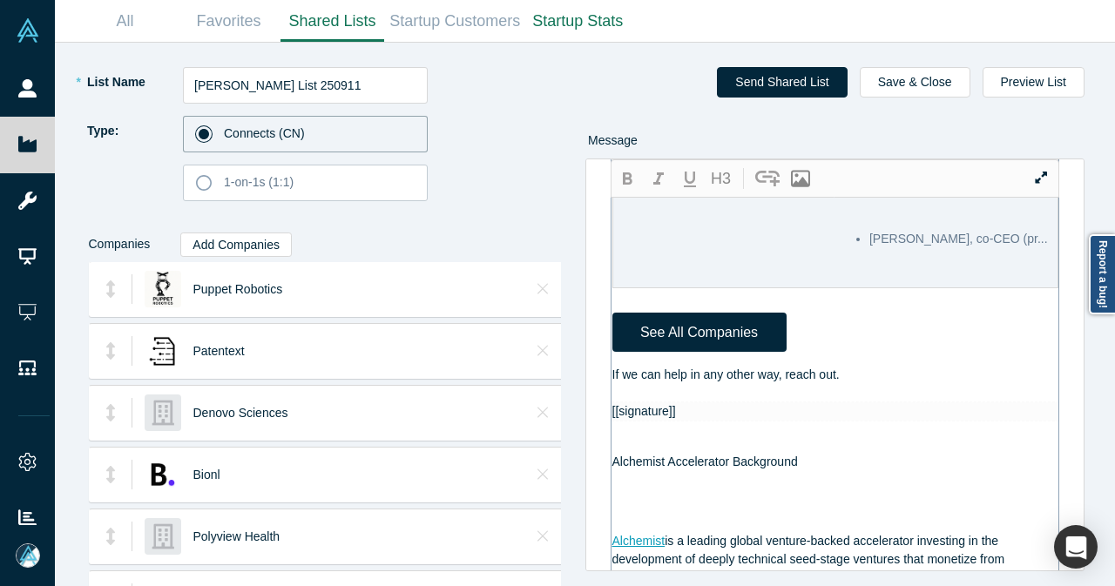
scroll to position [1219, 0]
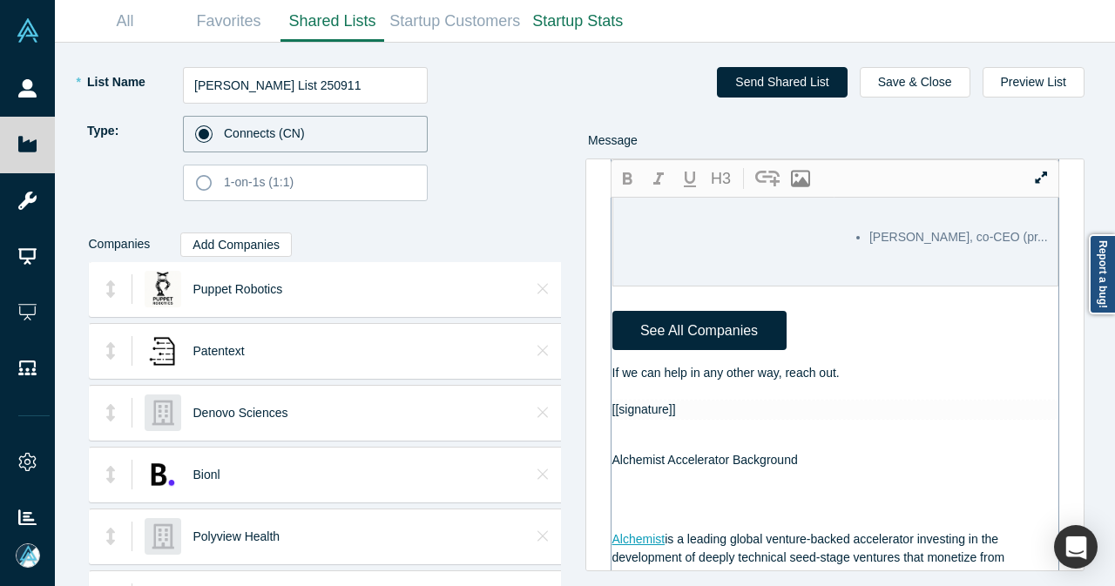
click at [852, 382] on div "If we can help in any other way, reach out." at bounding box center [835, 373] width 447 height 18
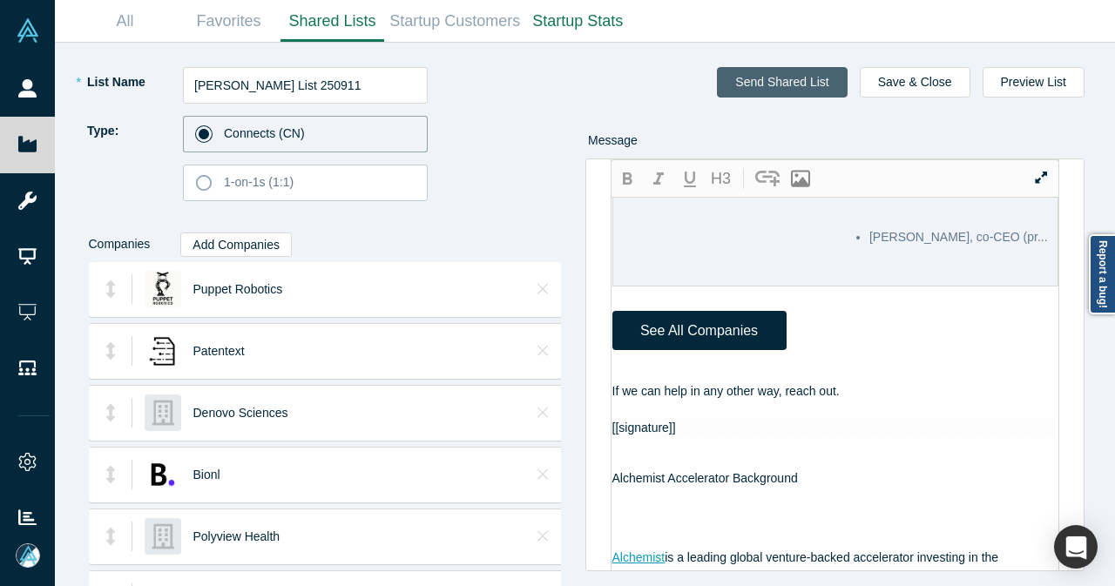
click at [776, 87] on button "Send Shared List" at bounding box center [782, 82] width 130 height 30
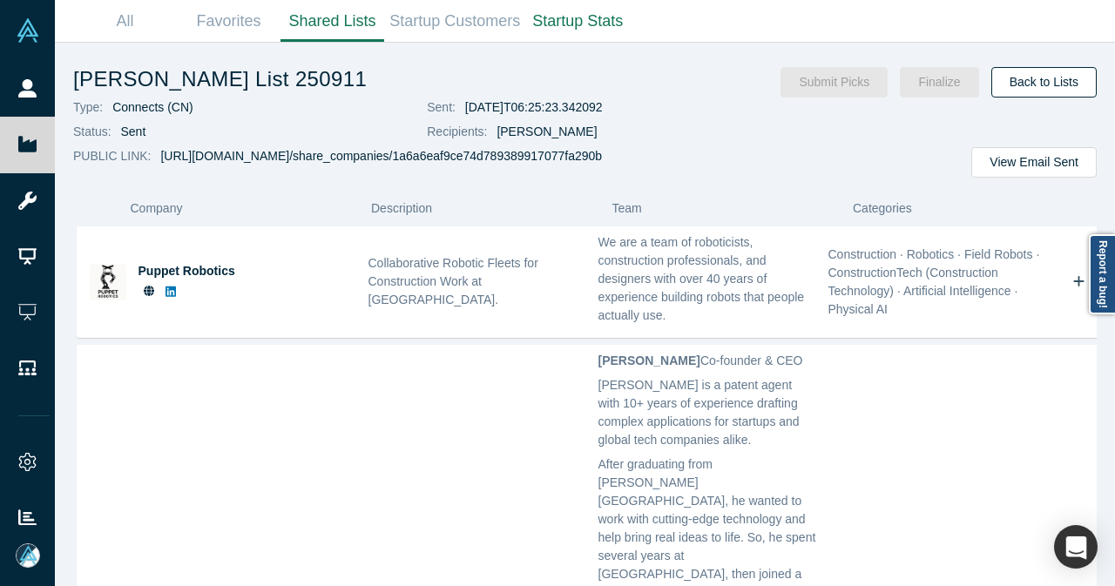
click at [1013, 83] on link "Back to Lists" at bounding box center [1043, 82] width 105 height 30
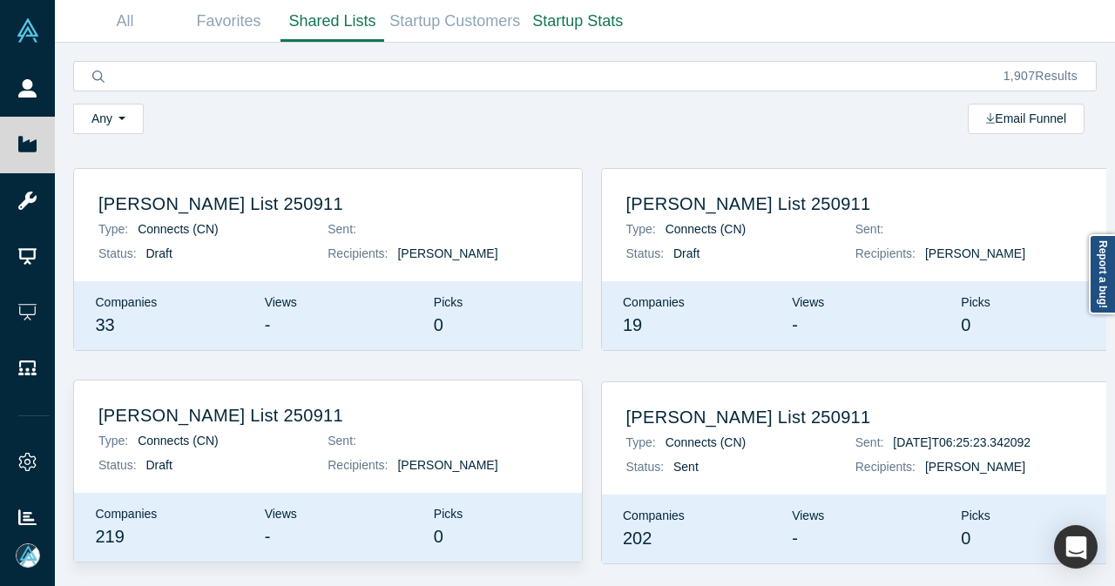
click at [244, 414] on h2 "[PERSON_NAME] List 250911" at bounding box center [327, 415] width 459 height 21
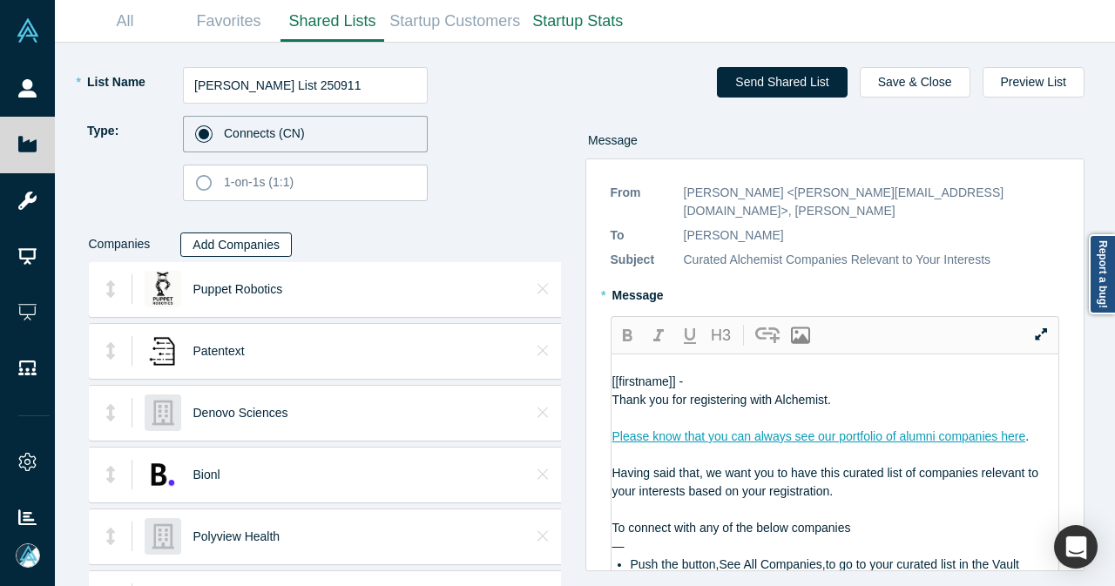
click at [268, 242] on button "Add Companies" at bounding box center [235, 245] width 111 height 24
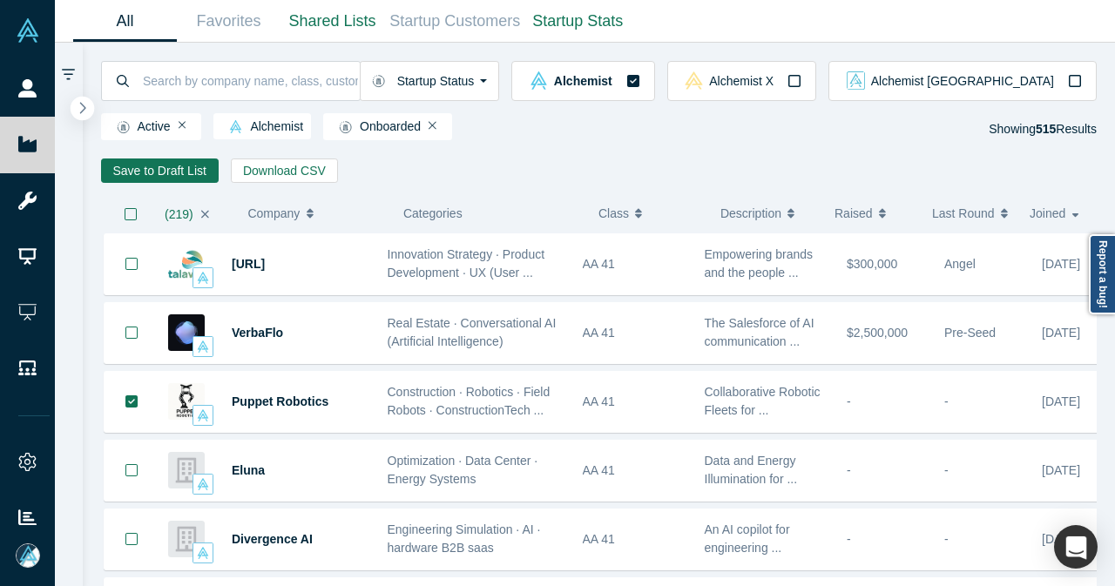
click at [88, 112] on button "button" at bounding box center [83, 109] width 24 height 24
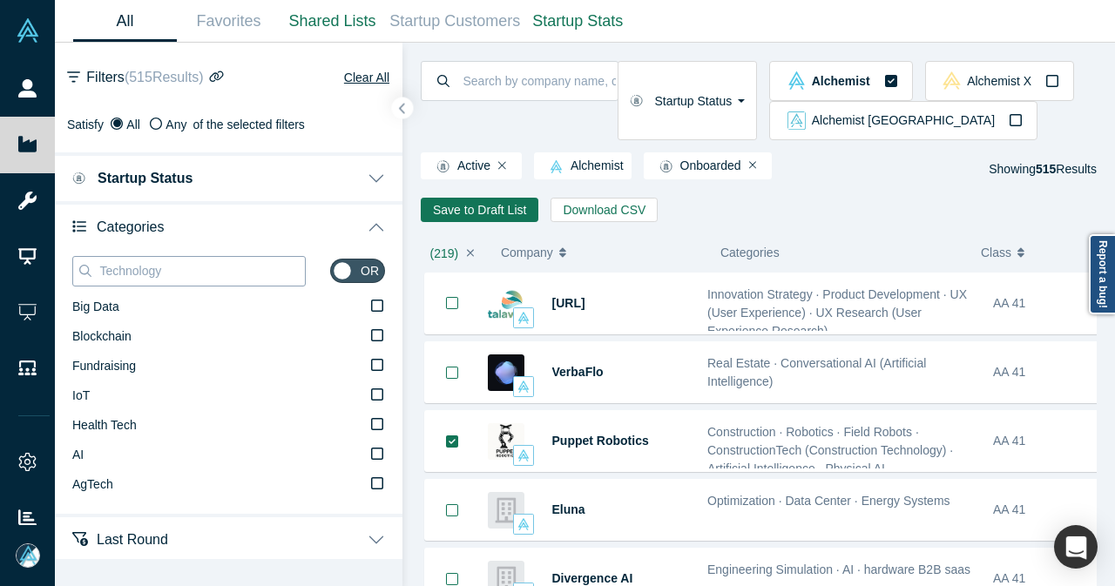
drag, startPoint x: 169, startPoint y: 271, endPoint x: 94, endPoint y: 276, distance: 75.1
click at [94, 276] on div "Technology" at bounding box center [188, 271] width 233 height 30
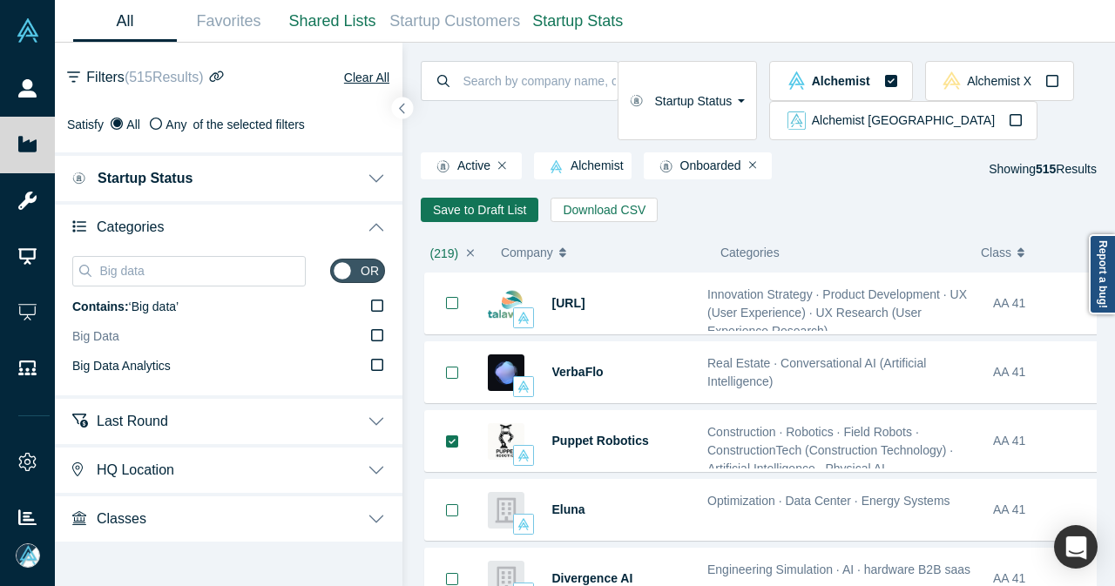
click at [369, 332] on label "Big Data" at bounding box center [228, 337] width 313 height 30
click at [0, 0] on input "Big Data" at bounding box center [0, 0] width 0 height 0
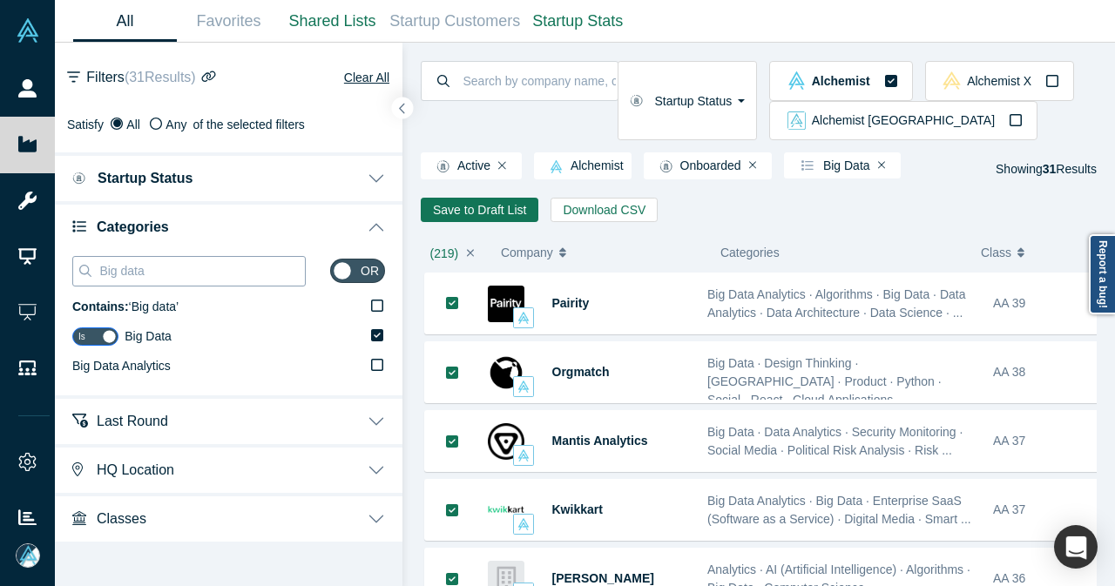
drag, startPoint x: 170, startPoint y: 278, endPoint x: 86, endPoint y: 283, distance: 83.8
click at [86, 283] on div "Big data" at bounding box center [188, 271] width 233 height 30
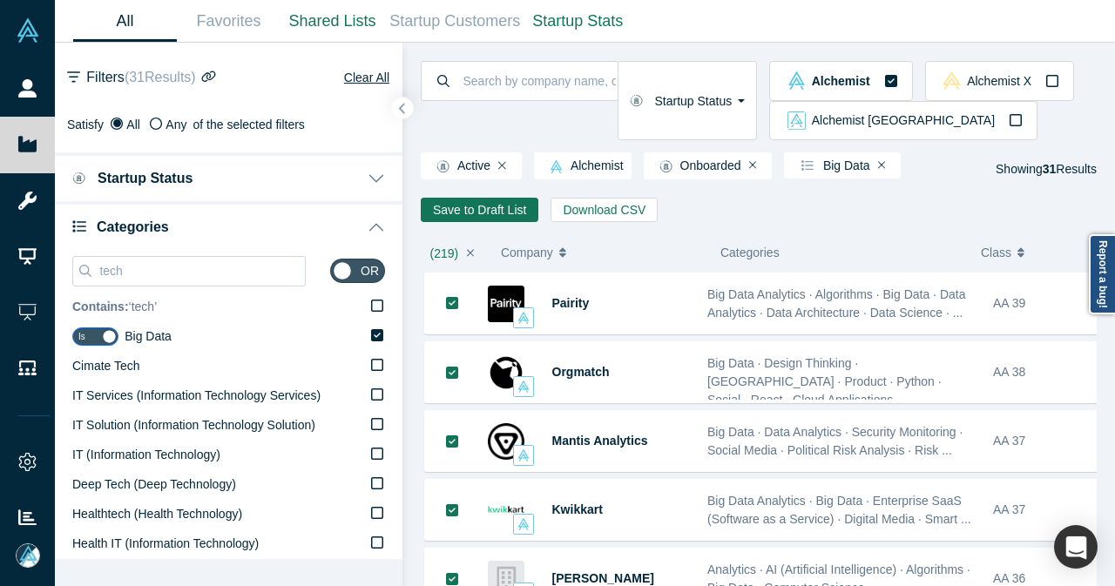
type input "tech"
click at [371, 309] on icon at bounding box center [377, 306] width 12 height 14
click at [0, 0] on input "Contains: ‘ tech ’" at bounding box center [0, 0] width 0 height 0
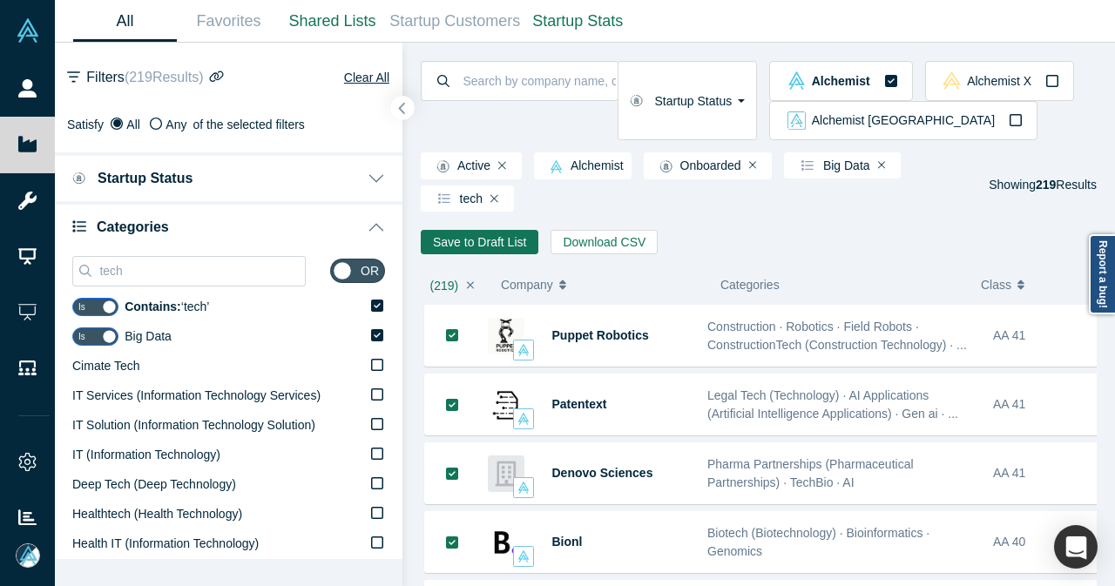
click at [405, 107] on icon "button" at bounding box center [402, 108] width 9 height 13
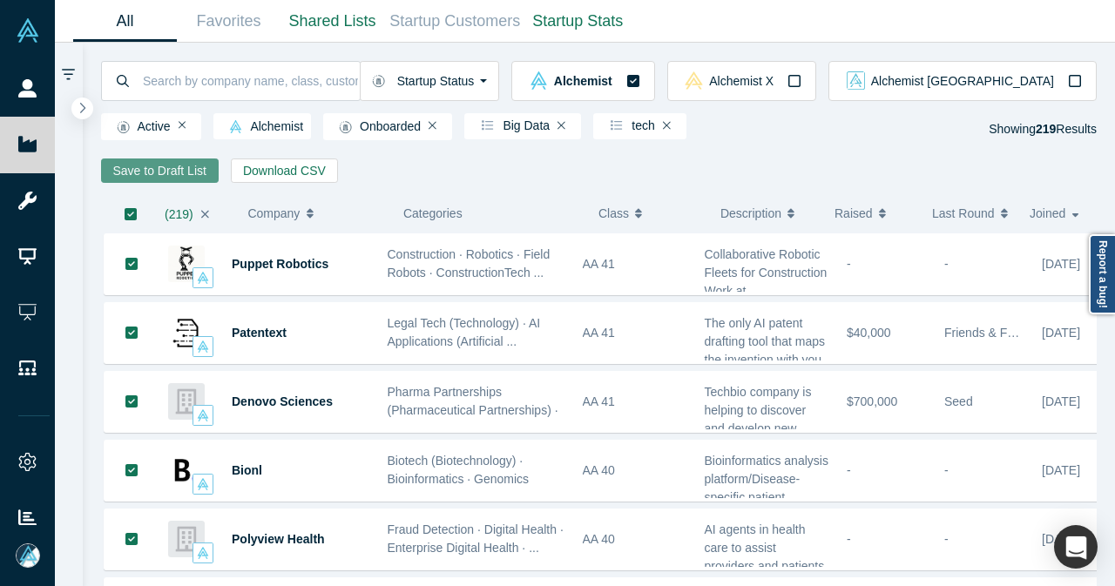
click at [125, 170] on button "Save to Draft List" at bounding box center [160, 170] width 118 height 24
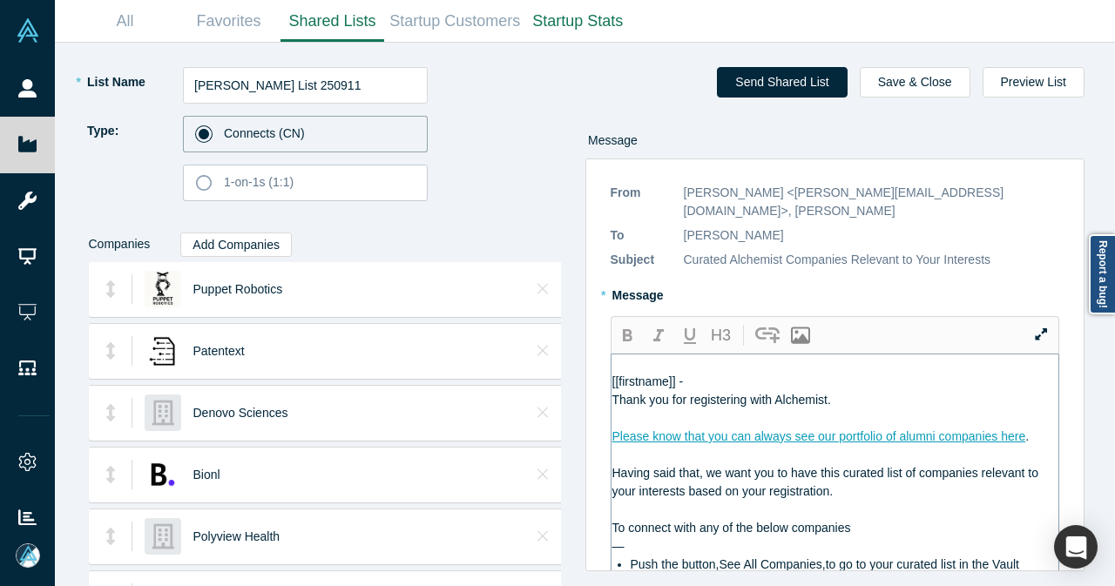
click at [730, 373] on div "[[firstname]] -" at bounding box center [835, 382] width 447 height 18
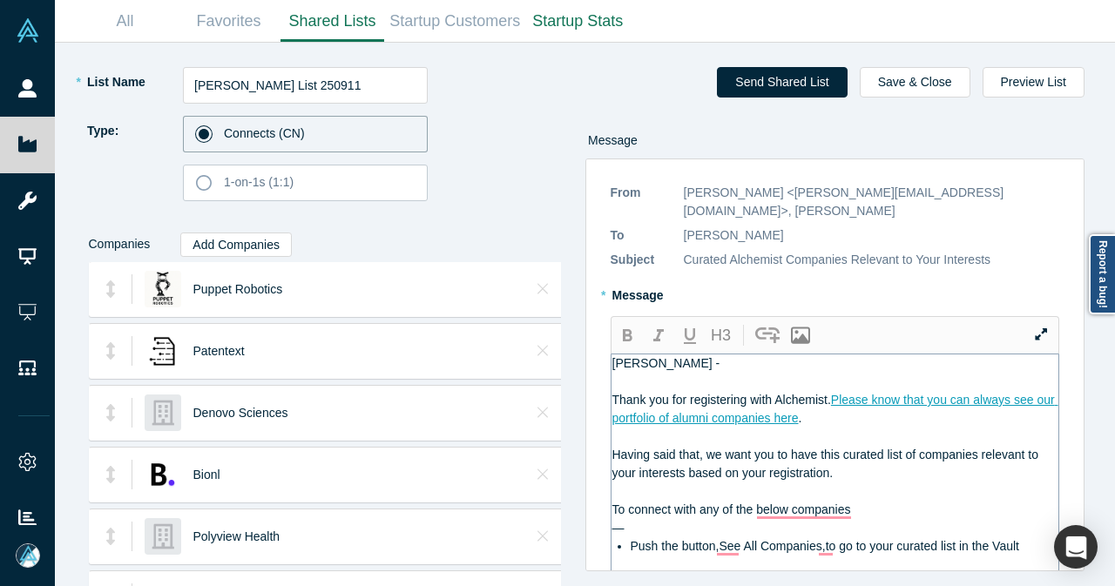
click at [713, 519] on div "—" at bounding box center [835, 528] width 447 height 18
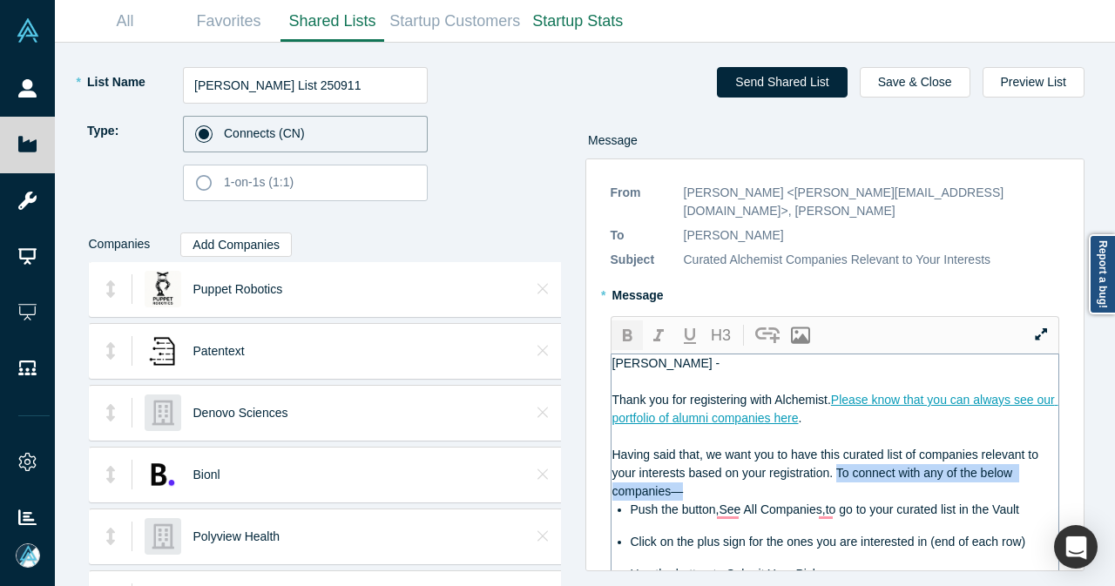
click at [630, 326] on icon "button" at bounding box center [627, 336] width 21 height 21
click at [722, 502] on span "Push the button,See All Companies,to go to your curated list in the Vault" at bounding box center [824, 509] width 388 height 14
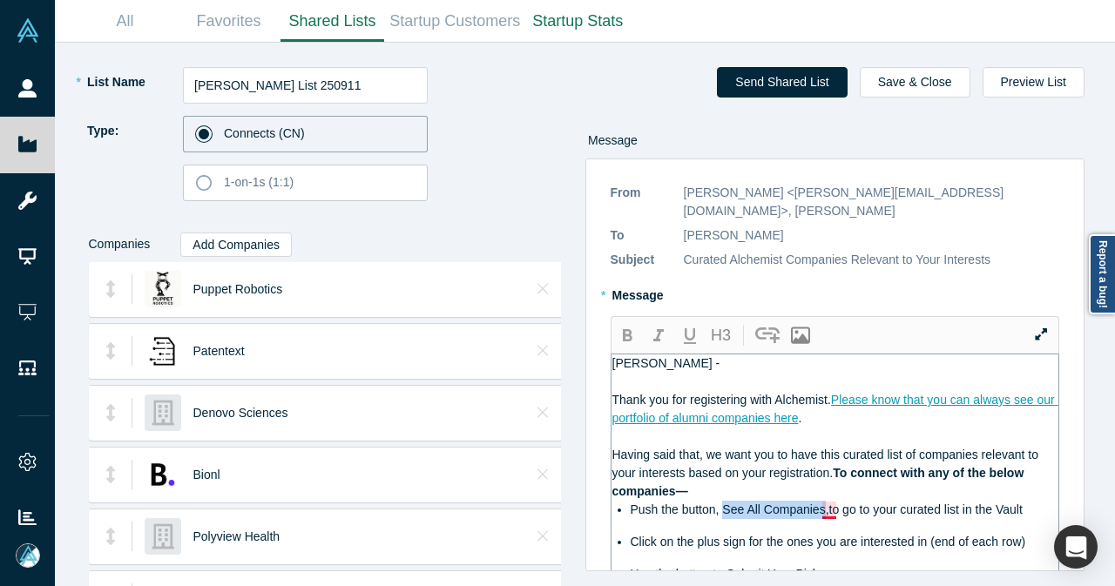
click at [821, 502] on span "Push the button, See All Companies,to go to your curated list in the Vault" at bounding box center [826, 509] width 392 height 14
click at [625, 326] on icon "button" at bounding box center [627, 336] width 21 height 21
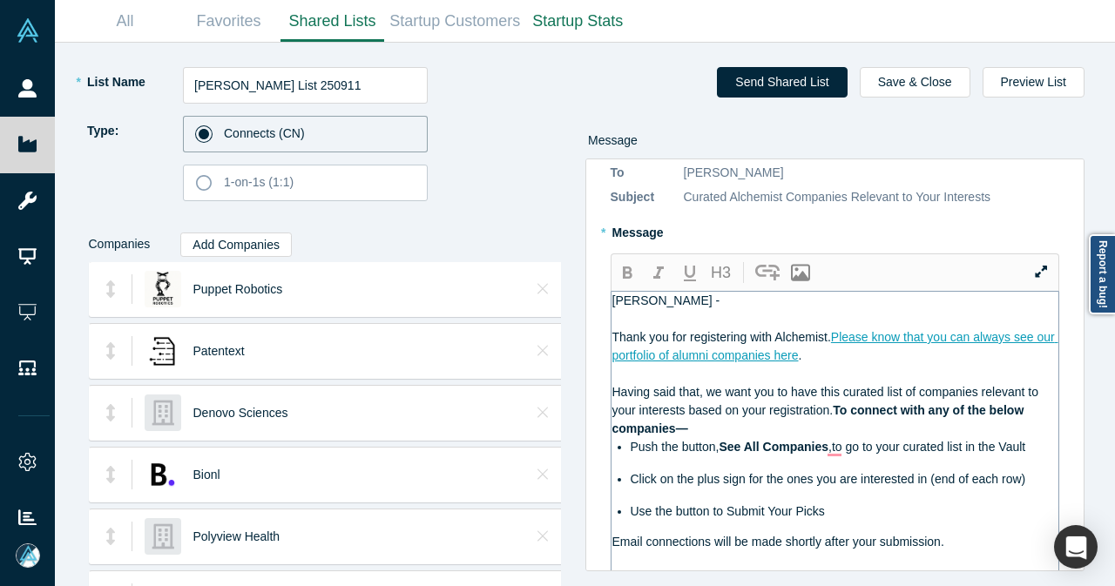
scroll to position [87, 0]
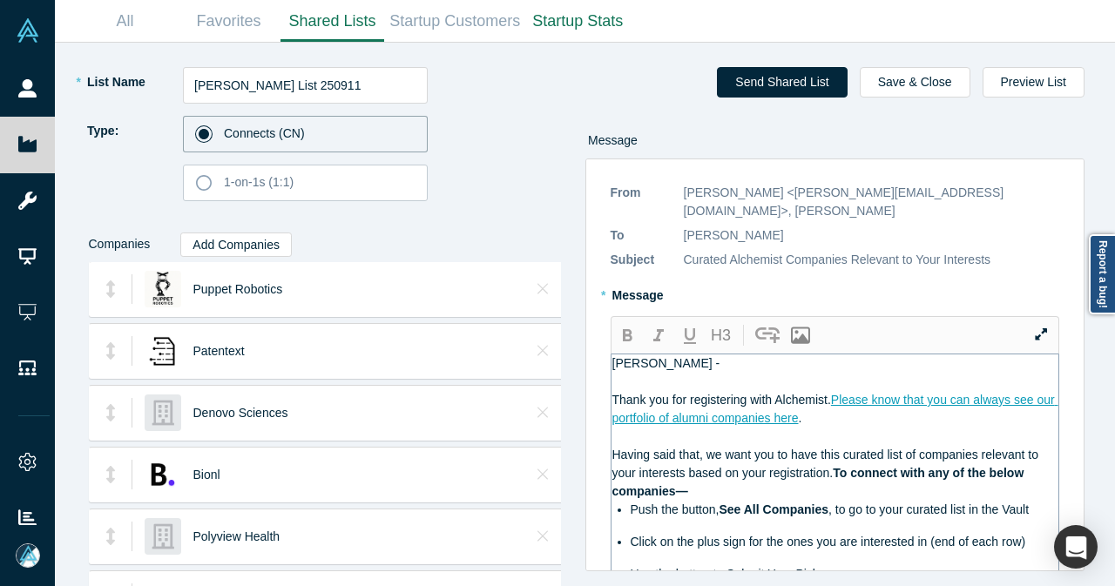
click at [702, 354] on div "[PERSON_NAME] -" at bounding box center [835, 363] width 447 height 18
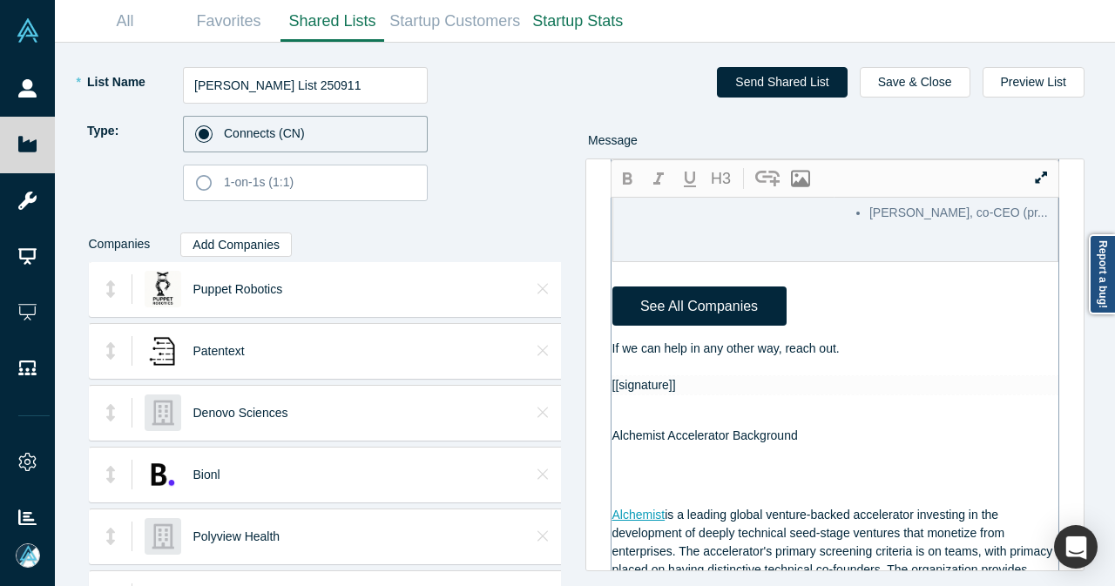
scroll to position [1306, 0]
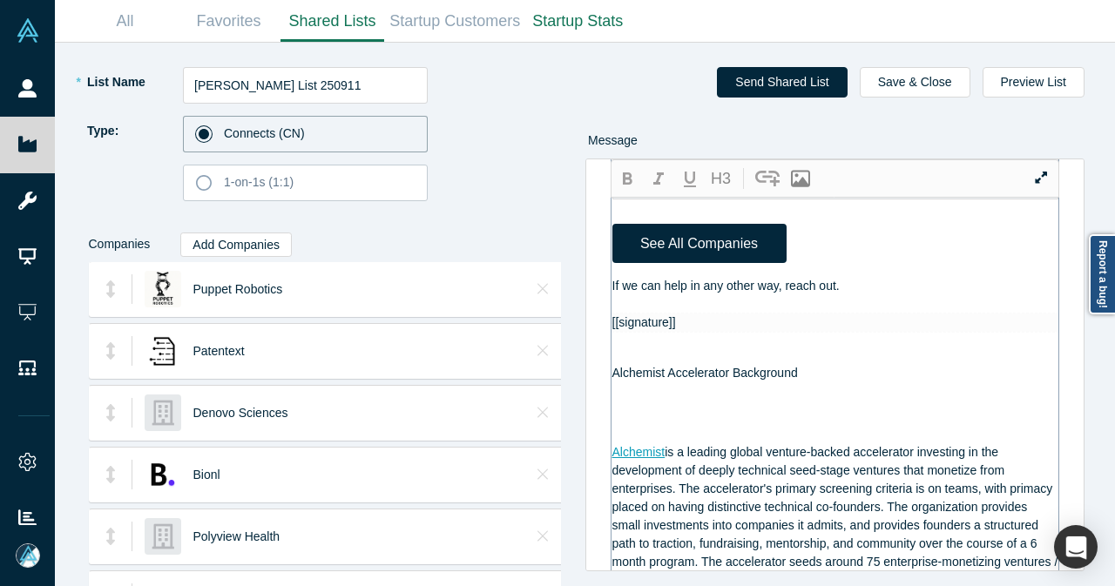
click at [866, 295] on div "If we can help in any other way, reach out." at bounding box center [835, 286] width 447 height 18
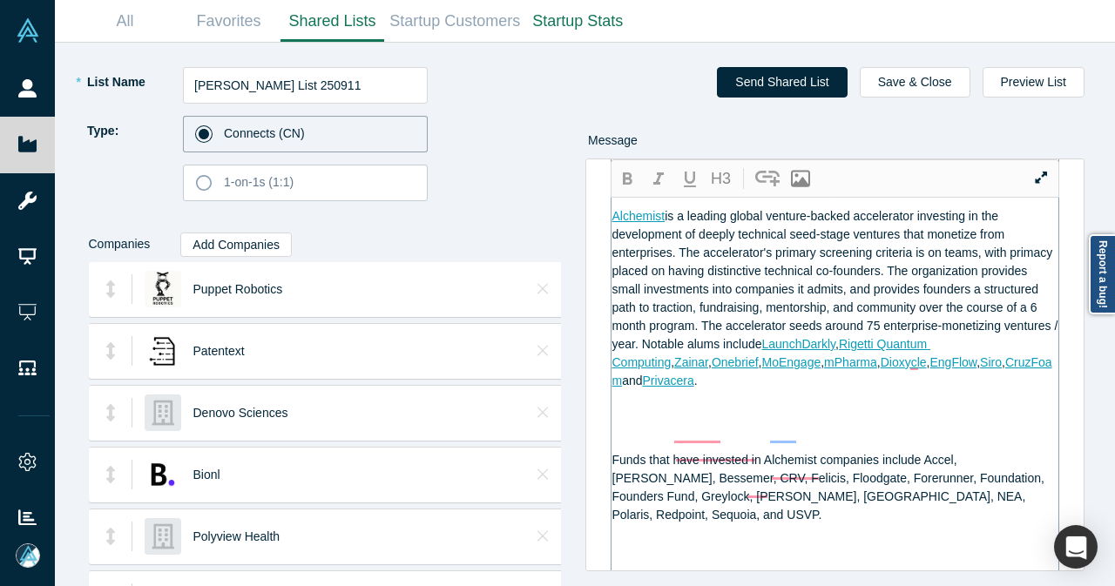
scroll to position [1567, 0]
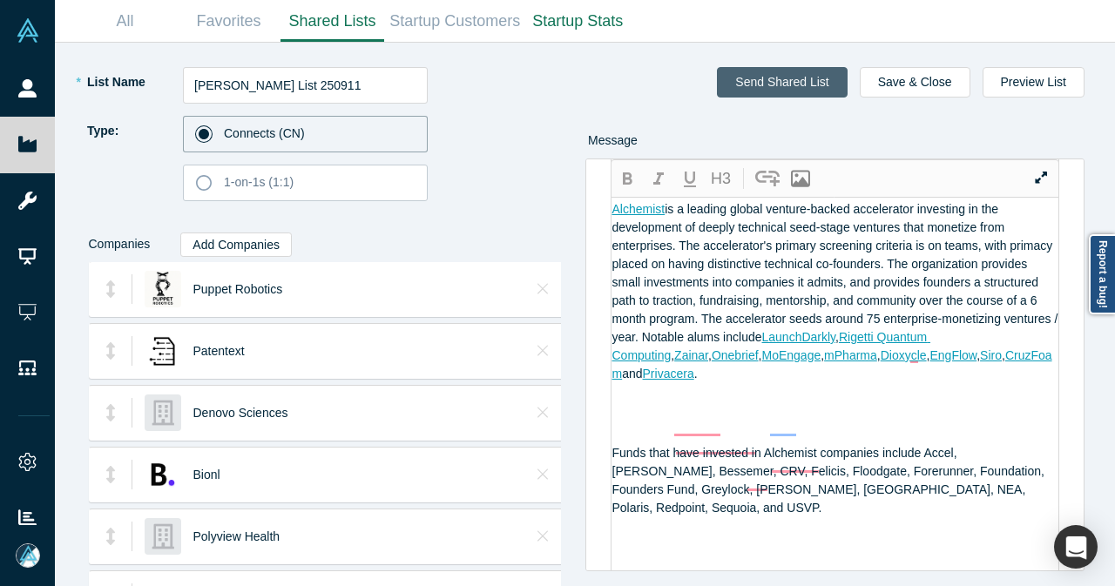
click at [769, 91] on button "Send Shared List" at bounding box center [782, 82] width 130 height 30
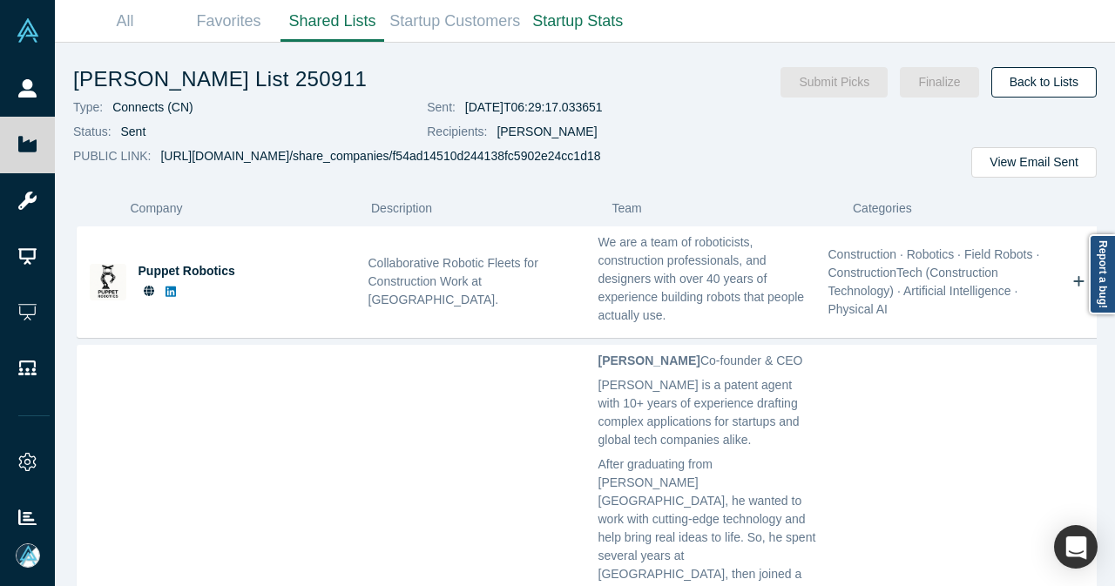
click at [1045, 91] on link "Back to Lists" at bounding box center [1043, 82] width 105 height 30
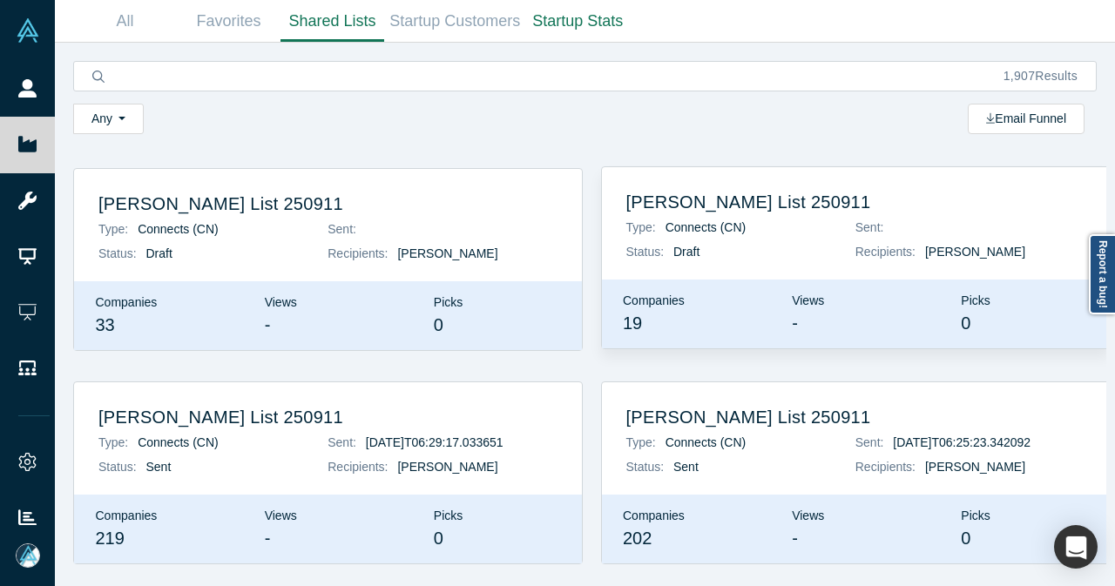
click at [721, 206] on h2 "[PERSON_NAME] List 250911" at bounding box center [855, 202] width 459 height 21
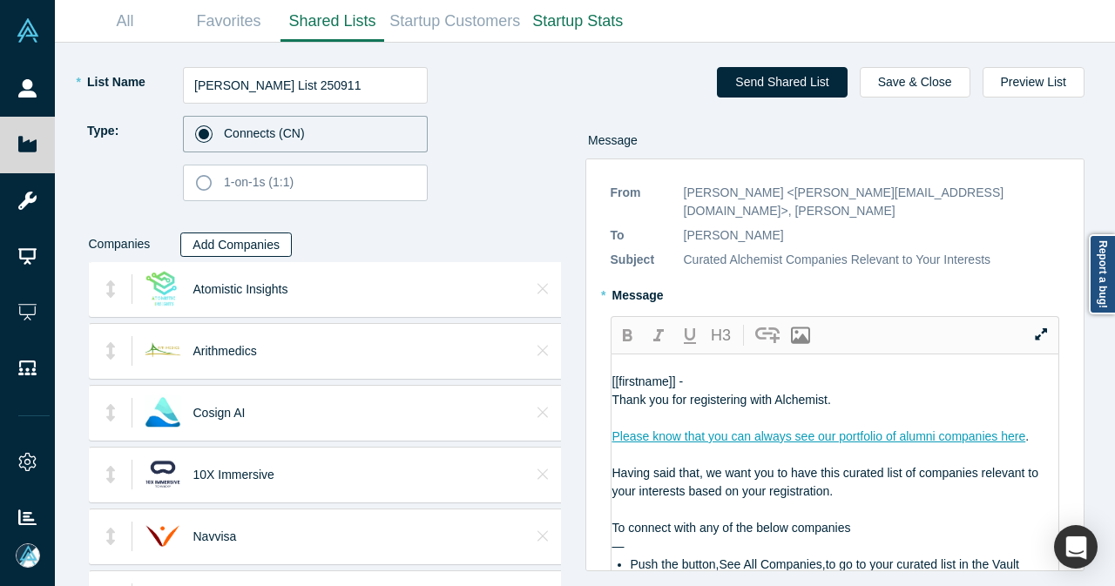
click at [273, 245] on button "Add Companies" at bounding box center [235, 245] width 111 height 24
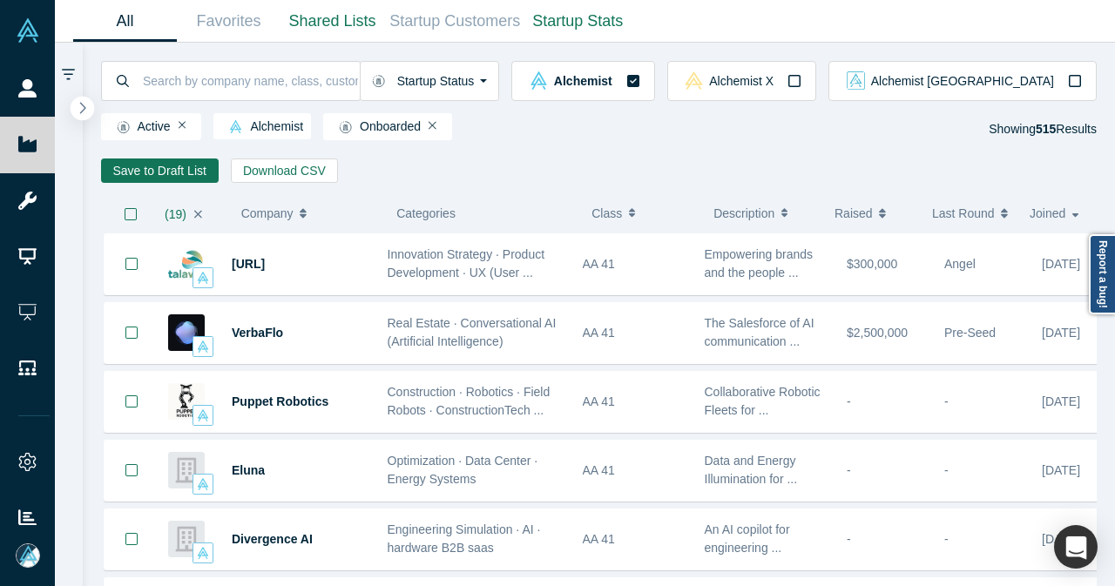
click at [84, 109] on icon "button" at bounding box center [83, 107] width 6 height 11
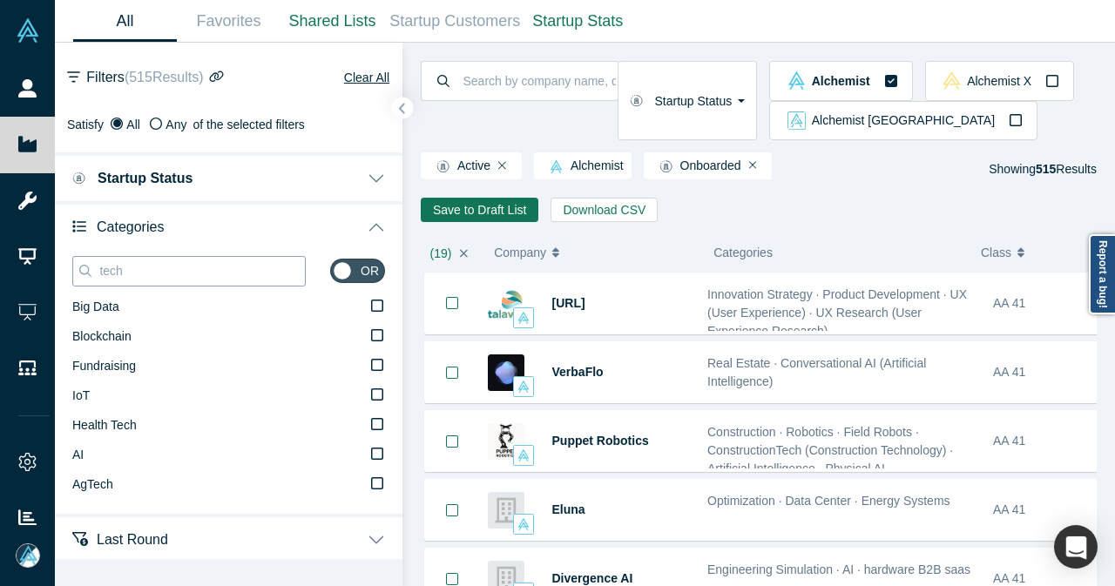
drag, startPoint x: 185, startPoint y: 267, endPoint x: 99, endPoint y: 274, distance: 86.5
click at [99, 274] on input "tech" at bounding box center [201, 270] width 207 height 23
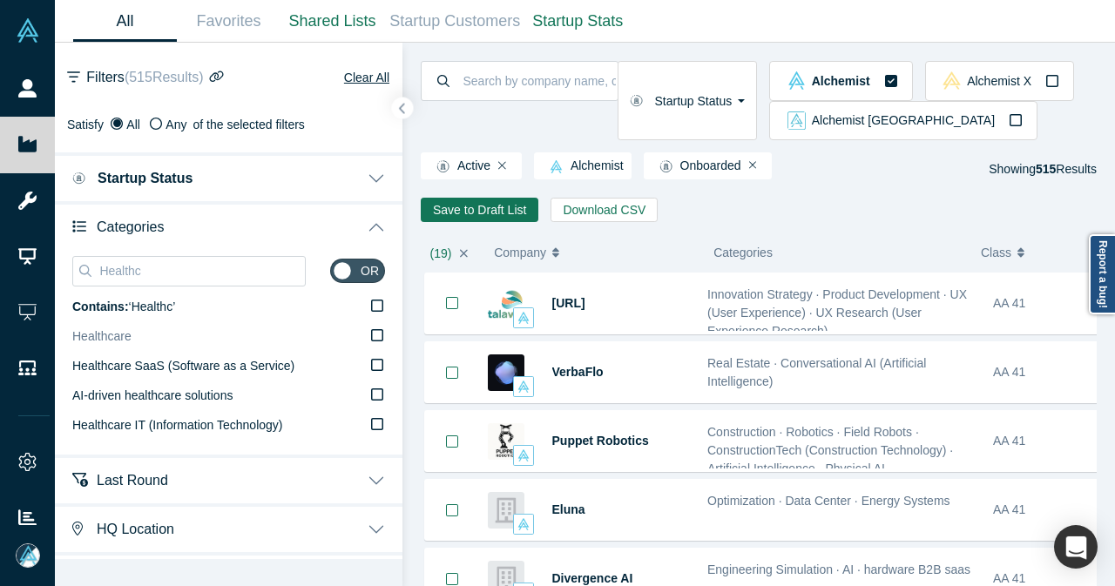
click at [186, 341] on label "Healthcare" at bounding box center [228, 337] width 313 height 30
click at [0, 0] on input "Healthcare" at bounding box center [0, 0] width 0 height 0
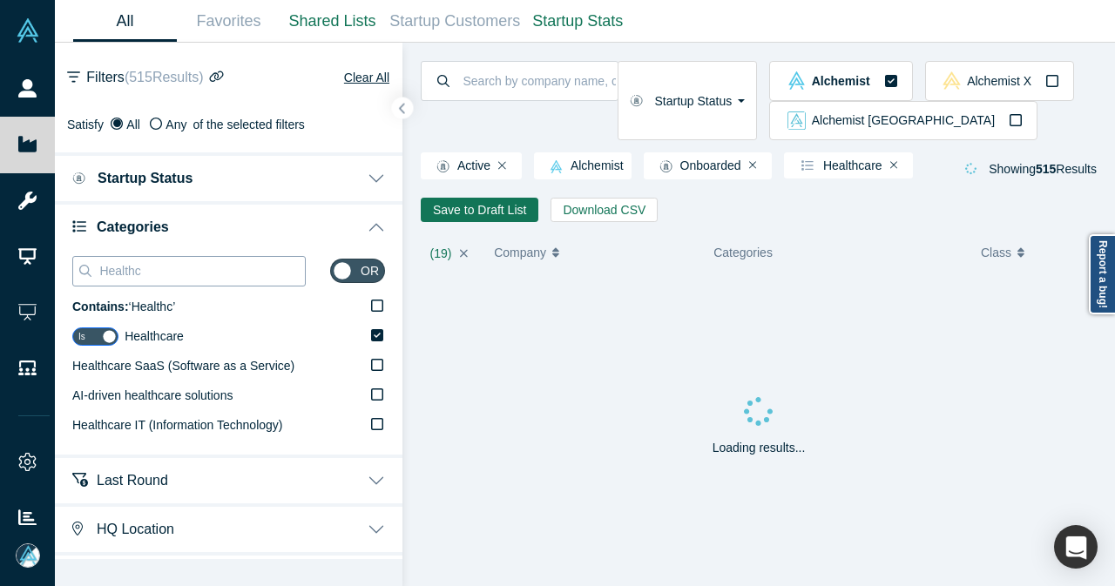
click at [133, 275] on input "Healthc" at bounding box center [201, 270] width 207 height 23
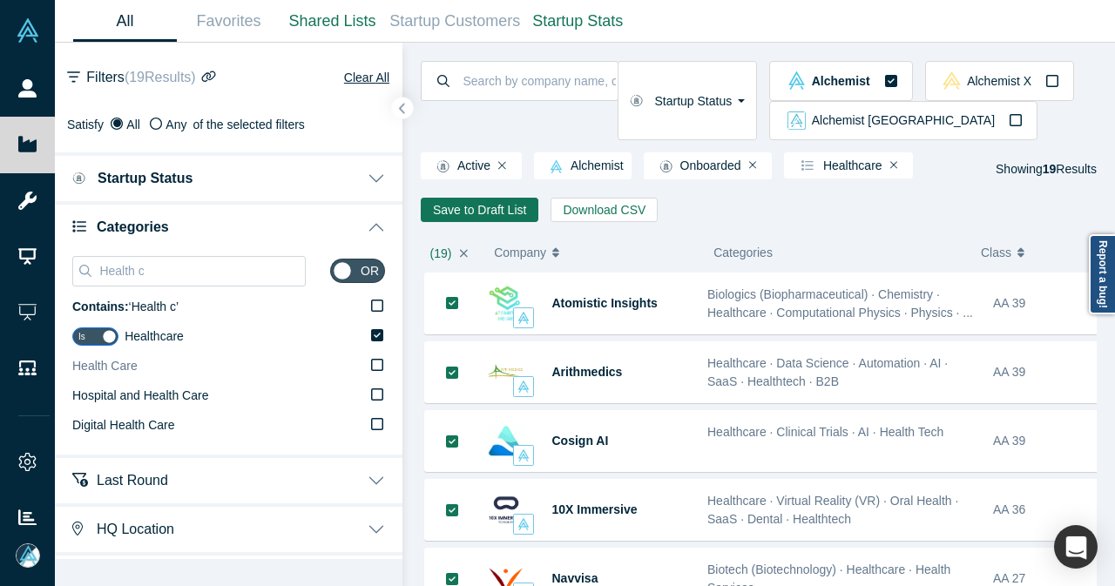
type input "Health c"
click at [371, 365] on icon at bounding box center [377, 365] width 12 height 14
click at [0, 0] on input "Health Care" at bounding box center [0, 0] width 0 height 0
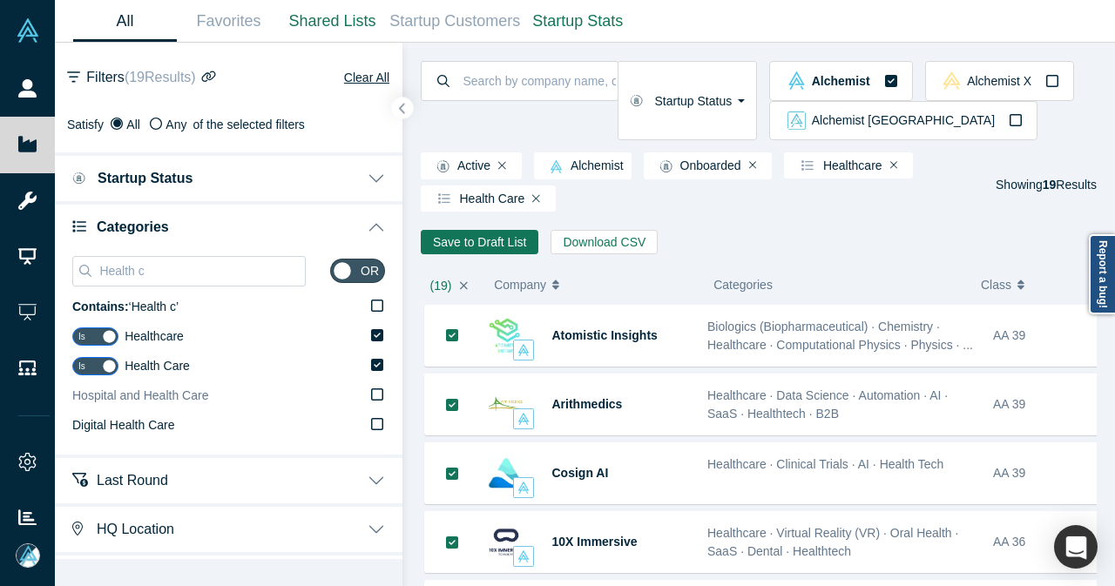
click at [371, 398] on icon at bounding box center [377, 395] width 12 height 14
click at [0, 0] on input "Hospital and Health Care" at bounding box center [0, 0] width 0 height 0
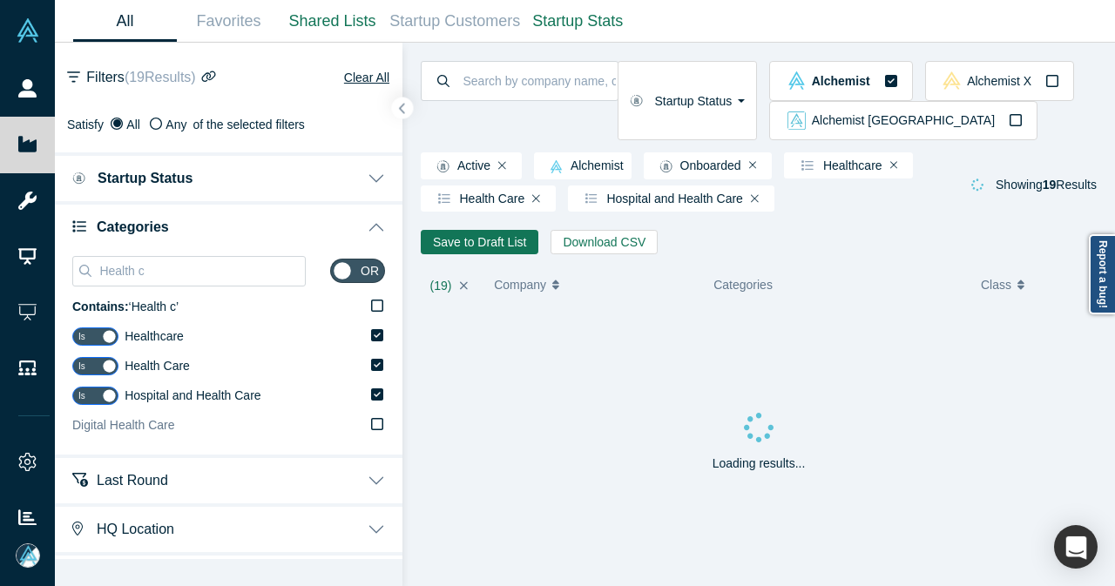
click at [371, 420] on icon at bounding box center [377, 424] width 12 height 12
click at [0, 0] on input "Digital Health Care" at bounding box center [0, 0] width 0 height 0
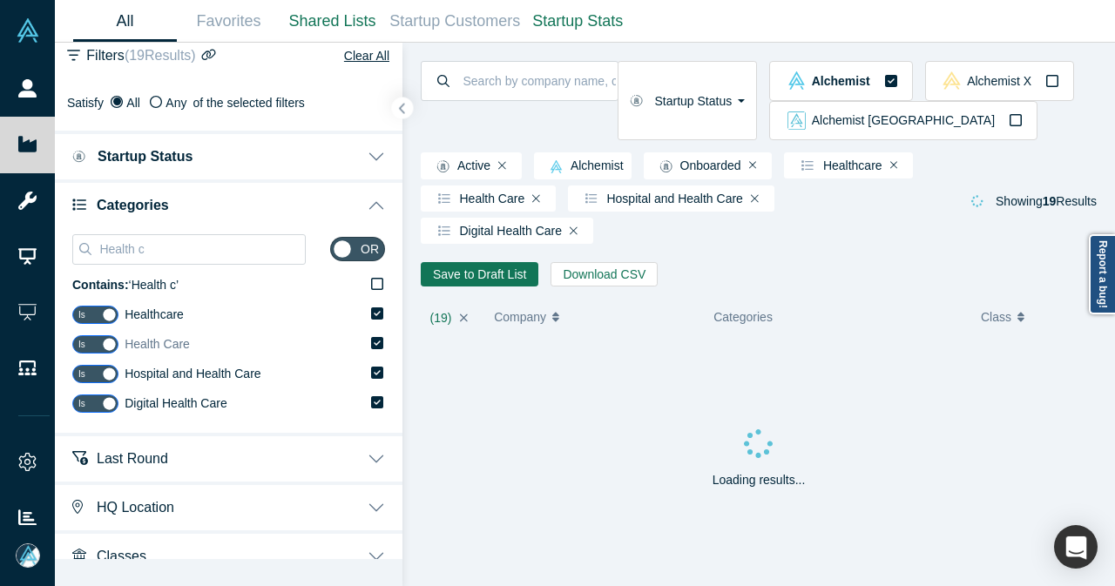
scroll to position [41, 0]
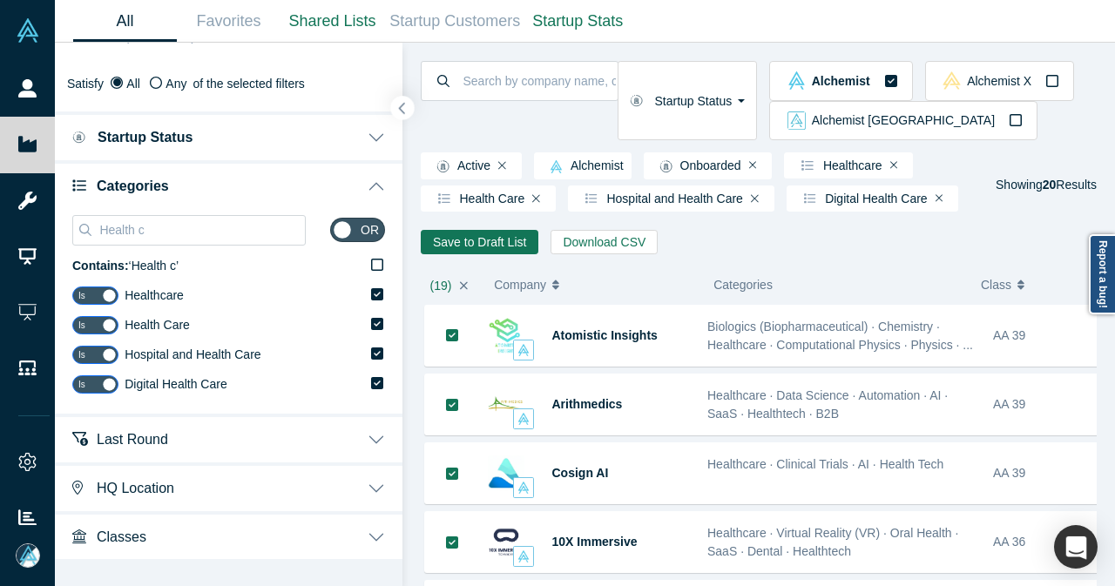
click at [397, 109] on button "button" at bounding box center [403, 109] width 24 height 24
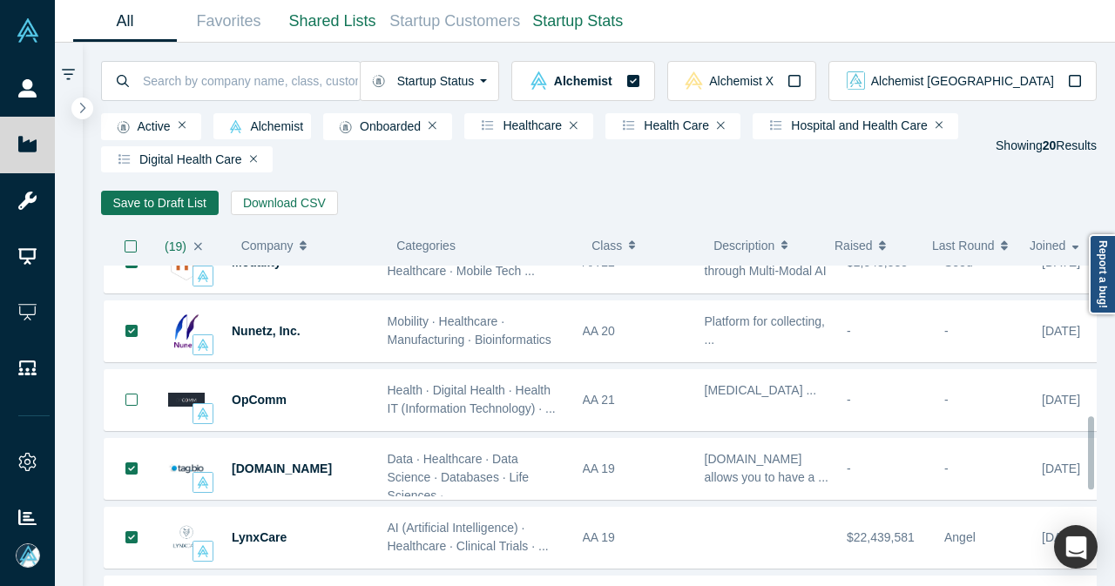
scroll to position [655, 0]
click at [126, 252] on icon "button" at bounding box center [131, 246] width 14 height 14
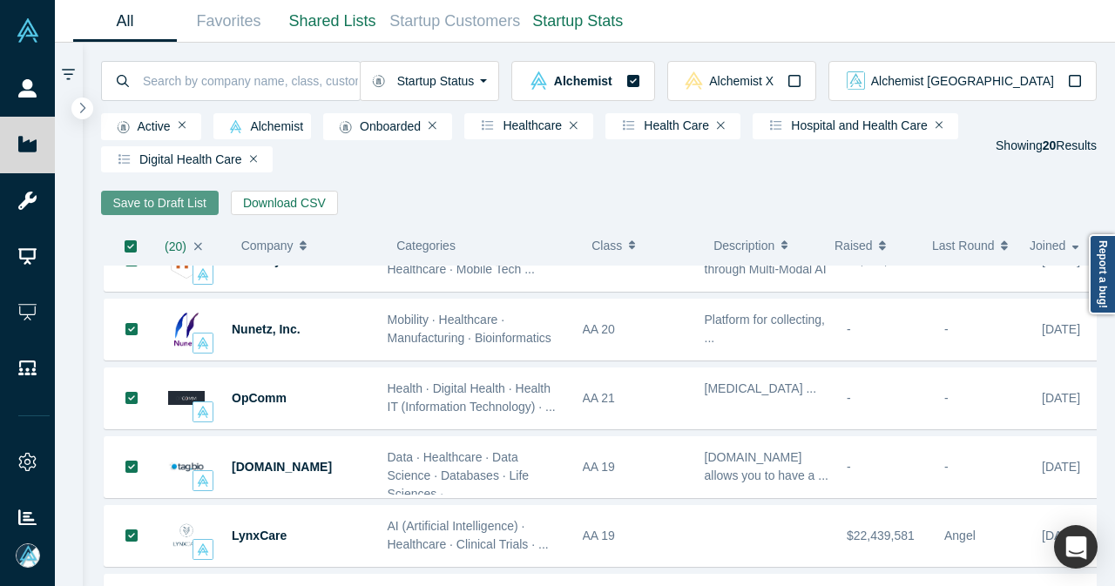
click at [168, 204] on button "Save to Draft List" at bounding box center [160, 203] width 118 height 24
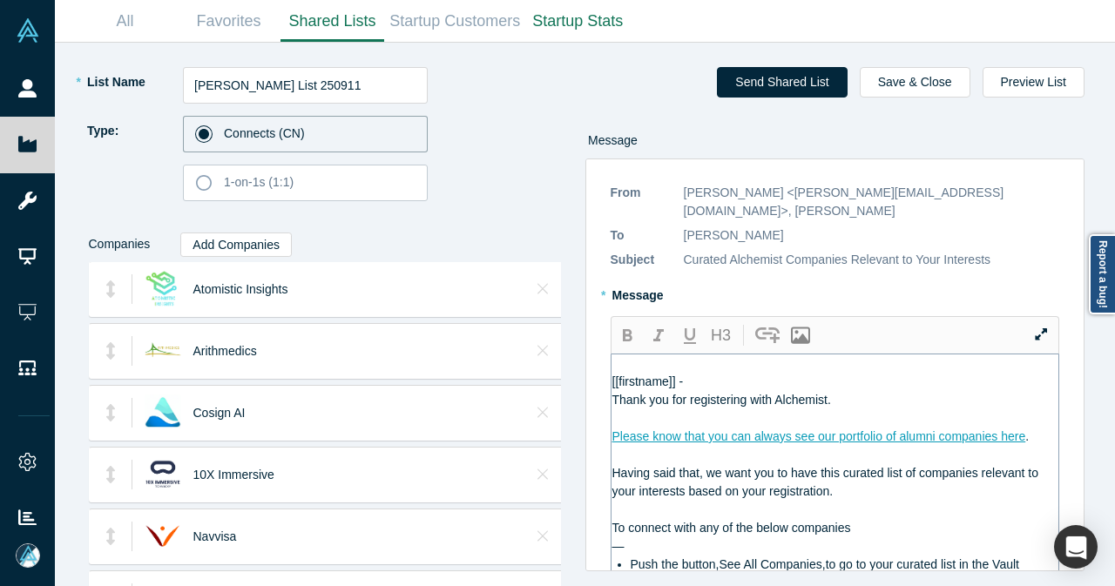
click at [705, 373] on div "[[firstname]] -" at bounding box center [835, 382] width 447 height 18
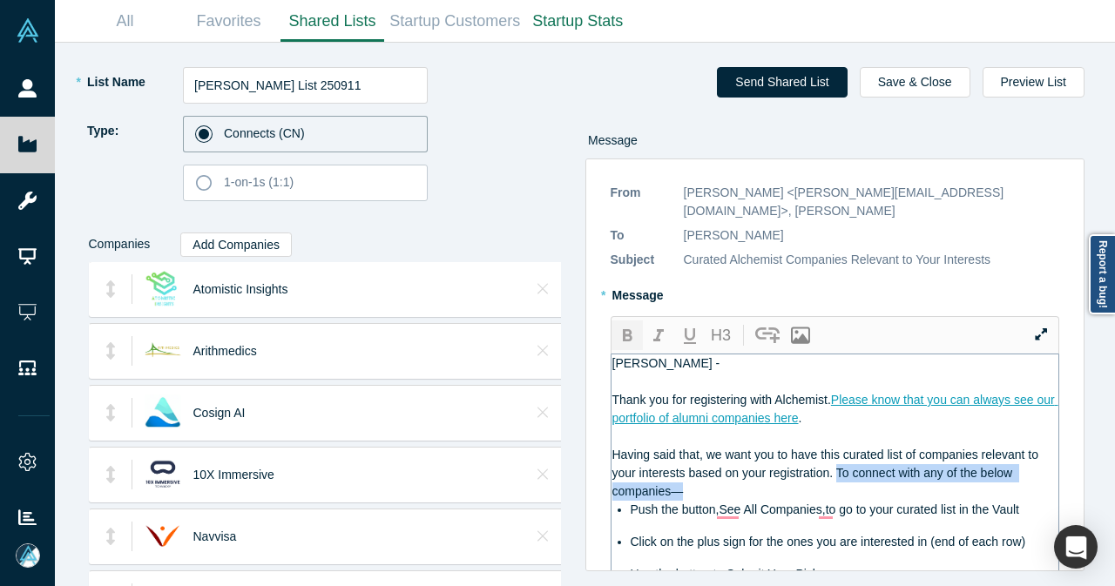
click at [617, 326] on icon "button" at bounding box center [627, 336] width 21 height 21
click at [733, 502] on span "Push the button,See All Companies,to go to your curated list in the Vault" at bounding box center [824, 509] width 388 height 14
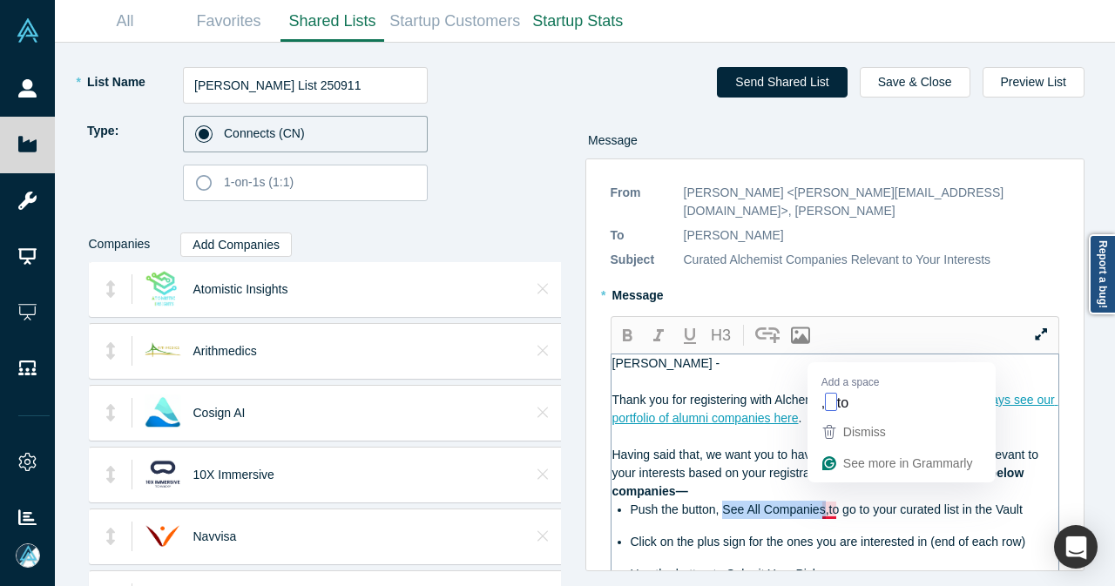
click at [820, 502] on span "Push the button, See All Companies,to go to your curated list in the Vault" at bounding box center [826, 509] width 392 height 14
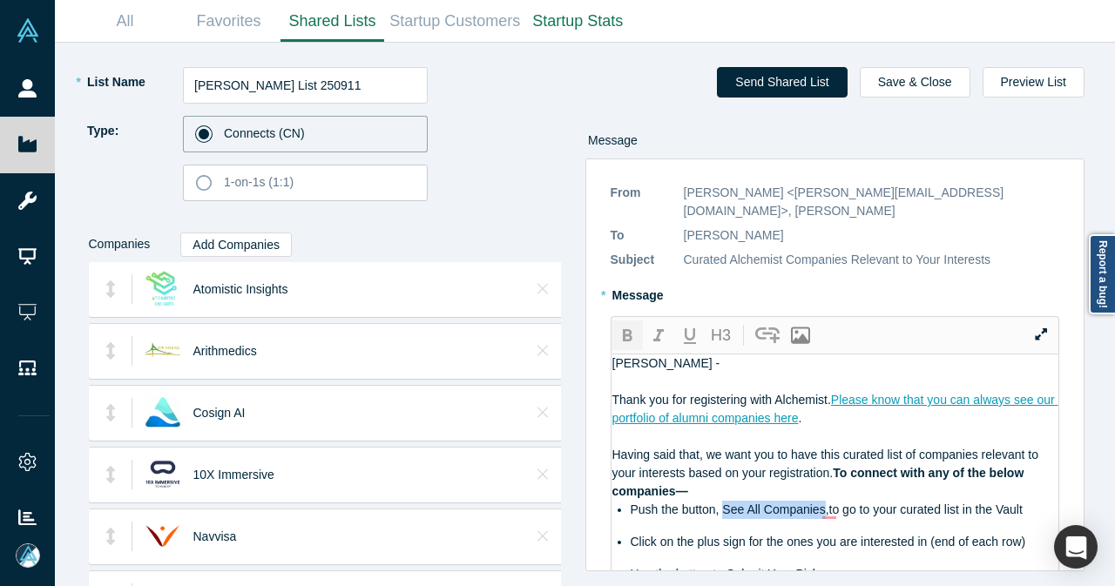
click at [625, 329] on icon "button" at bounding box center [628, 335] width 10 height 12
click at [841, 502] on span ",to go to your curated list in the Vault" at bounding box center [926, 509] width 197 height 14
click at [837, 502] on span ",to go to your curated list in the Vault" at bounding box center [926, 509] width 197 height 14
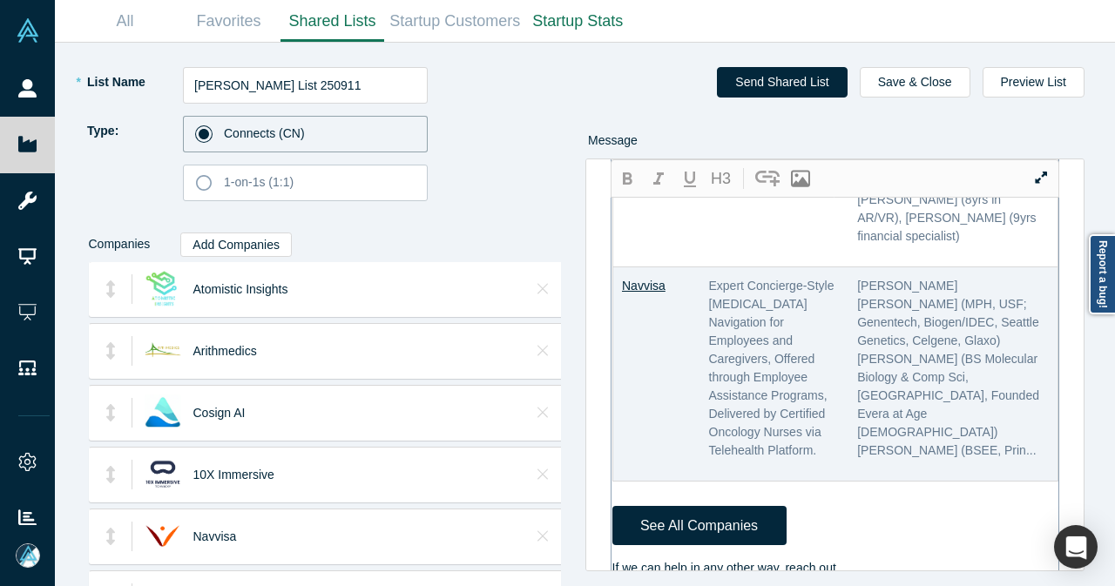
scroll to position [1654, 0]
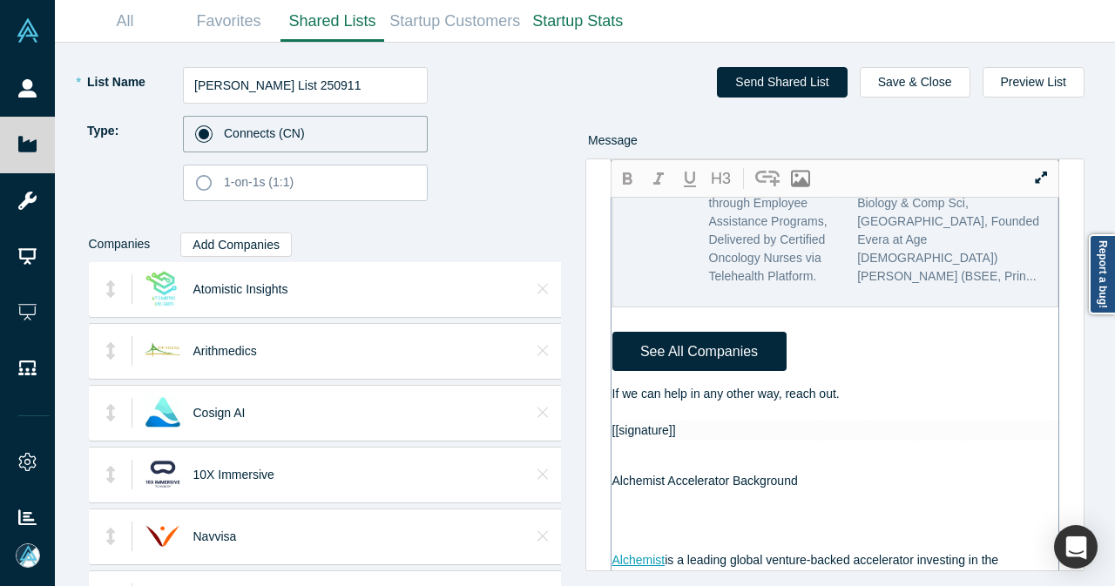
click at [871, 385] on div "If we can help in any other way, reach out." at bounding box center [835, 394] width 447 height 18
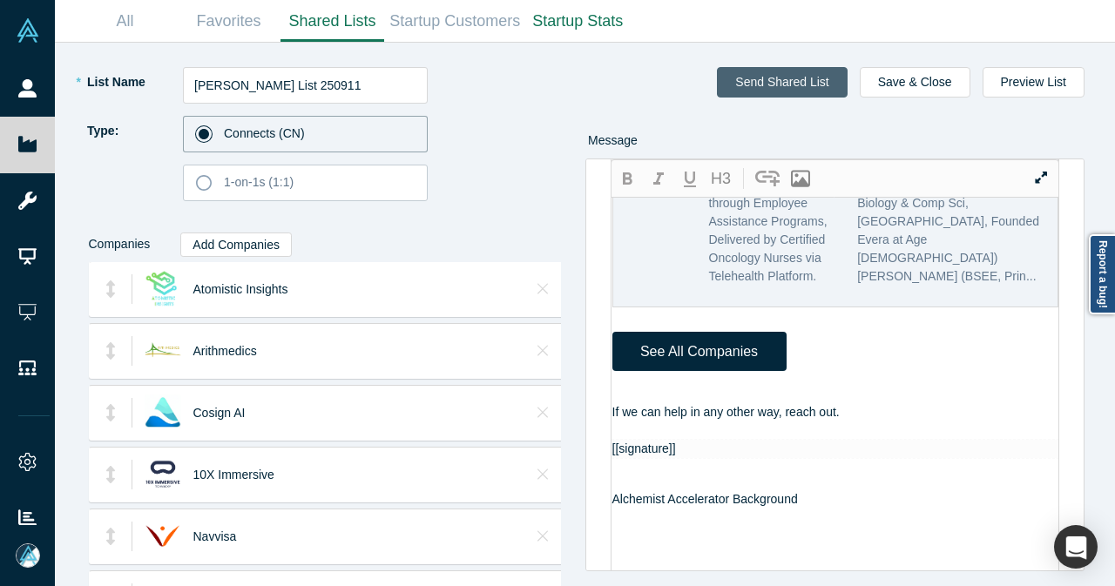
click at [763, 79] on button "Send Shared List" at bounding box center [782, 82] width 130 height 30
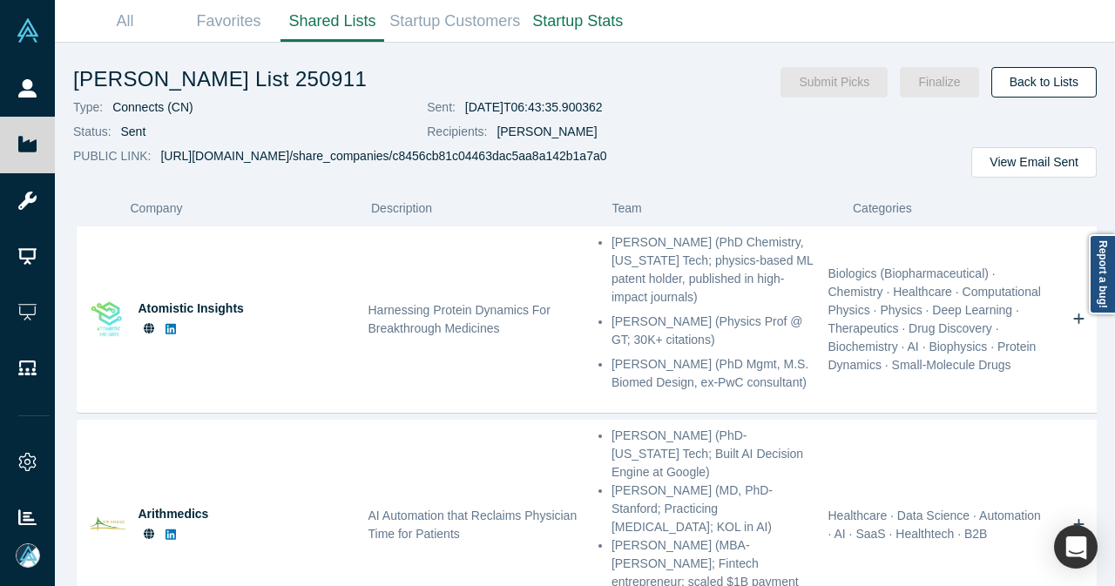
click at [1046, 91] on link "Back to Lists" at bounding box center [1043, 82] width 105 height 30
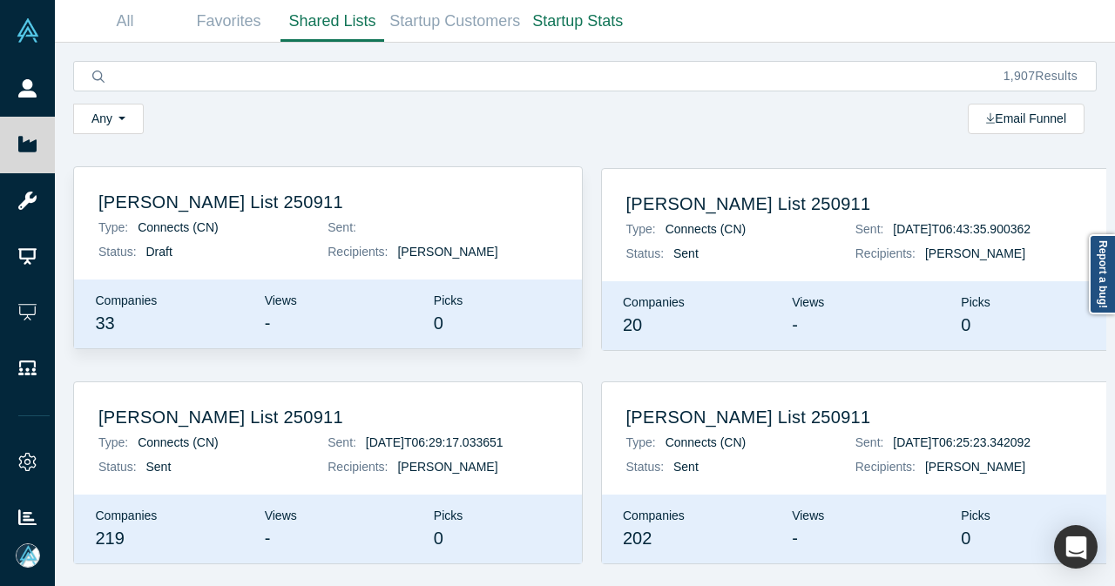
click at [310, 226] on p "Type: Connects (CN)" at bounding box center [212, 228] width 229 height 18
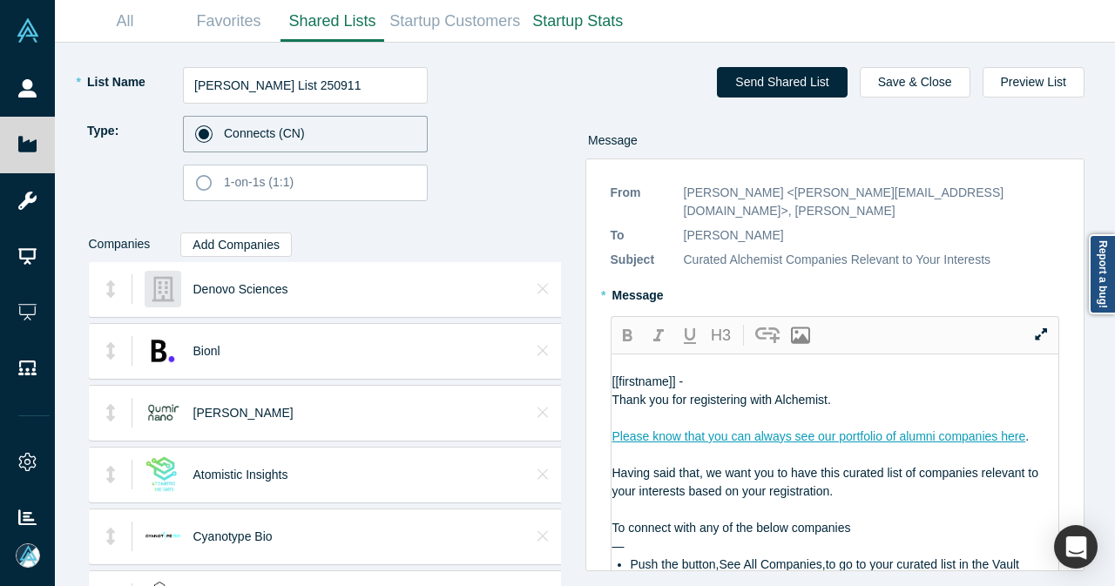
click at [176, 238] on div "Companies Add Companies" at bounding box center [323, 244] width 469 height 37
click at [193, 239] on button "Add Companies" at bounding box center [235, 245] width 111 height 24
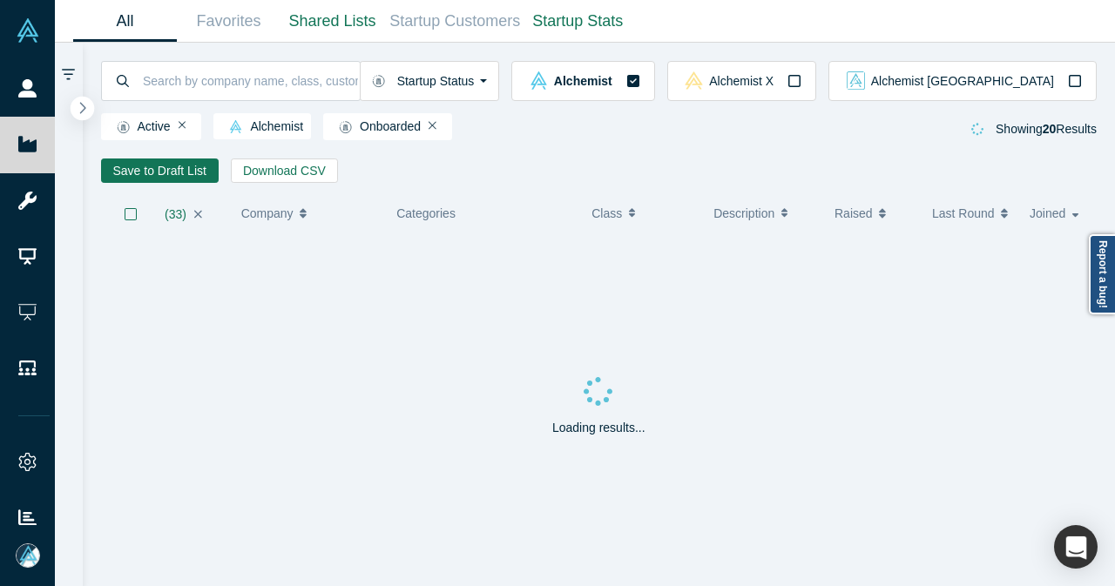
click at [88, 105] on button "button" at bounding box center [83, 109] width 24 height 24
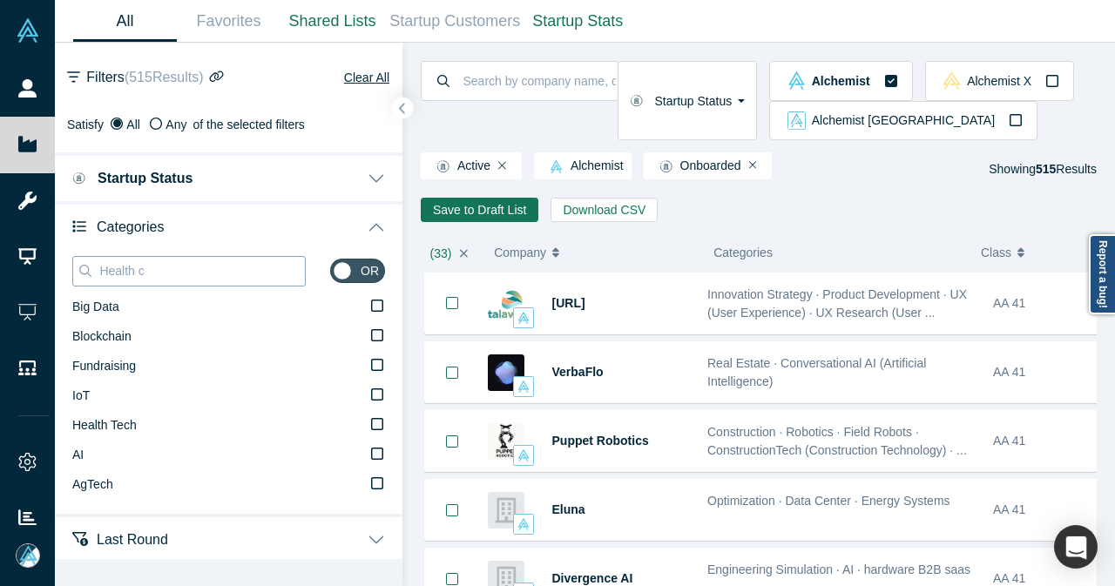
drag, startPoint x: 209, startPoint y: 266, endPoint x: 146, endPoint y: 266, distance: 62.7
click at [146, 266] on input "Health c" at bounding box center [201, 270] width 207 height 23
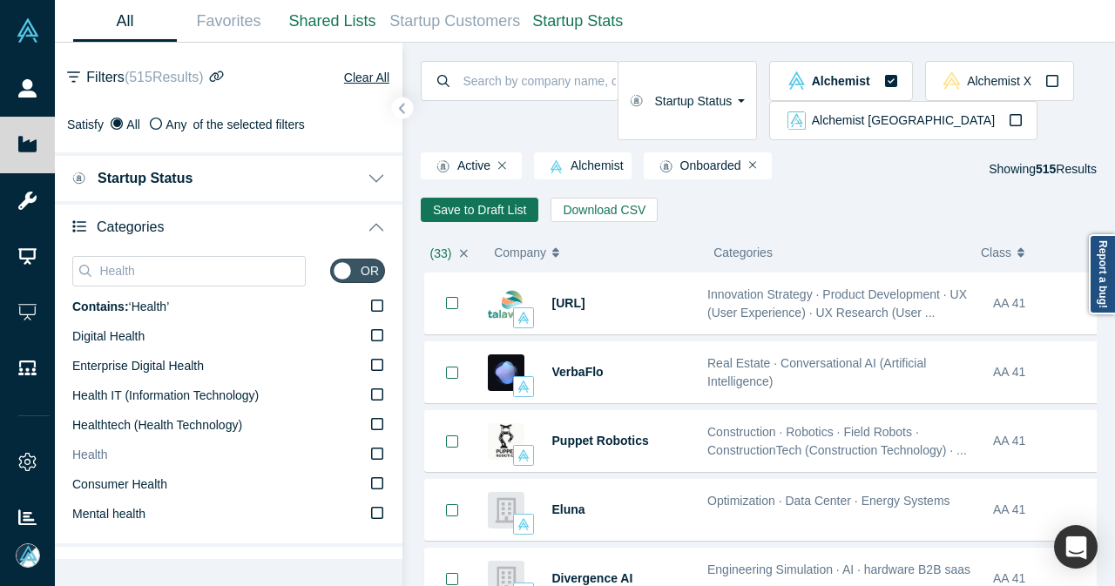
click at [371, 452] on icon at bounding box center [377, 454] width 12 height 14
click at [0, 0] on input "Health" at bounding box center [0, 0] width 0 height 0
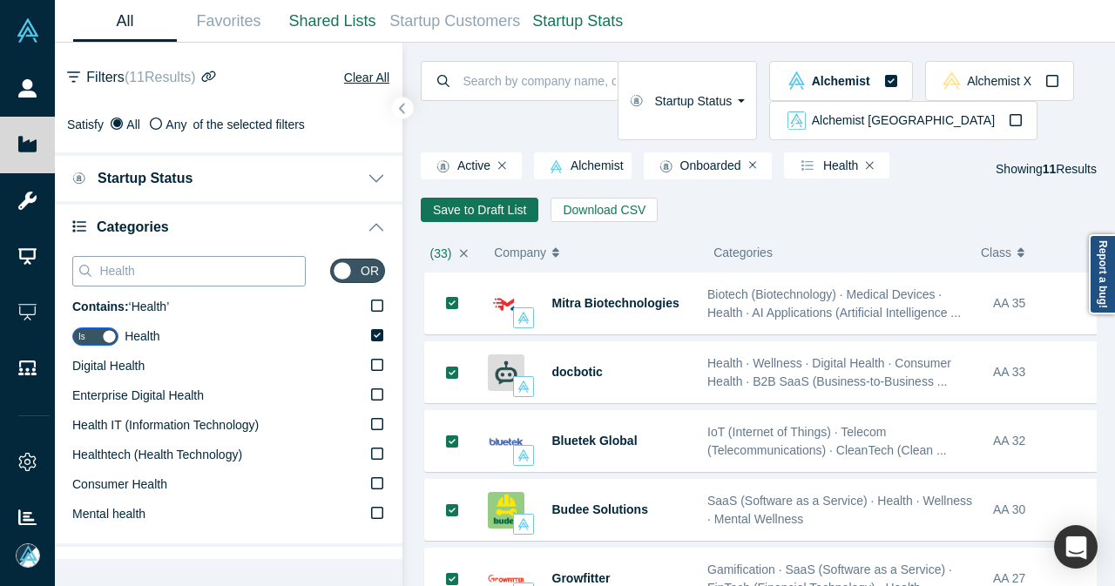
drag, startPoint x: 169, startPoint y: 264, endPoint x: 83, endPoint y: 265, distance: 86.2
click at [83, 265] on div "Health" at bounding box center [188, 271] width 233 height 30
click at [371, 304] on icon at bounding box center [377, 306] width 12 height 14
click at [0, 0] on input "Contains: ‘ Health ’" at bounding box center [0, 0] width 0 height 0
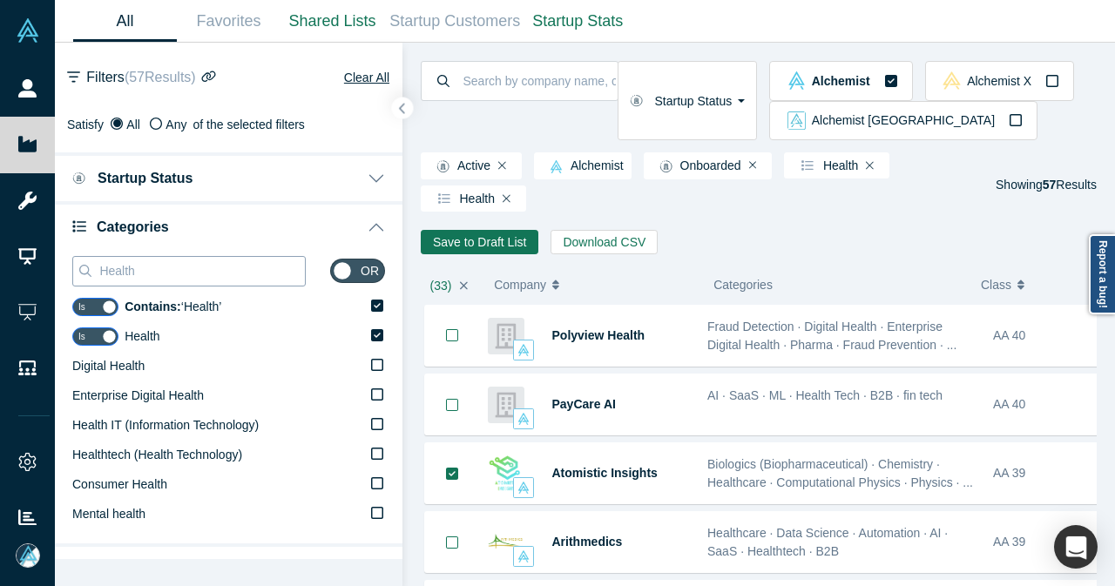
drag, startPoint x: 181, startPoint y: 273, endPoint x: 80, endPoint y: 273, distance: 101.0
click at [80, 273] on div "Health" at bounding box center [188, 271] width 233 height 30
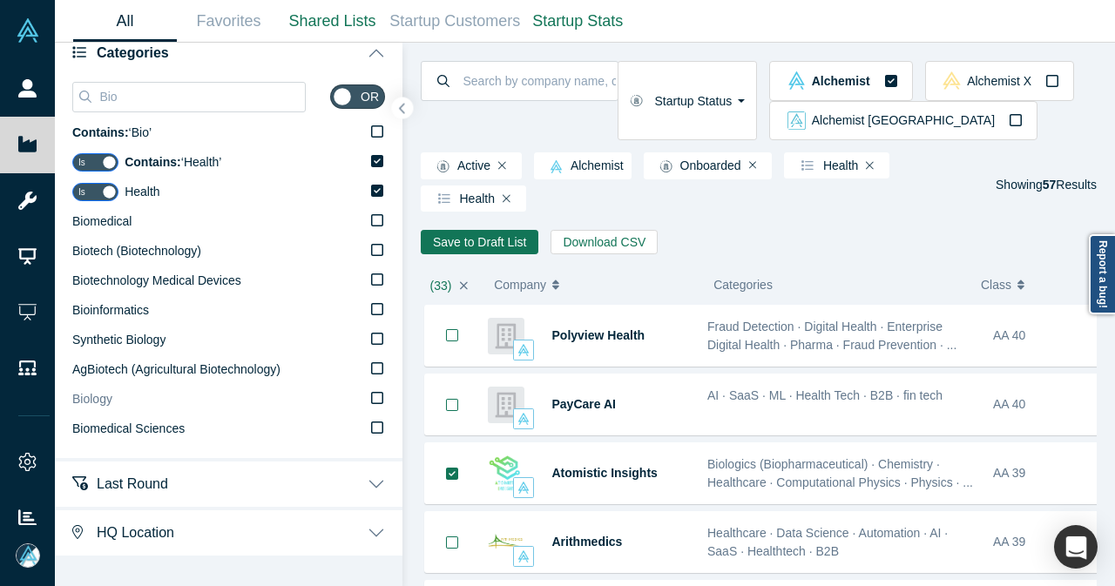
scroll to position [87, 0]
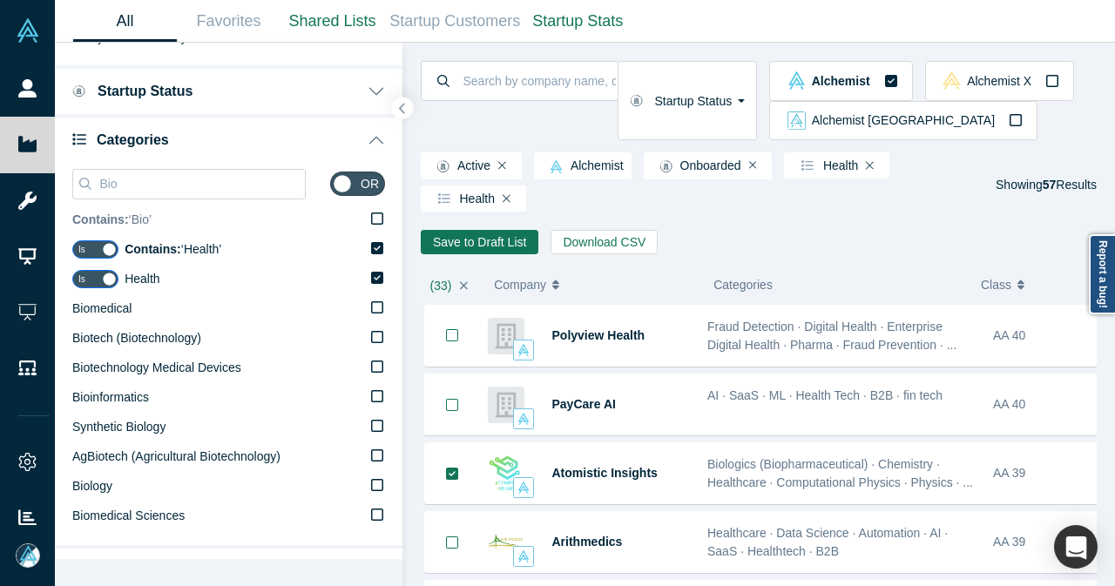
type input "Bio"
click at [371, 219] on icon at bounding box center [377, 219] width 12 height 14
click at [0, 0] on input "Contains: ‘ Bio ’" at bounding box center [0, 0] width 0 height 0
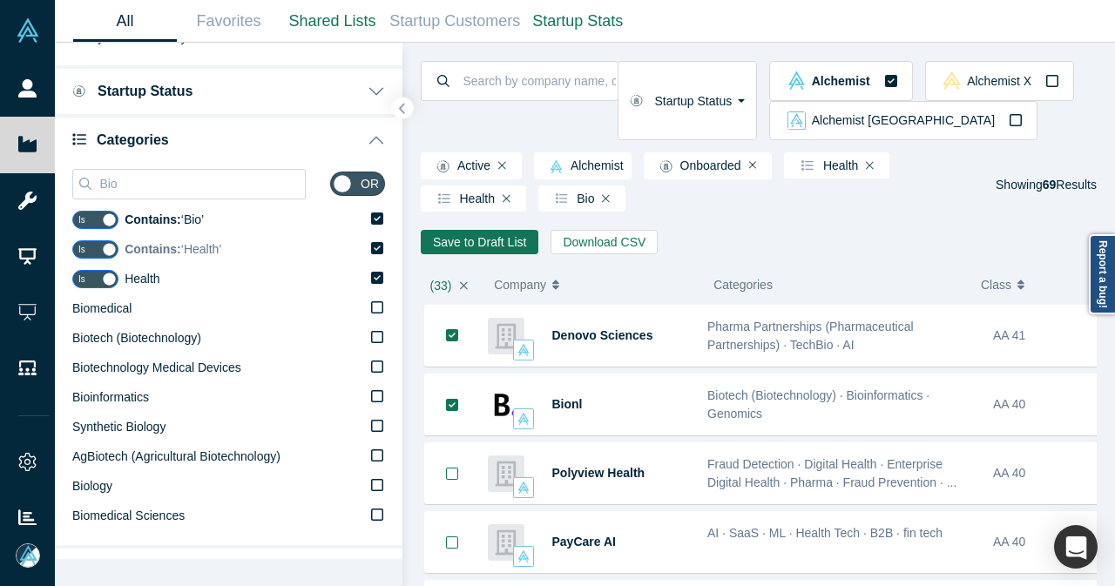
click at [371, 253] on icon at bounding box center [377, 248] width 12 height 14
click at [0, 0] on input "Contains: ‘ Health ’" at bounding box center [0, 0] width 0 height 0
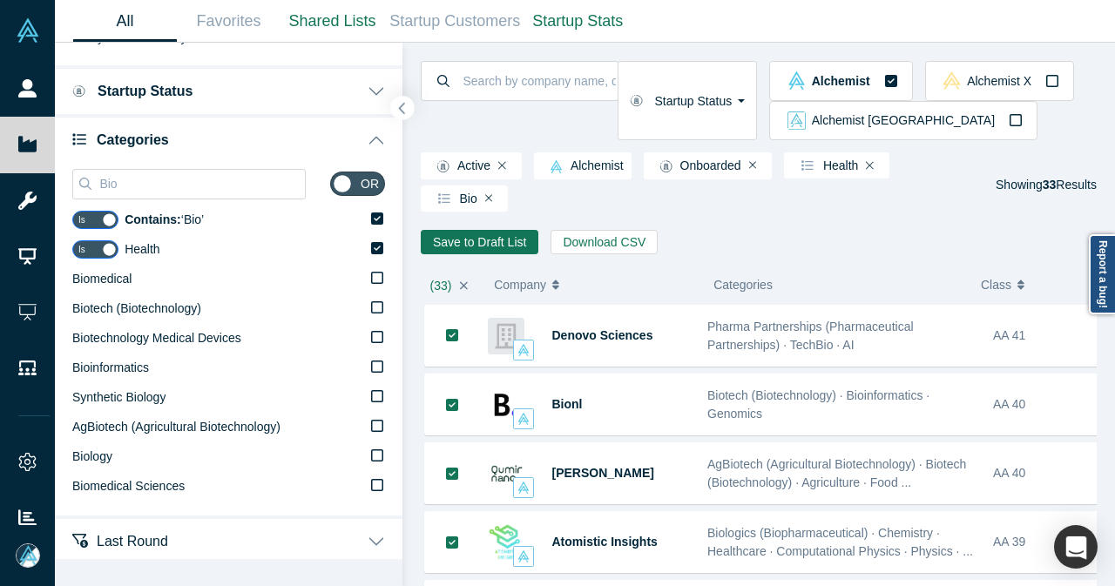
click at [394, 108] on button "button" at bounding box center [403, 109] width 24 height 24
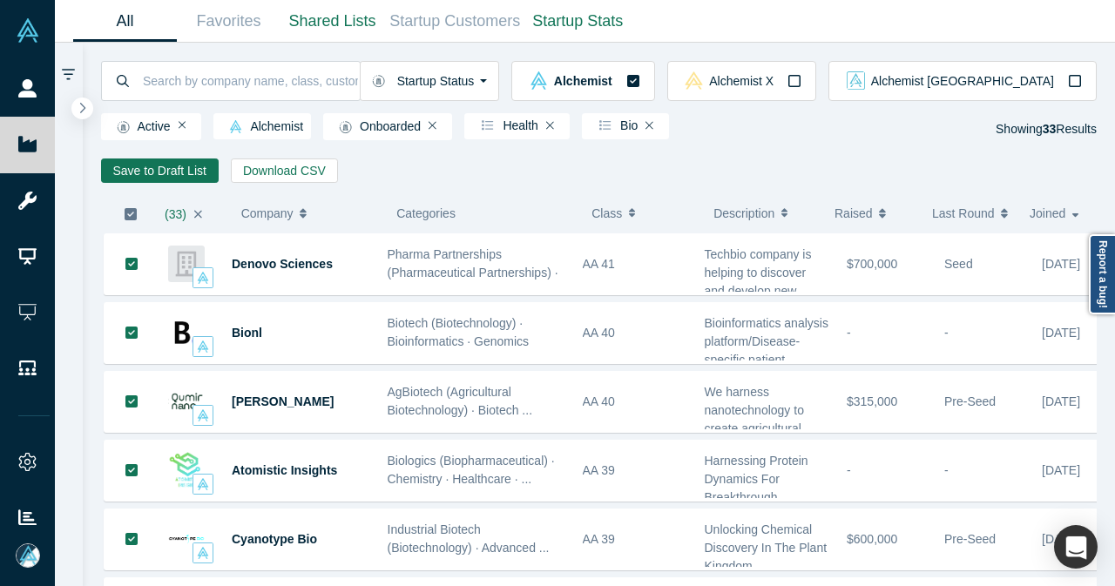
click at [131, 208] on icon "button" at bounding box center [131, 214] width 14 height 14
click at [177, 174] on button "Save to Draft List" at bounding box center [160, 170] width 118 height 24
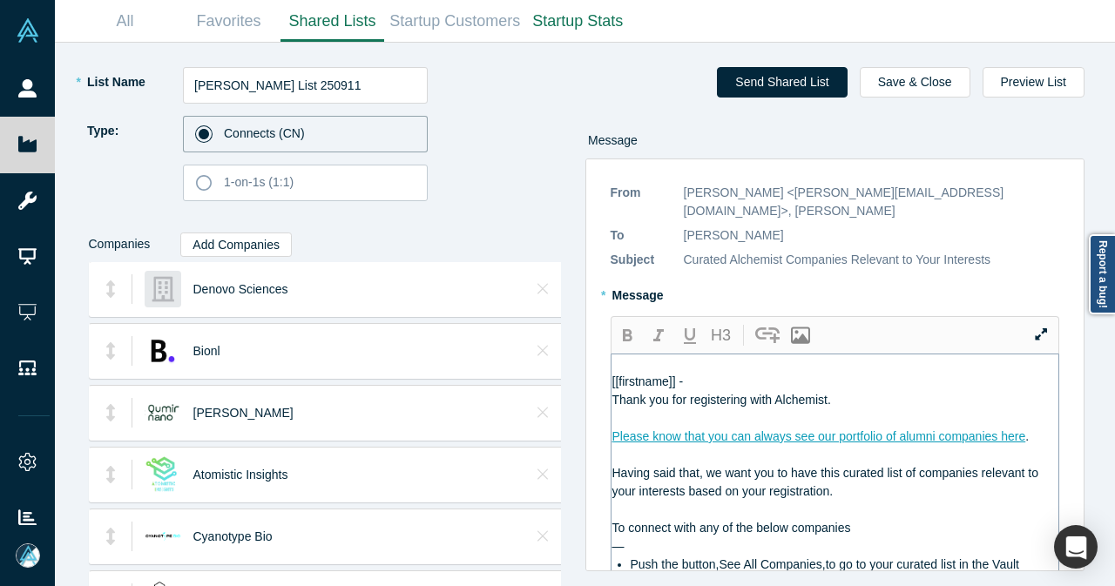
click at [690, 373] on div "[[firstname]] -" at bounding box center [835, 382] width 447 height 18
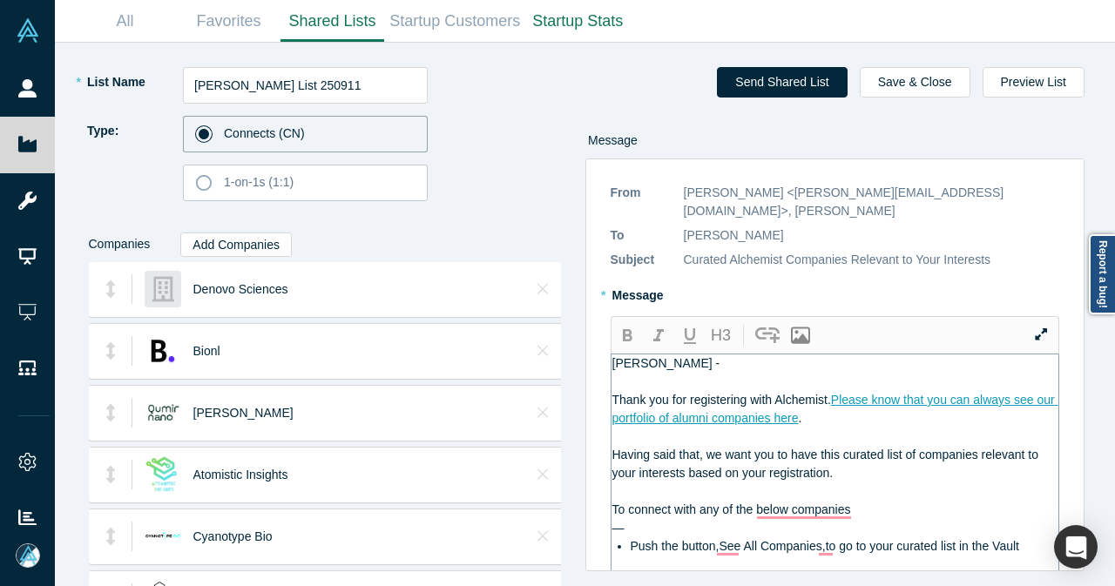
click at [886, 519] on div "—" at bounding box center [835, 528] width 447 height 18
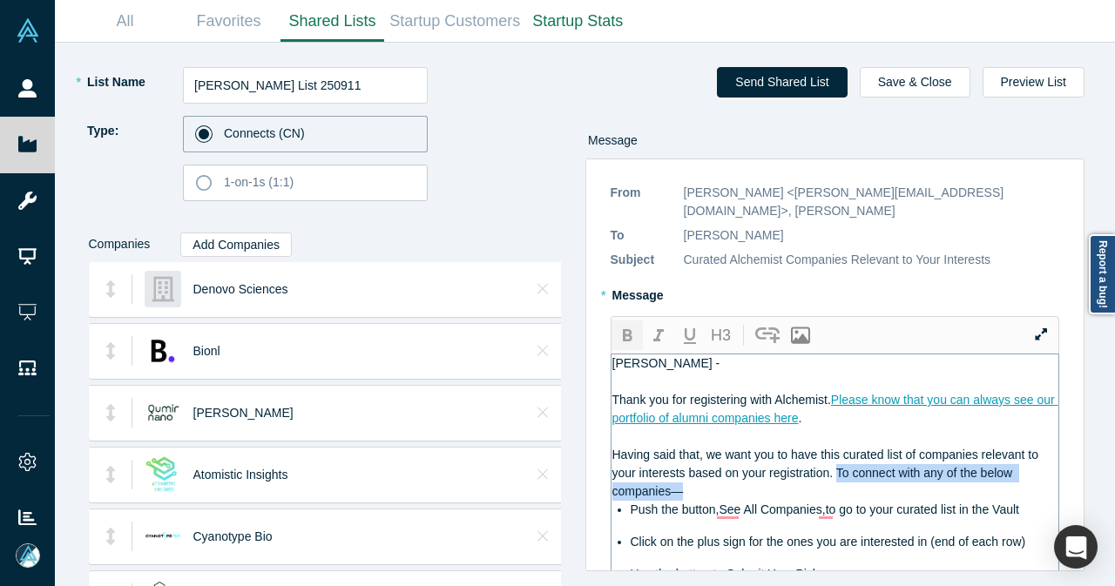
click at [623, 329] on icon "button" at bounding box center [628, 335] width 10 height 12
click at [719, 502] on span "Push the button,See All Companies,to go to your curated list in the Vault" at bounding box center [824, 509] width 388 height 14
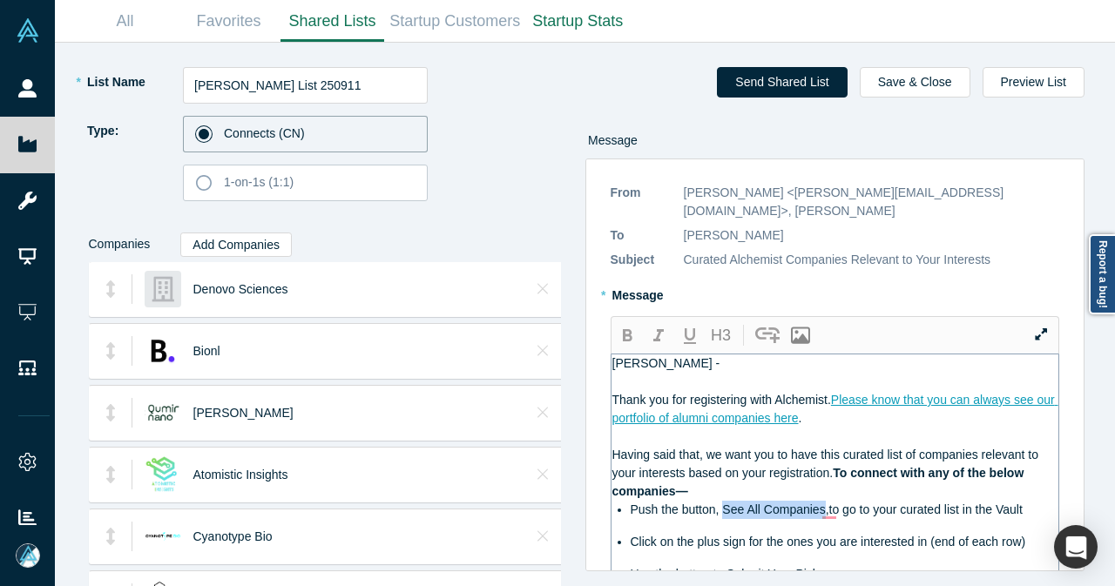
click at [820, 502] on span "Push the button, See All Companies,to go to your curated list in the Vault" at bounding box center [826, 509] width 392 height 14
click at [623, 327] on icon "button" at bounding box center [627, 336] width 21 height 21
click at [834, 502] on span ",to go to your curated list in the Vault" at bounding box center [926, 509] width 197 height 14
click at [705, 354] on div "[PERSON_NAME] -" at bounding box center [835, 363] width 447 height 18
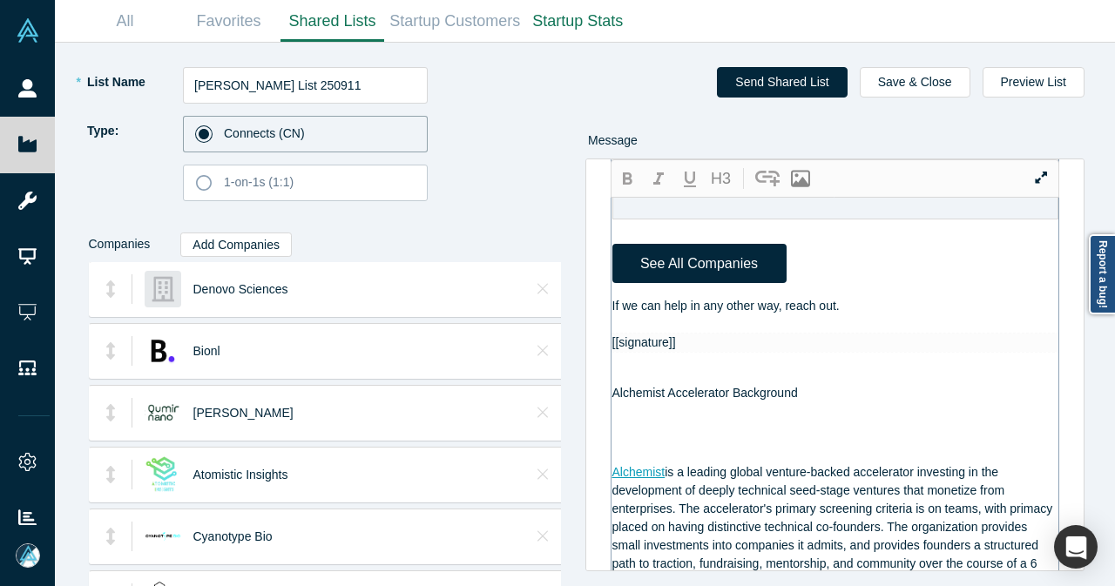
scroll to position [1829, 0]
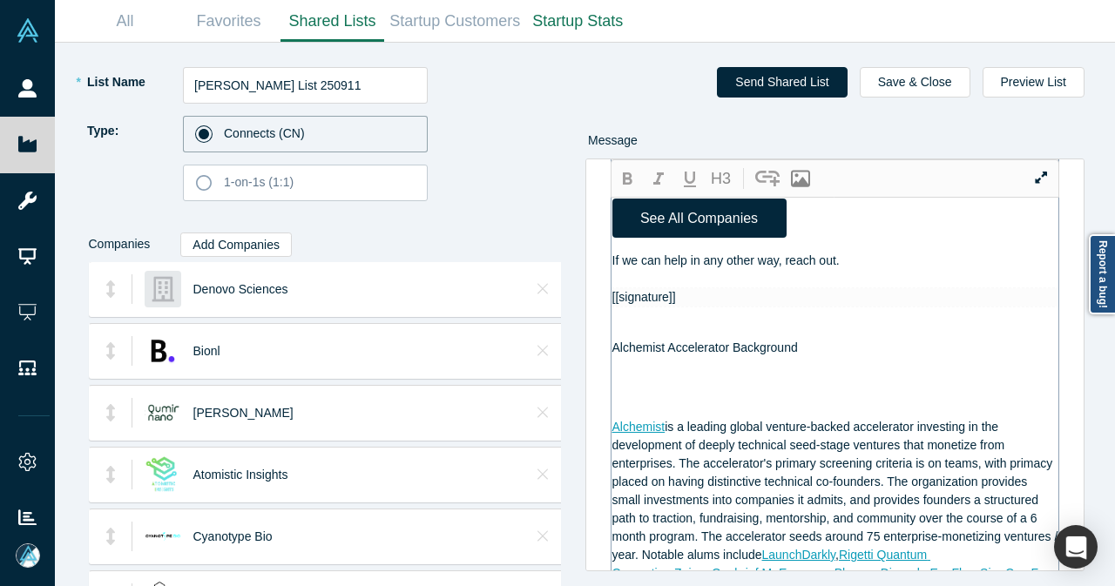
click at [886, 270] on div "If we can help in any other way, reach out." at bounding box center [835, 261] width 447 height 18
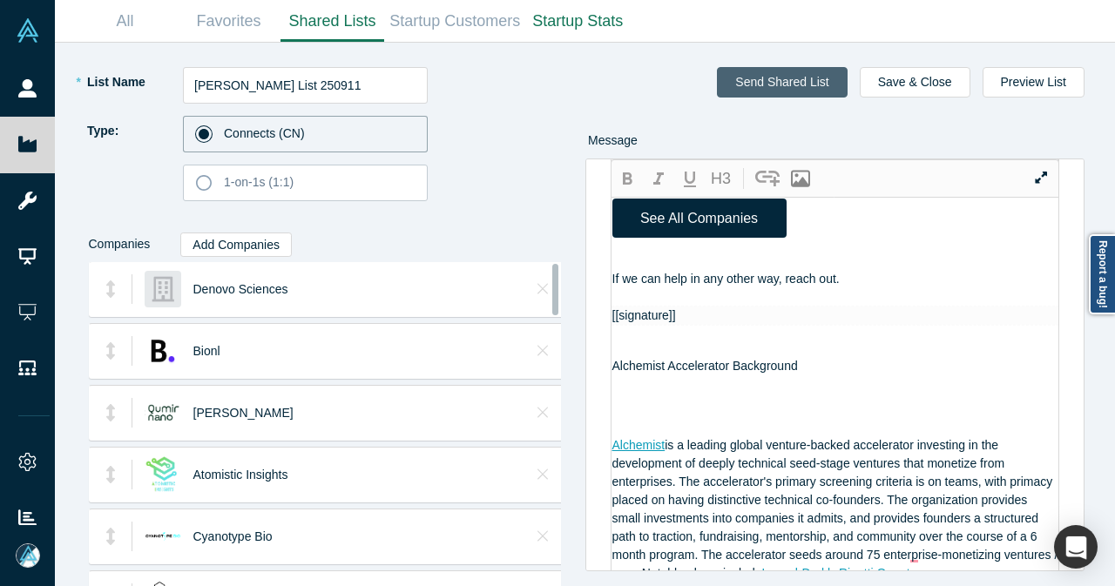
click at [771, 96] on button "Send Shared List" at bounding box center [782, 82] width 130 height 30
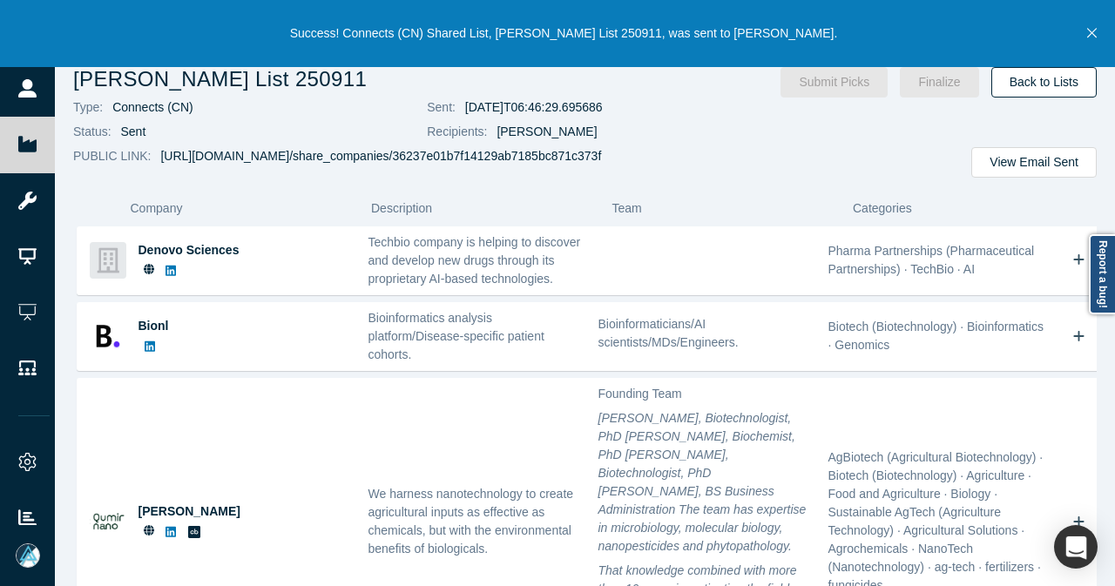
click at [1055, 92] on link "Back to Lists" at bounding box center [1043, 82] width 105 height 30
